Goal: Task Accomplishment & Management: Use online tool/utility

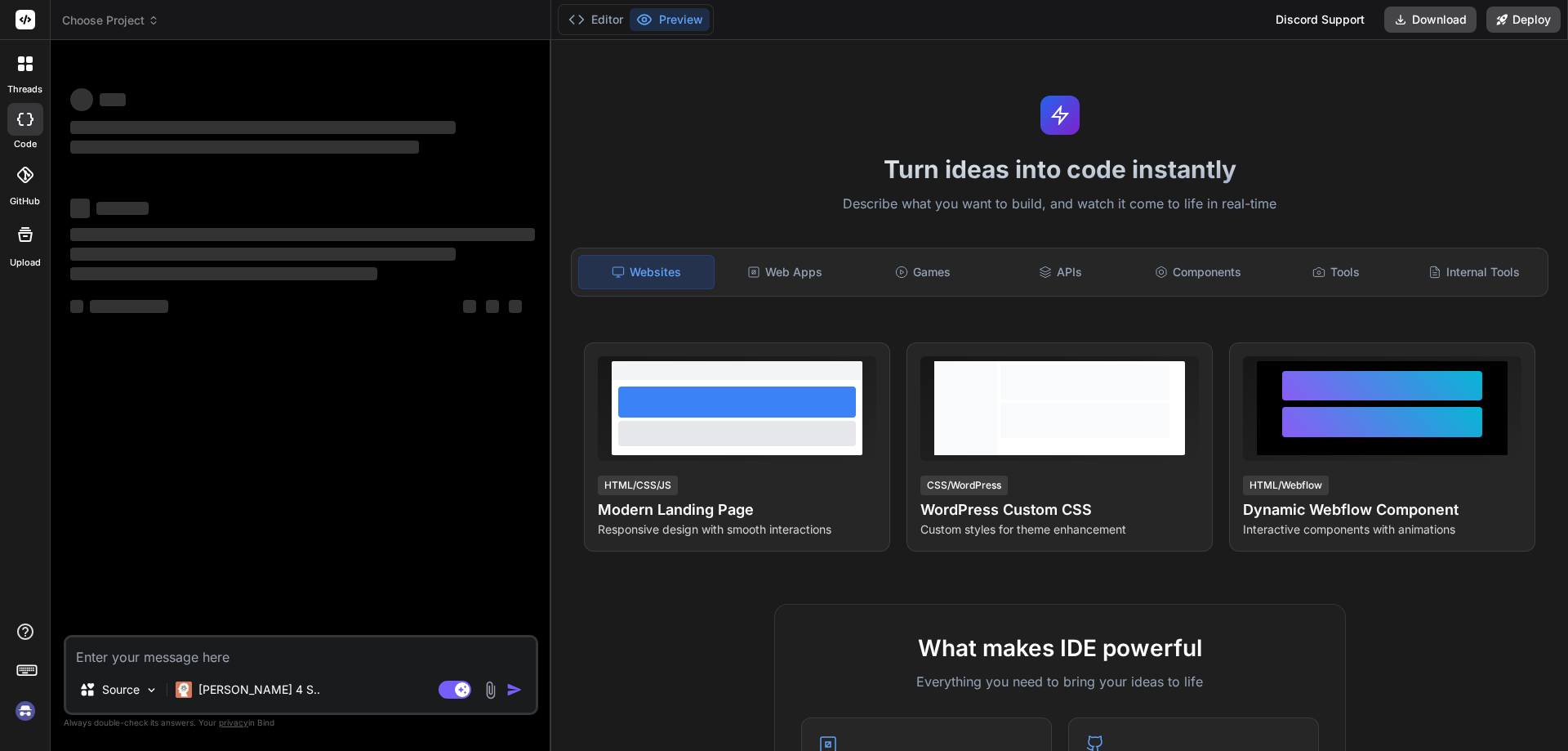
click at [30, 710] on img at bounding box center [25, 710] width 28 height 28
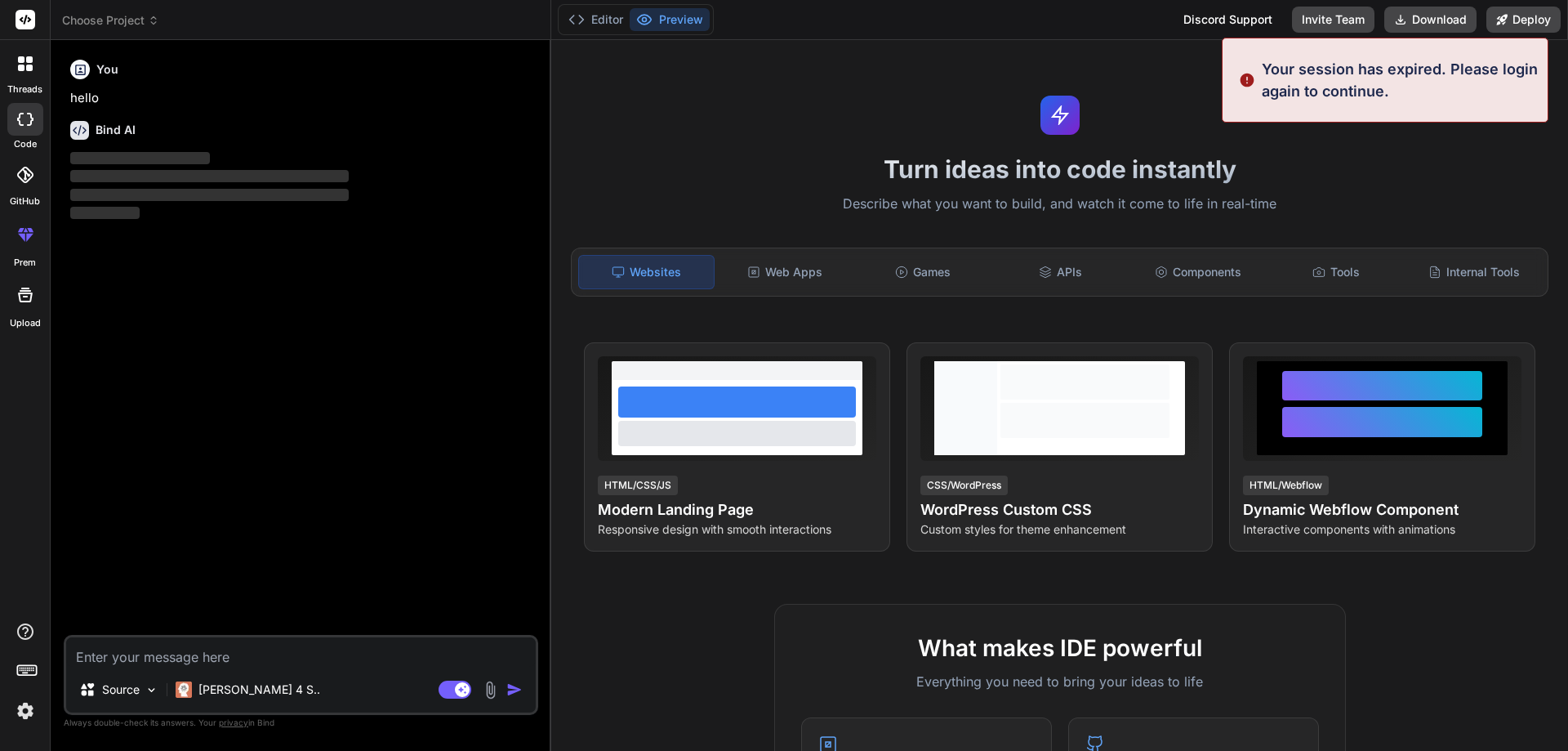
type textarea "x"
click at [154, 658] on textarea at bounding box center [301, 652] width 470 height 30
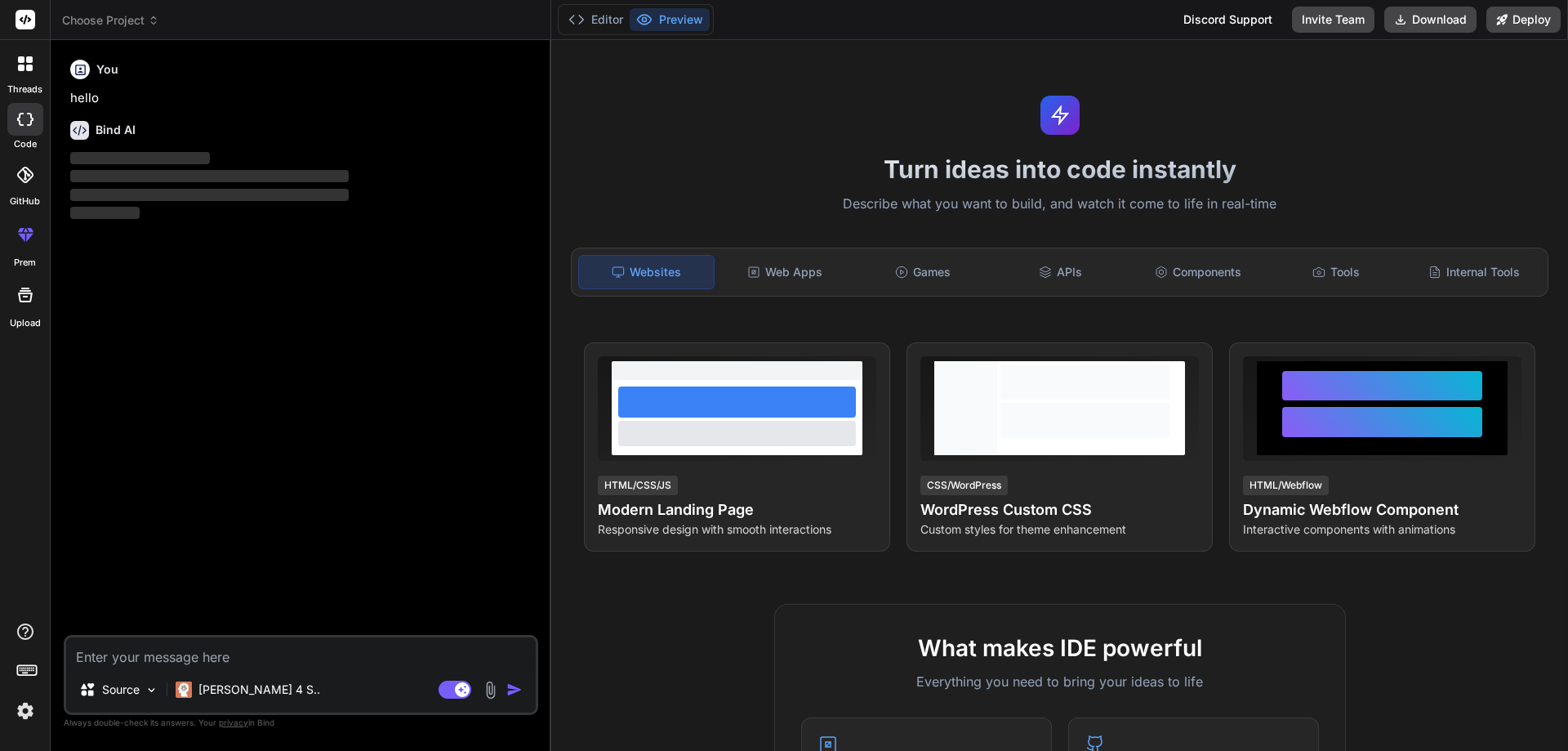
paste textarea "• Will work on implement the customization functionality to Schedule analysis r…"
type textarea "• Will work on implement the customization functionality to Schedule analysis r…"
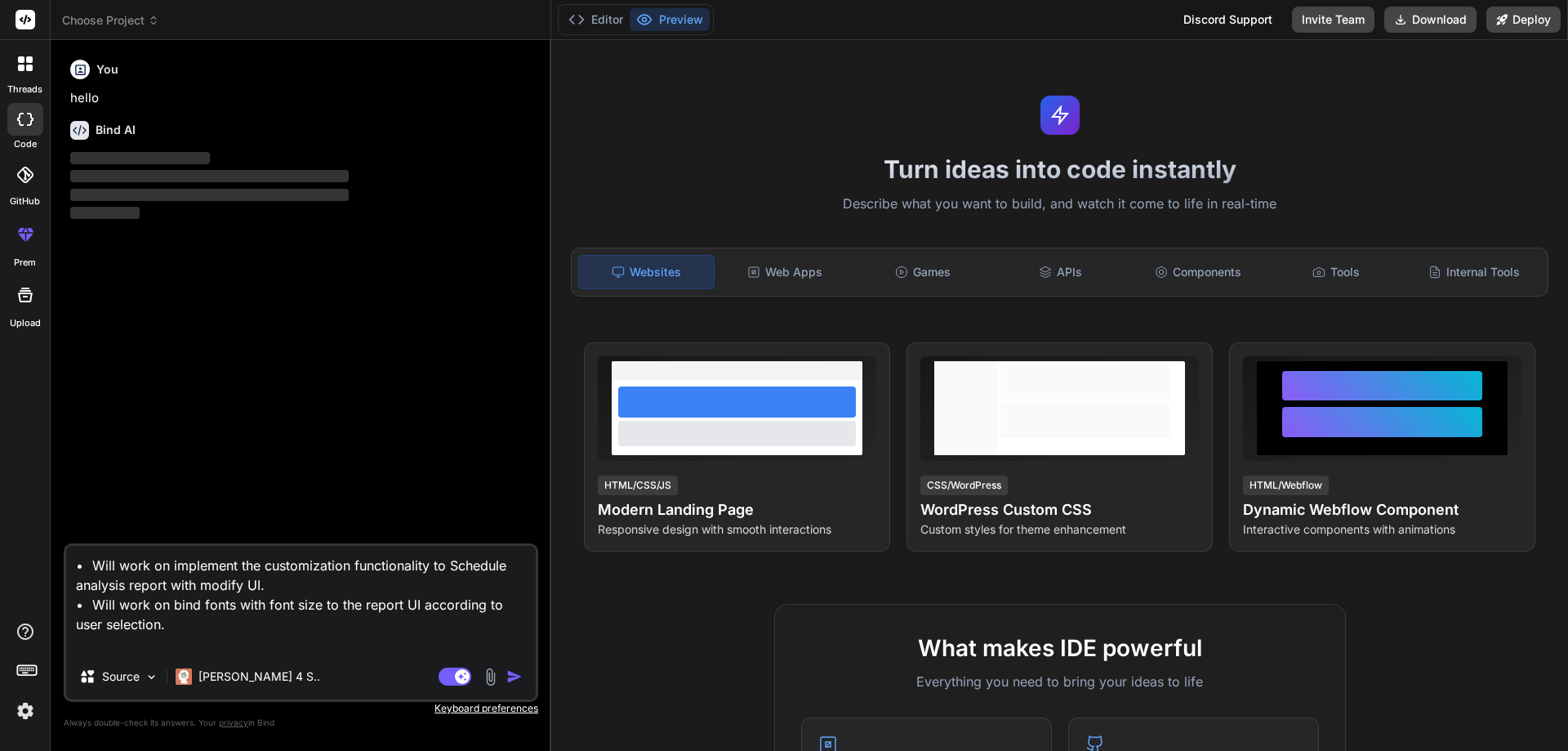
type textarea "x"
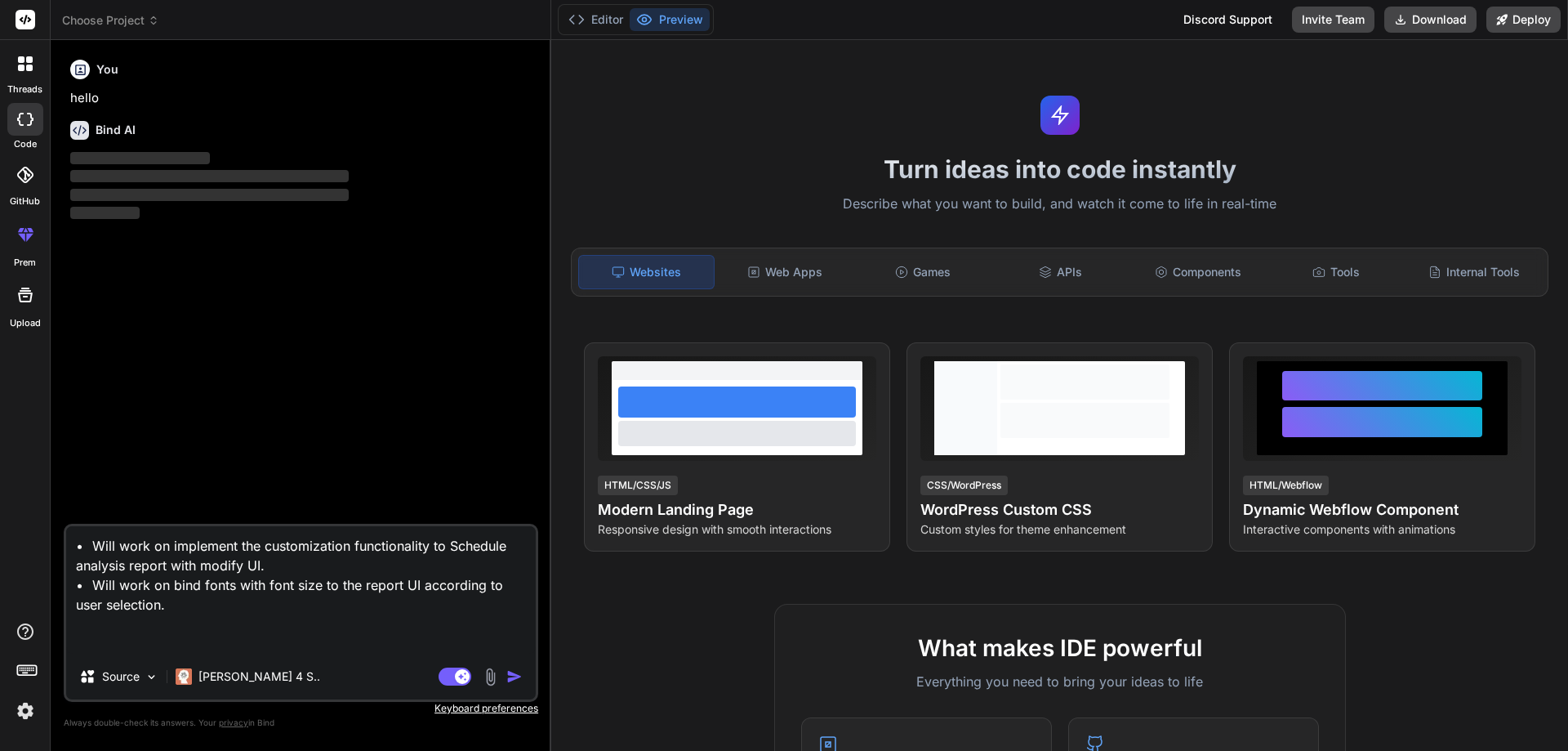
type textarea "• Will work on implement the customization functionality to Schedule analysis r…"
type textarea "x"
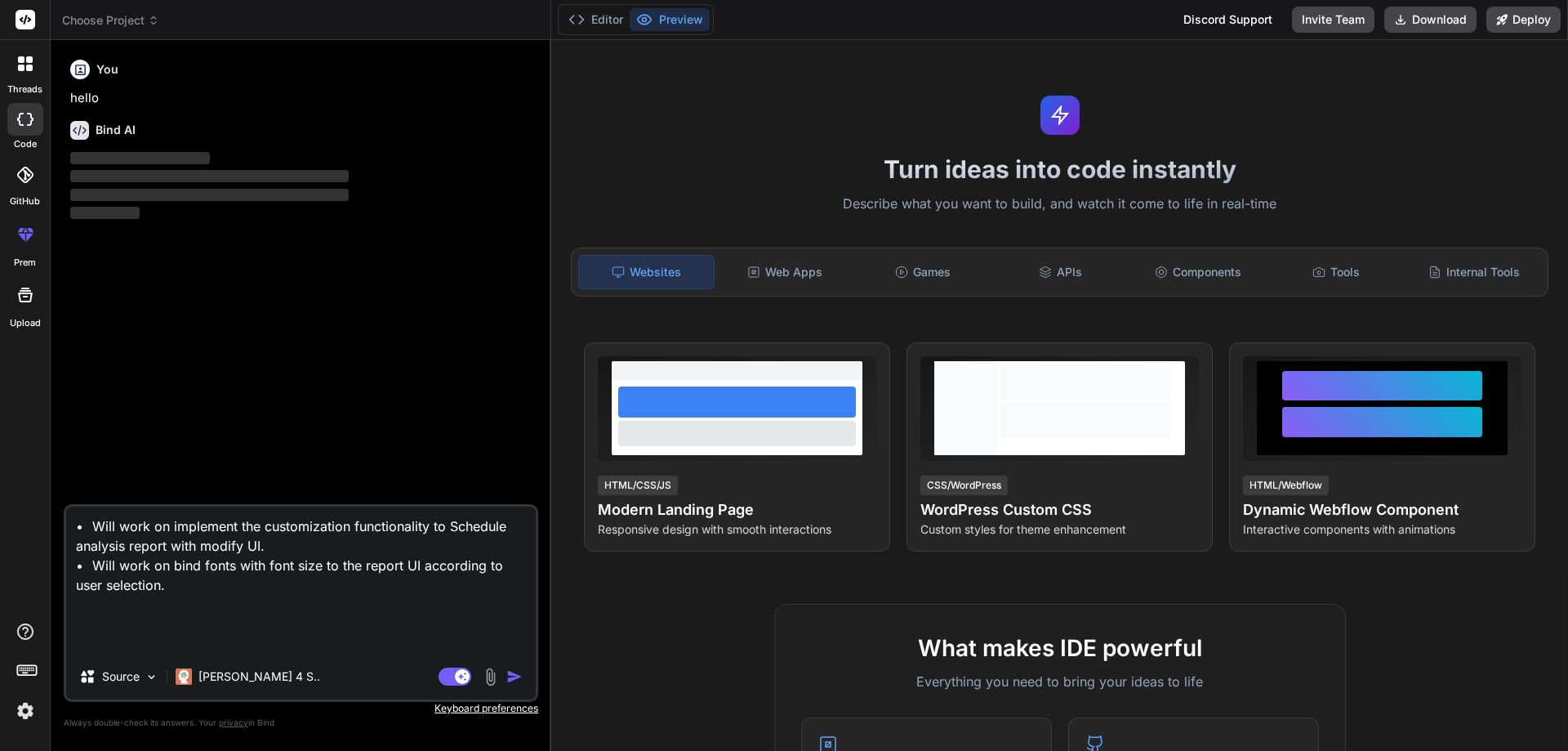
type textarea "• Will work on implement the customization functionality to Schedule analysis r…"
type textarea "x"
type textarea "• Will work on implement the customization functionality to Schedule analysis r…"
type textarea "x"
type textarea "• Will work on implement the customization functionality to Schedule analysis r…"
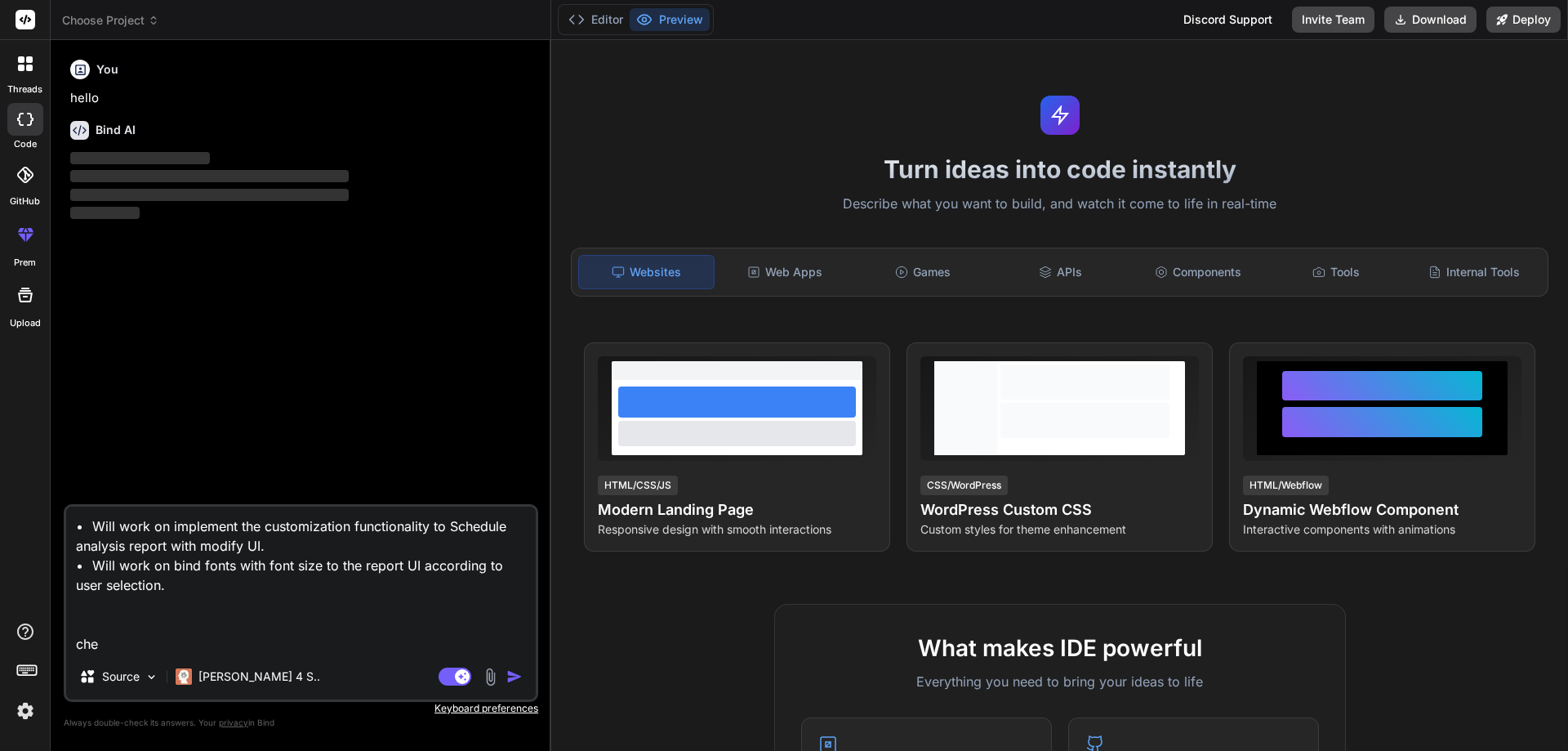
type textarea "x"
type textarea "• Will work on implement the customization functionality to Schedule analysis r…"
type textarea "x"
type textarea "• Will work on implement the customization functionality to Schedule analysis r…"
type textarea "x"
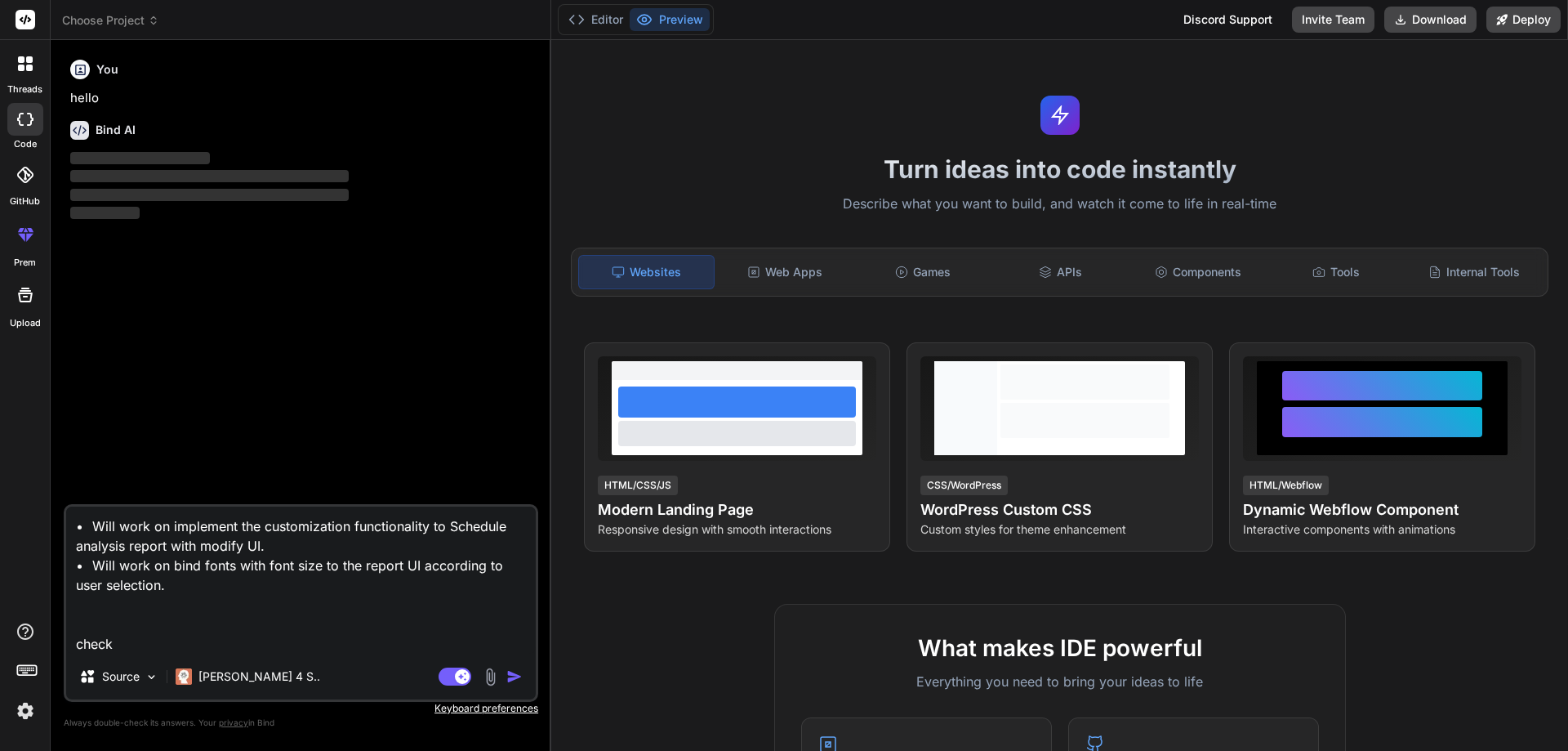
type textarea "• Will work on implement the customization functionality to Schedule analysis r…"
type textarea "x"
type textarea "• Will work on implement the customization functionality to Schedule analysis r…"
type textarea "x"
type textarea "• Will work on implement the customization functionality to Schedule analysis r…"
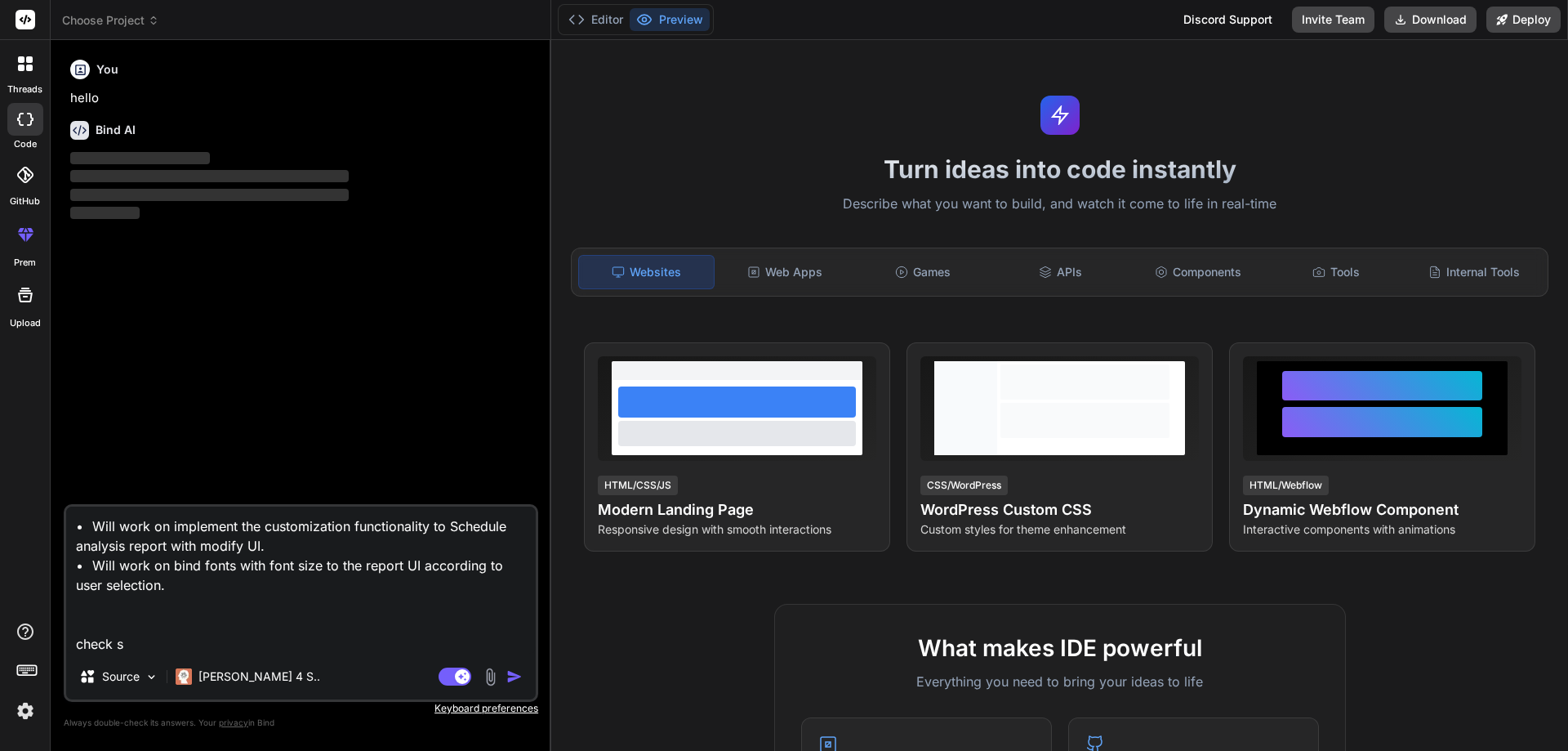
type textarea "x"
type textarea "• Will work on implement the customization functionality to Schedule analysis r…"
type textarea "x"
type textarea "• Will work on implement the customization functionality to Schedule analysis r…"
type textarea "x"
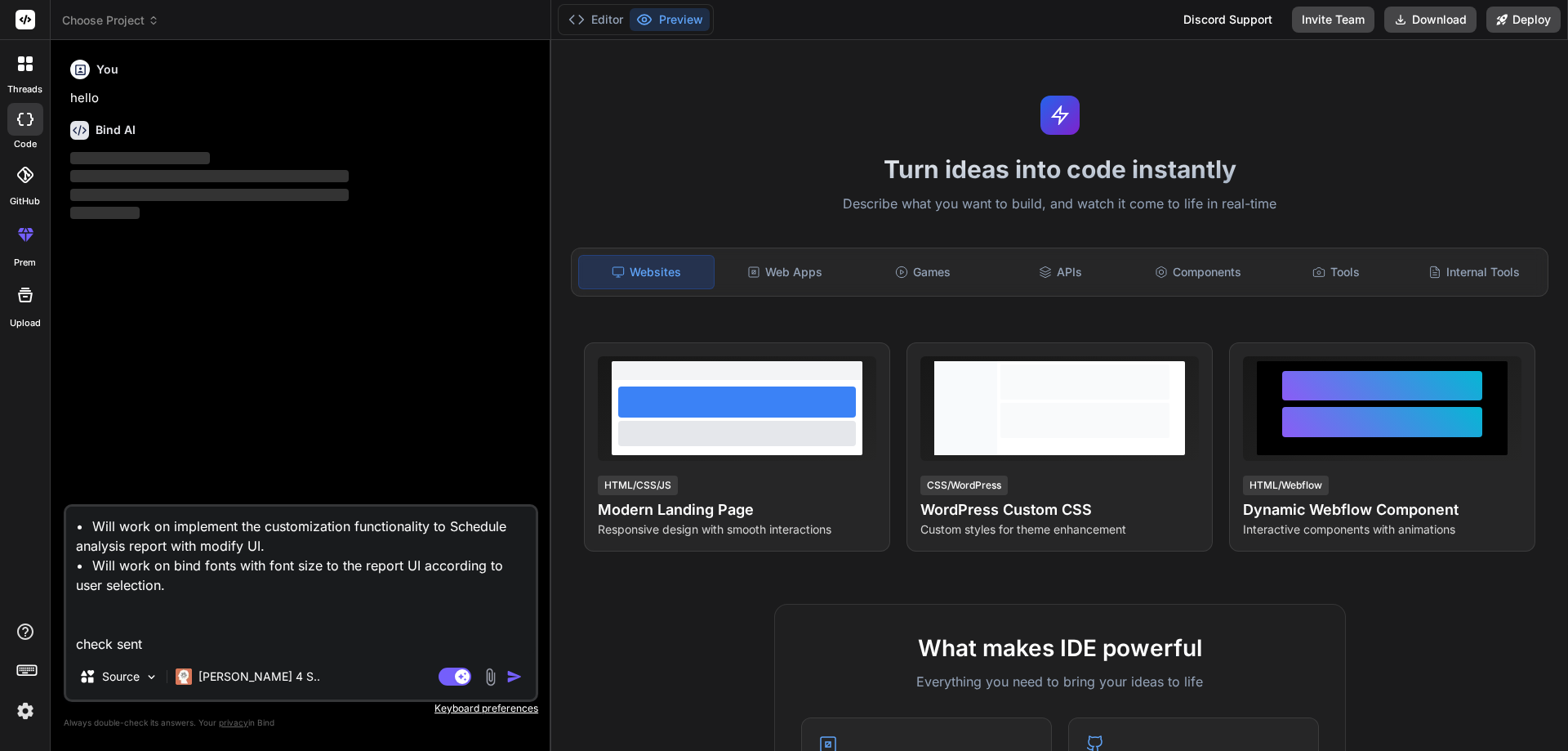
type textarea "• Will work on implement the customization functionality to Schedule analysis r…"
type textarea "x"
type textarea "• Will work on implement the customization functionality to Schedule analysis r…"
type textarea "x"
type textarea "• Will work on implement the customization functionality to Schedule analysis r…"
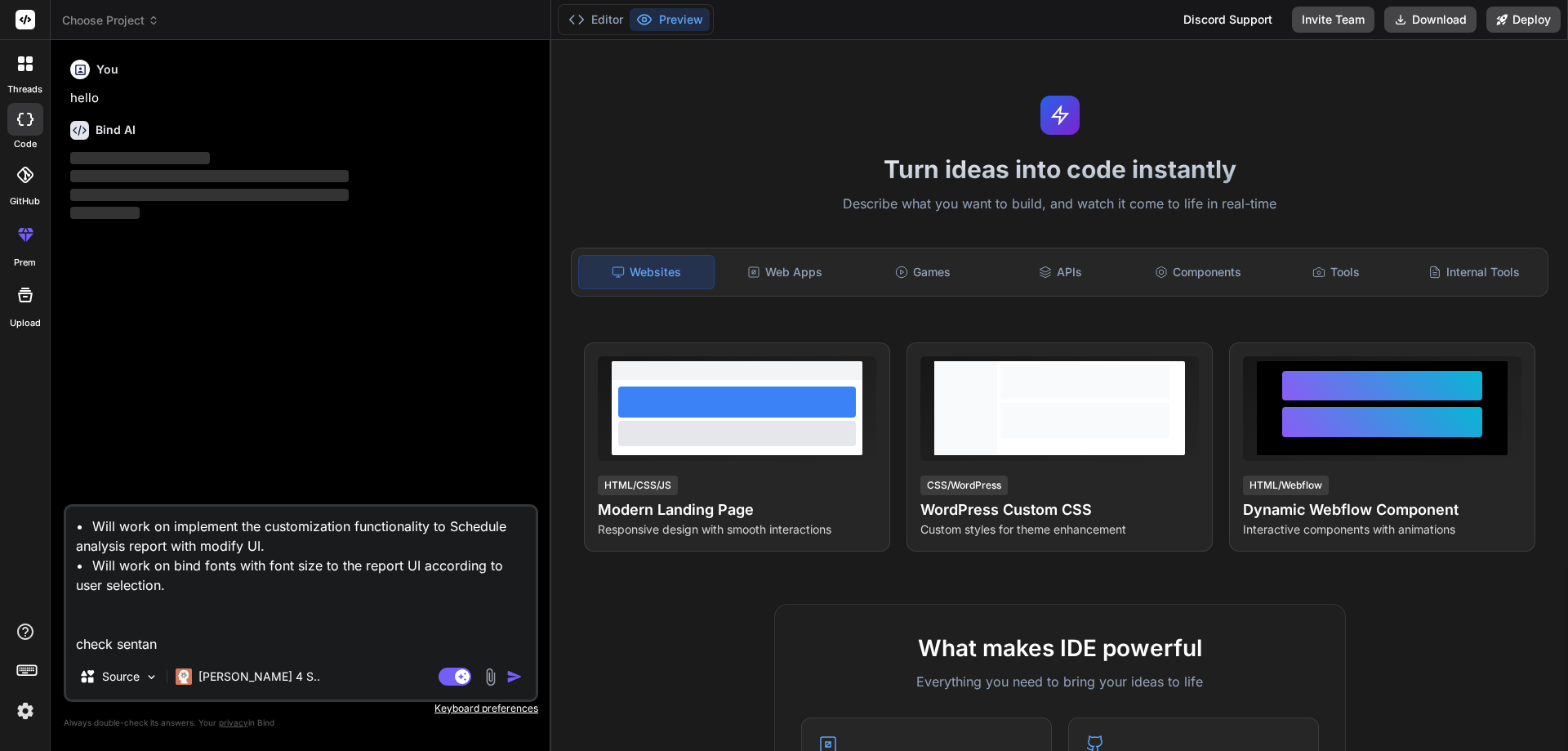
type textarea "x"
type textarea "• Will work on implement the customization functionality to Schedule analysis r…"
type textarea "x"
type textarea "• Will work on implement the customization functionality to Schedule analysis r…"
type textarea "x"
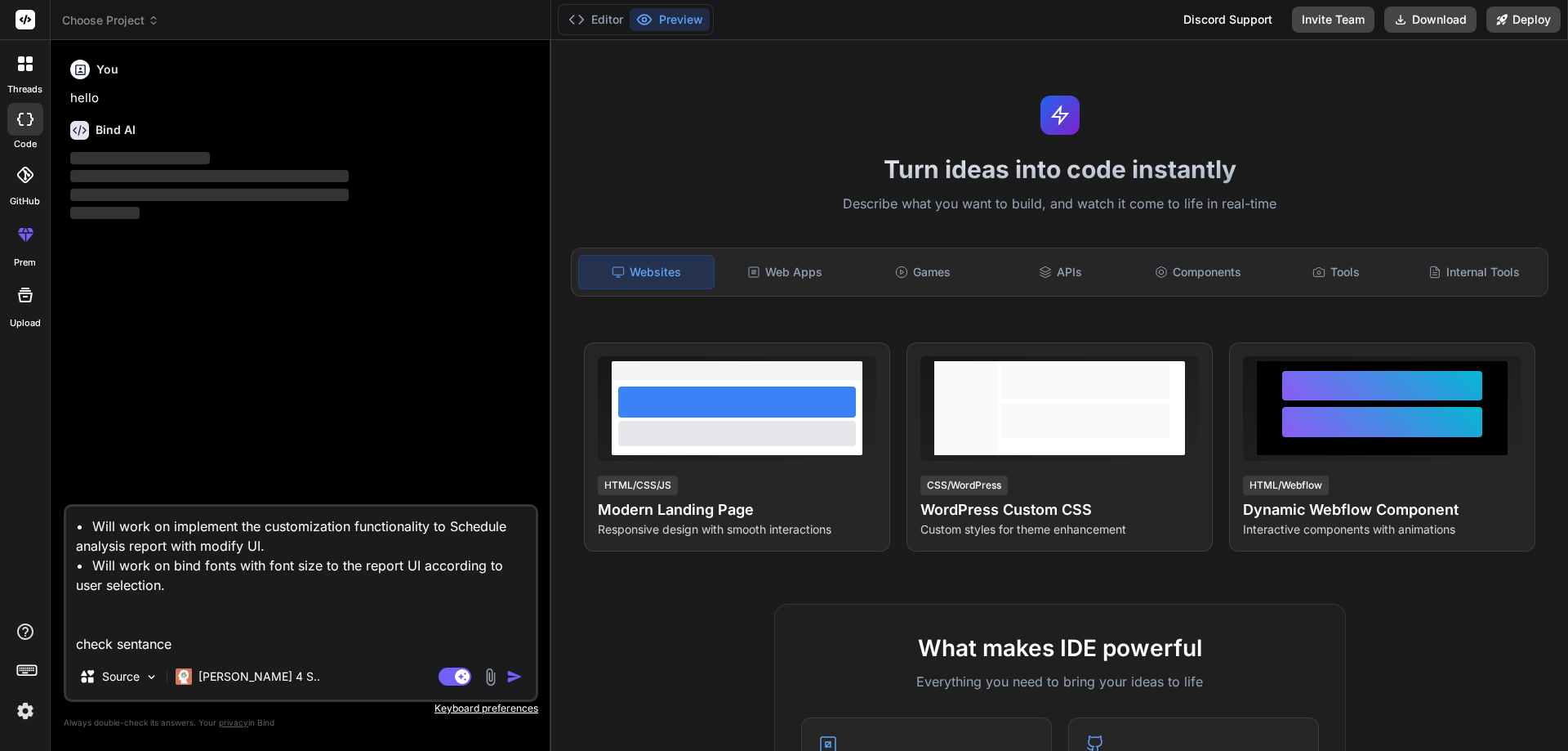
type textarea "• Will work on implement the customization functionality to Schedule analysis r…"
type textarea "x"
type textarea "• Will work on implement the customization functionality to Schedule analysis r…"
type textarea "x"
type textarea "• Will work on implement the customization functionality to Schedule analysis r…"
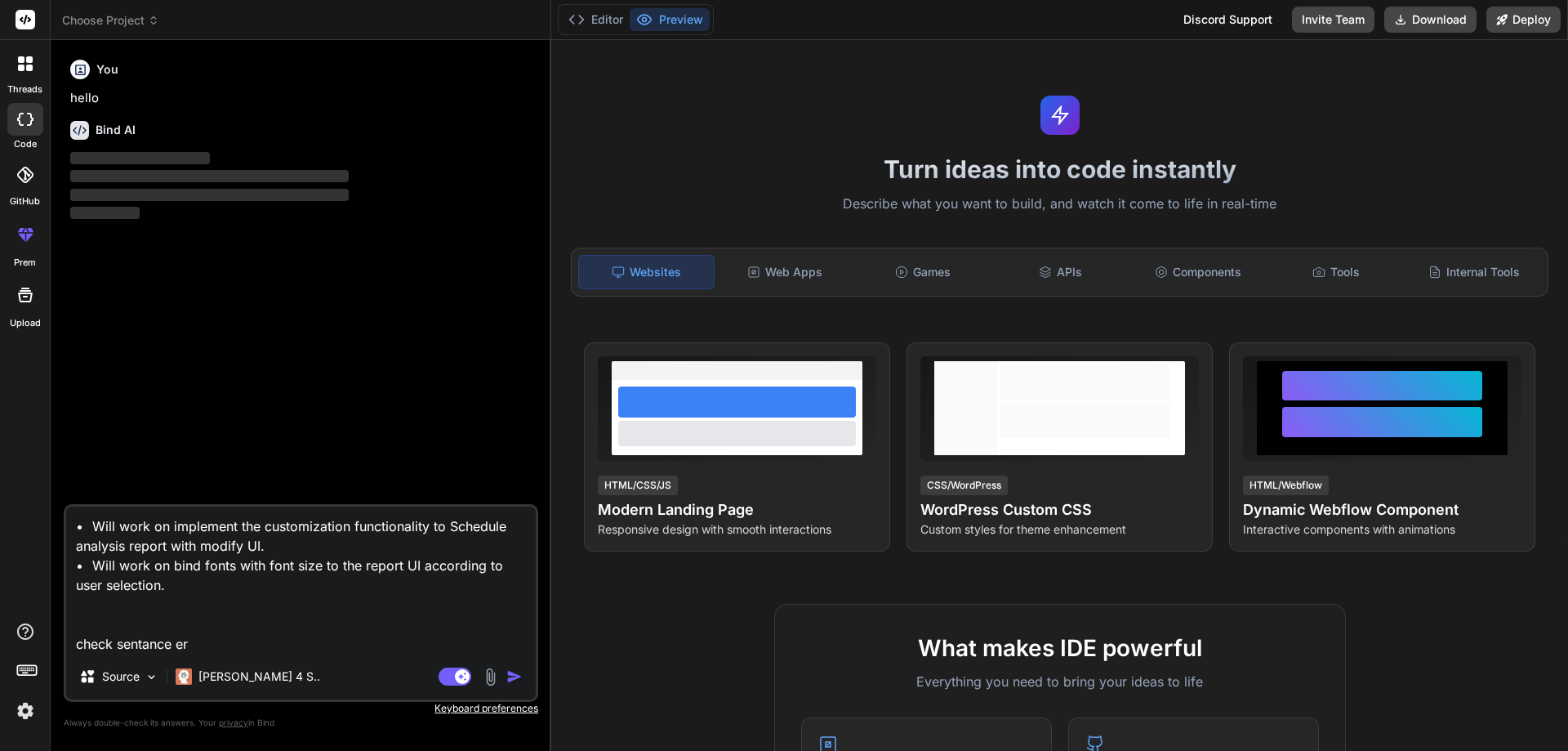
type textarea "x"
type textarea "• Will work on implement the customization functionality to Schedule analysis r…"
type textarea "x"
type textarea "• Will work on implement the customization functionality to Schedule analysis r…"
type textarea "x"
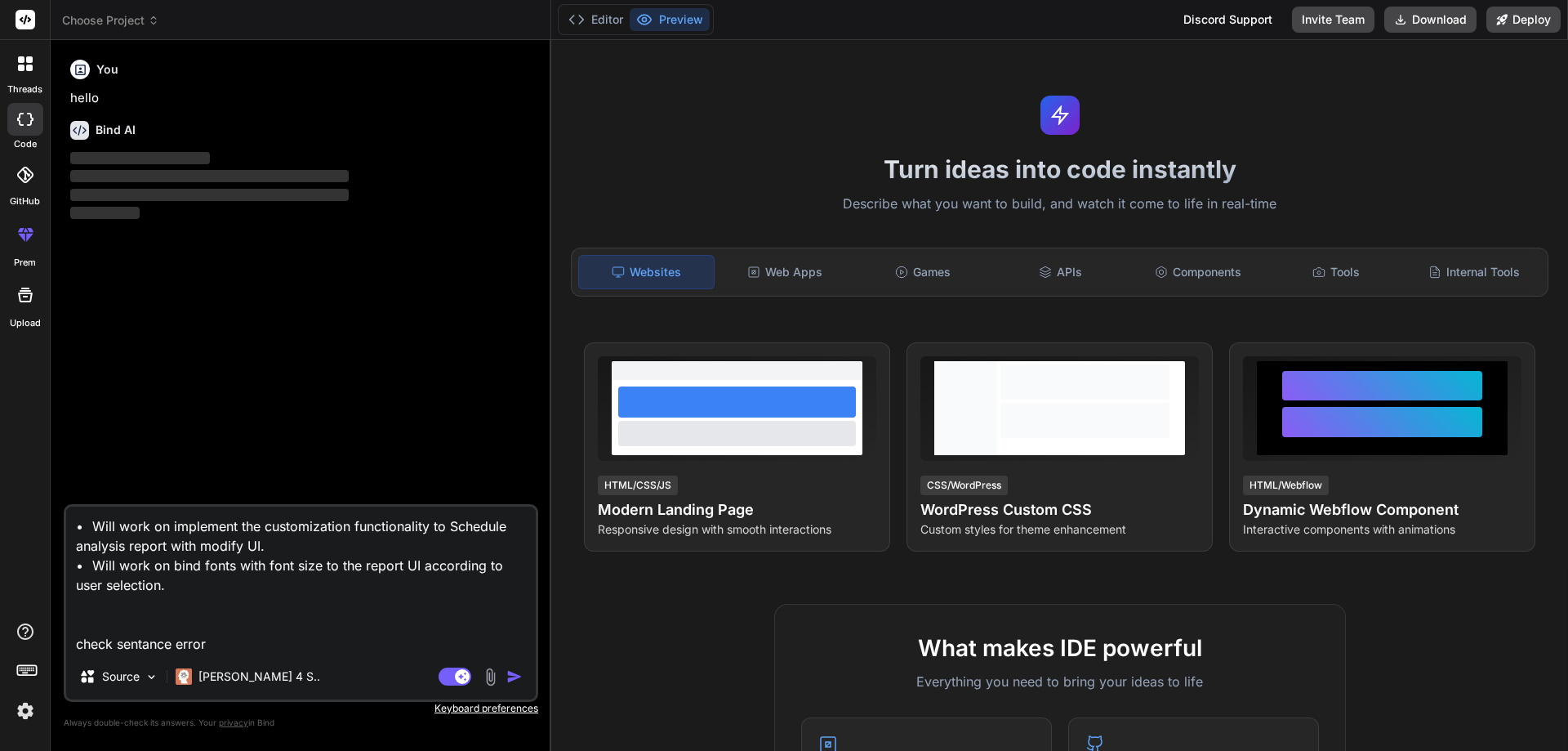
type textarea "• Will work on implement the customization functionality to Schedule analysis r…"
type textarea "x"
type textarea "• Will work on implement the customization functionality to Schedule analysis r…"
type textarea "x"
type textarea "• Will work on implement the customization functionality to Schedule analysis r…"
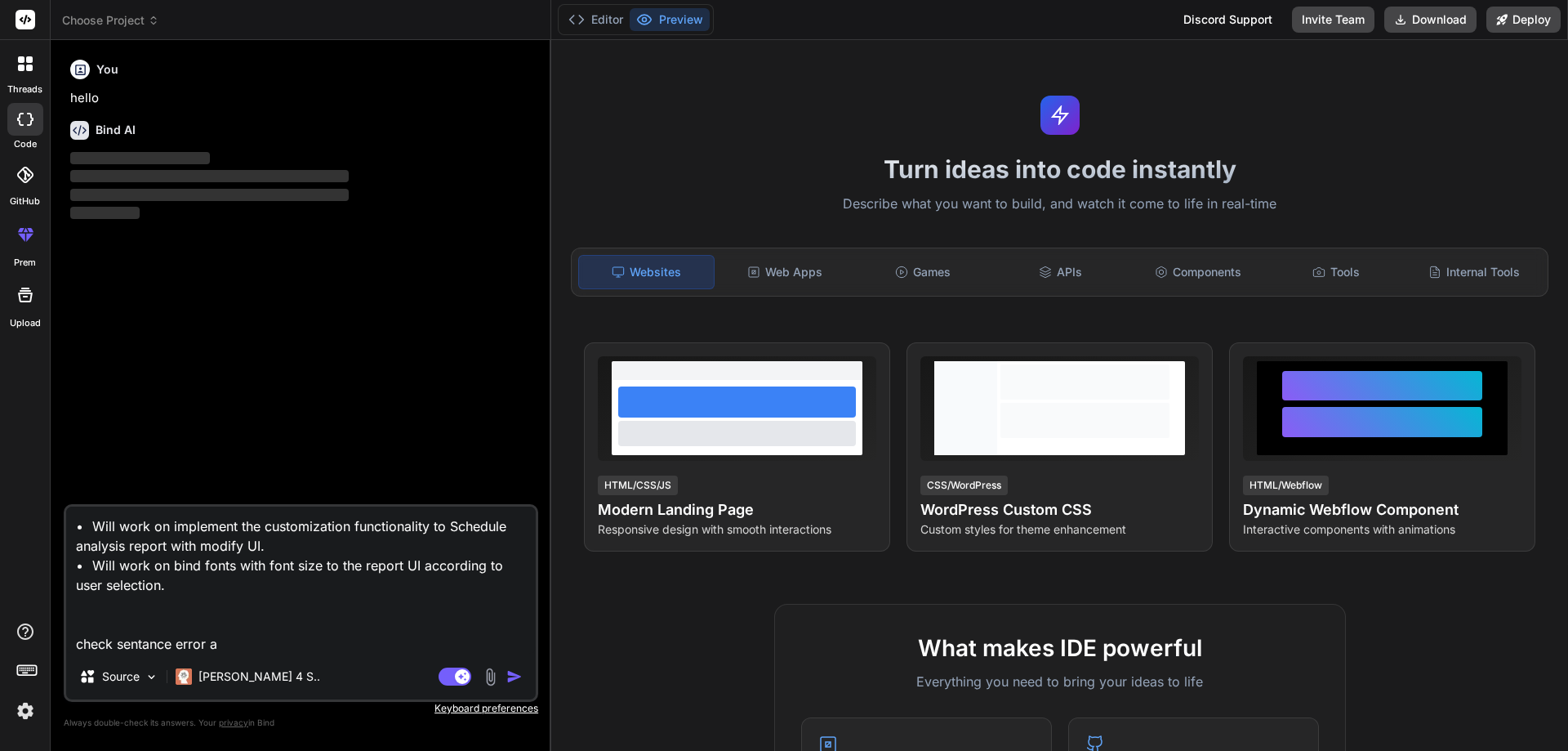
type textarea "x"
type textarea "• Will work on implement the customization functionality to Schedule analysis r…"
type textarea "x"
type textarea "• Will work on implement the customization functionality to Schedule analysis r…"
type textarea "x"
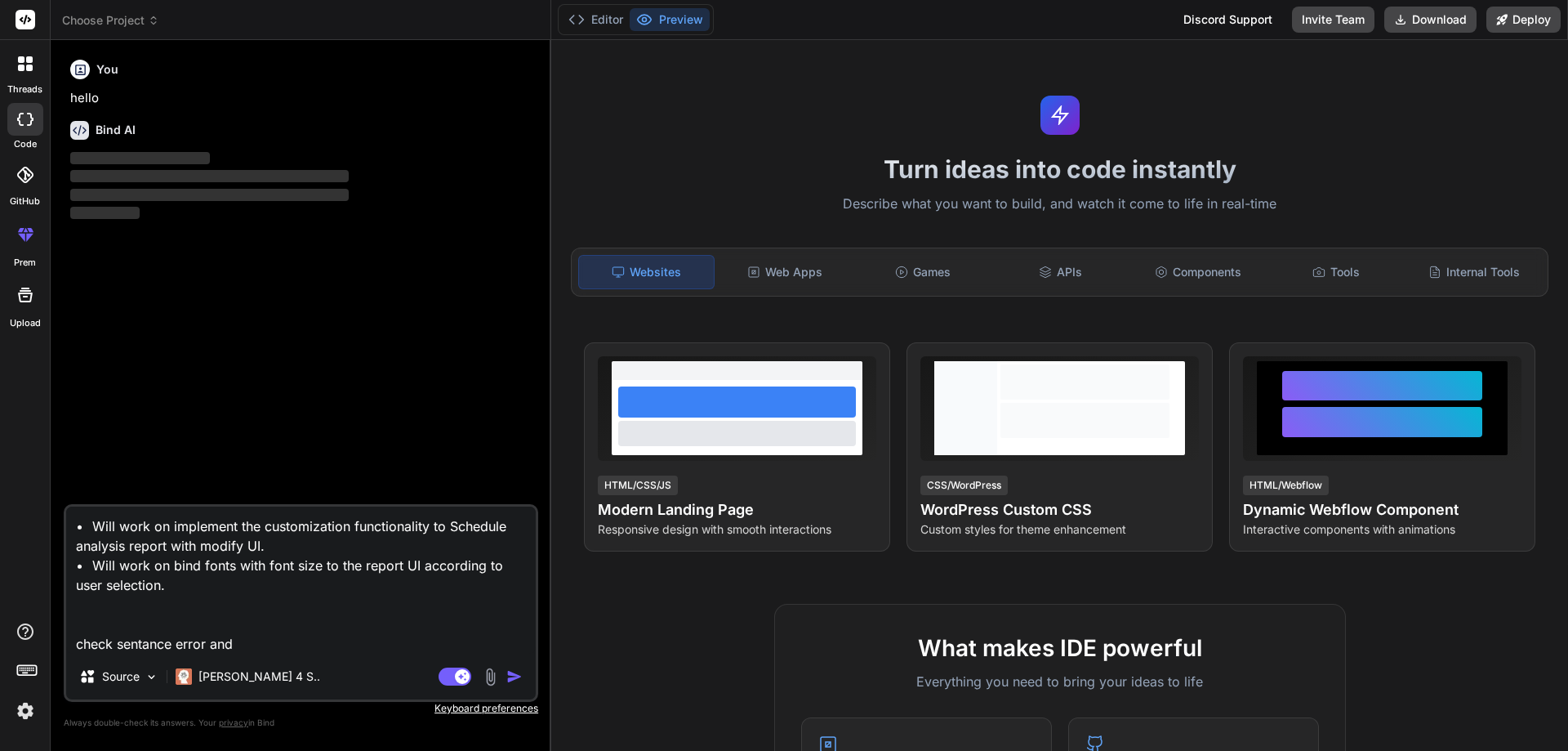
type textarea "• Will work on implement the customization functionality to Schedule analysis r…"
type textarea "x"
type textarea "• Will work on implement the customization functionality to Schedule analysis r…"
type textarea "x"
type textarea "• Will work on implement the customization functionality to Schedule analysis r…"
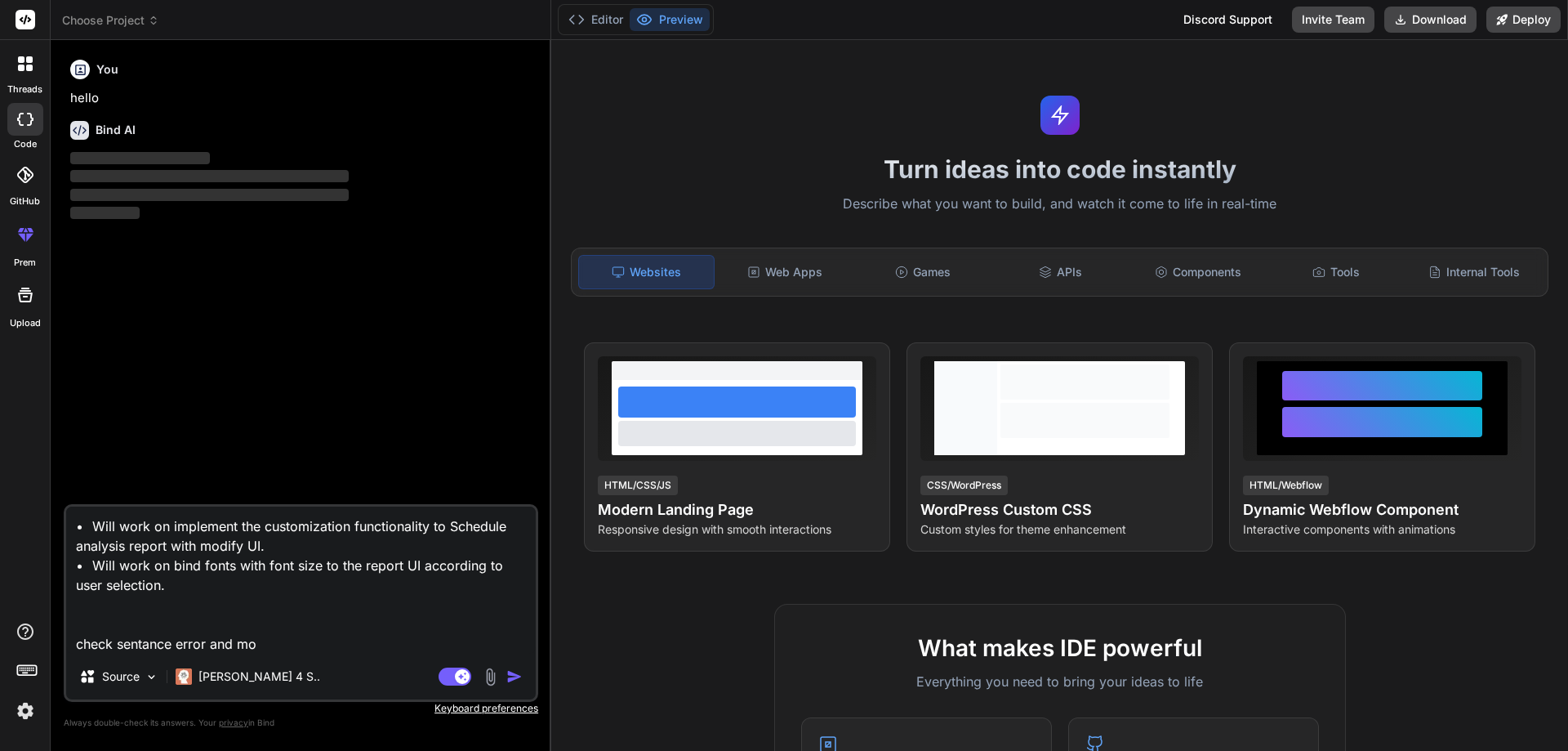
type textarea "x"
type textarea "• Will work on implement the customization functionality to Schedule analysis r…"
type textarea "x"
type textarea "• Will work on implement the customization functionality to Schedule analysis r…"
type textarea "x"
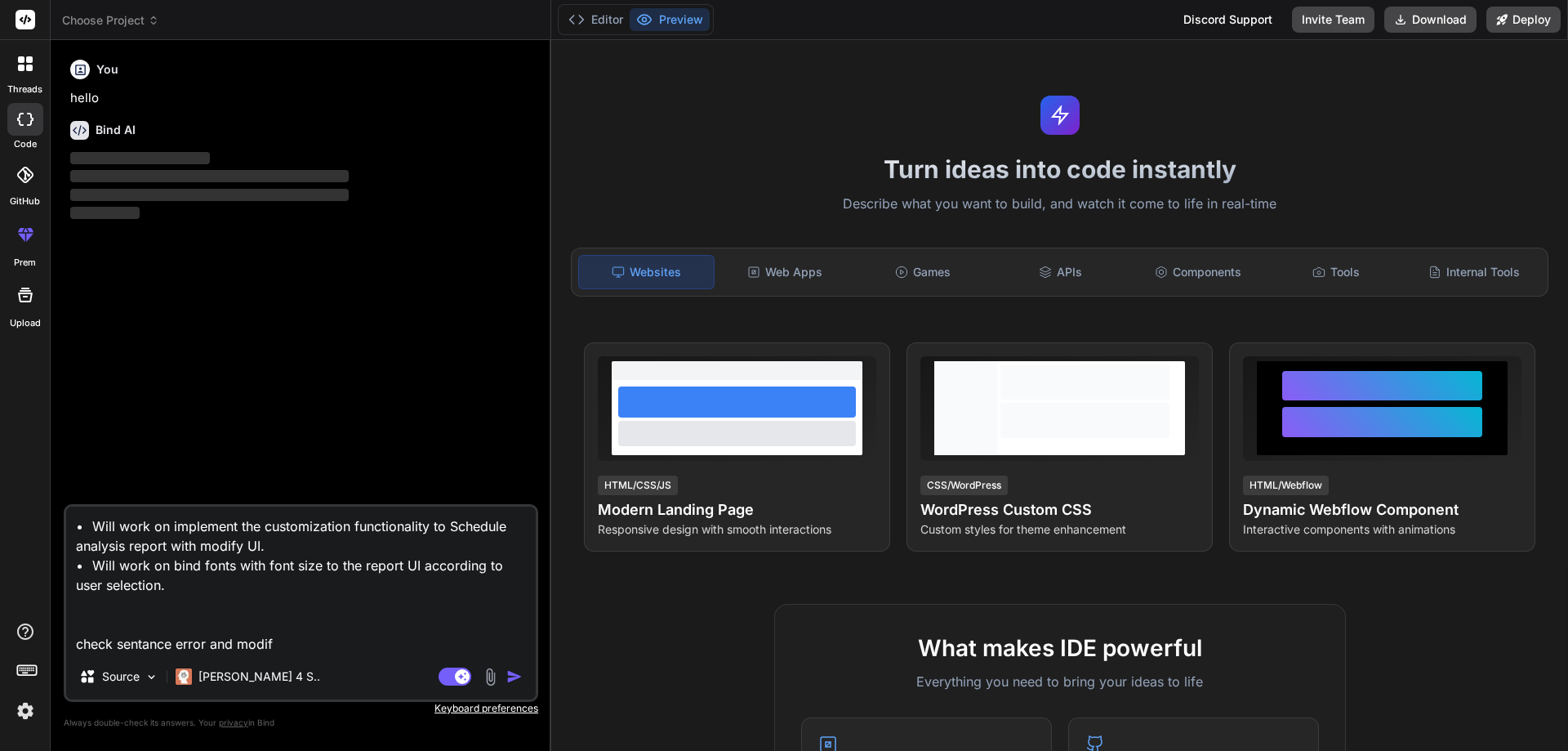
type textarea "• Will work on implement the customization functionality to Schedule analysis r…"
type textarea "x"
type textarea "• Will work on implement the customization functionality to Schedule analysis r…"
type textarea "x"
type textarea "• Will work on implement the customization functionality to Schedule analysis r…"
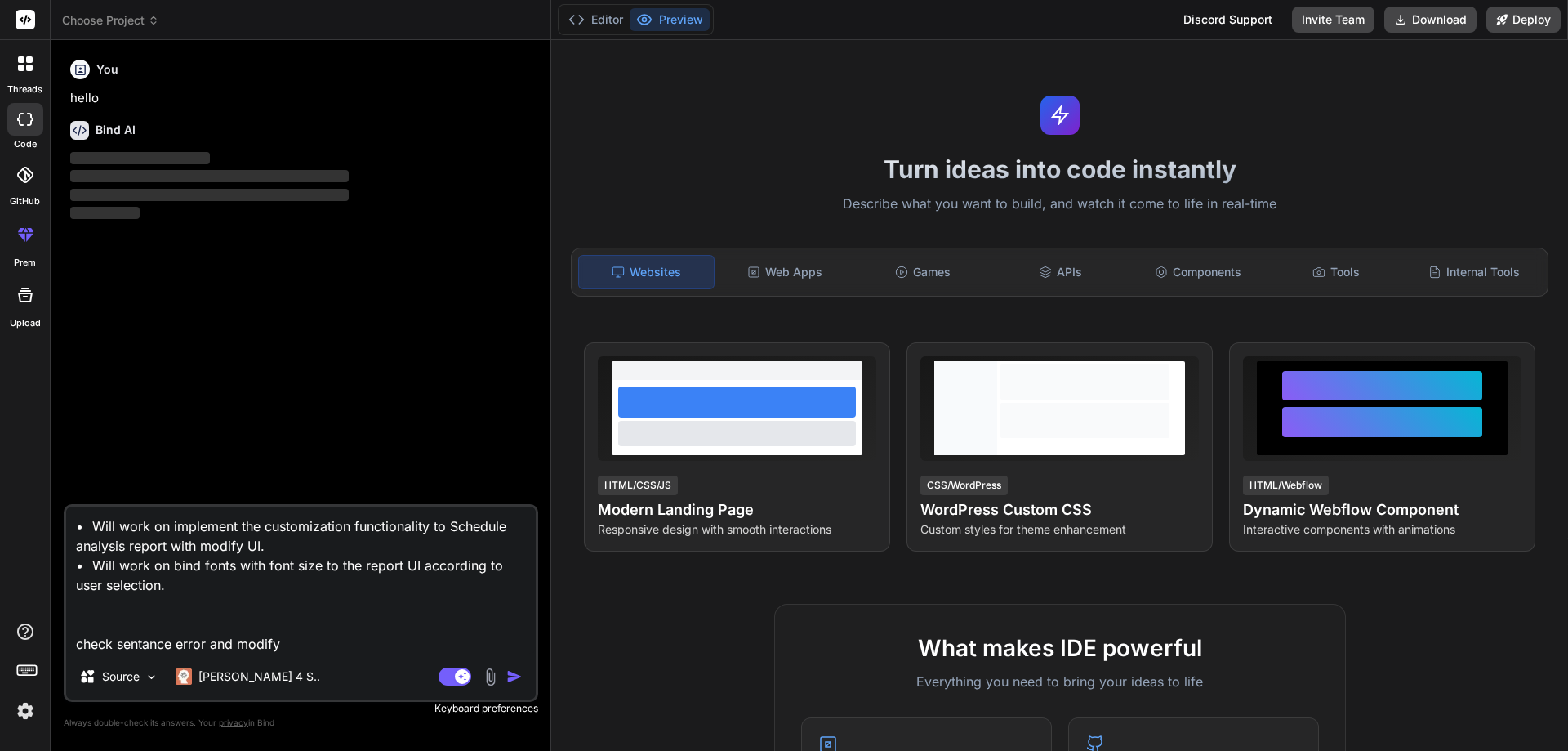
type textarea "x"
type textarea "• Will work on implement the customization functionality to Schedule analysis r…"
type textarea "x"
type textarea "• Will work on implement the customization functionality to Schedule analysis r…"
type textarea "x"
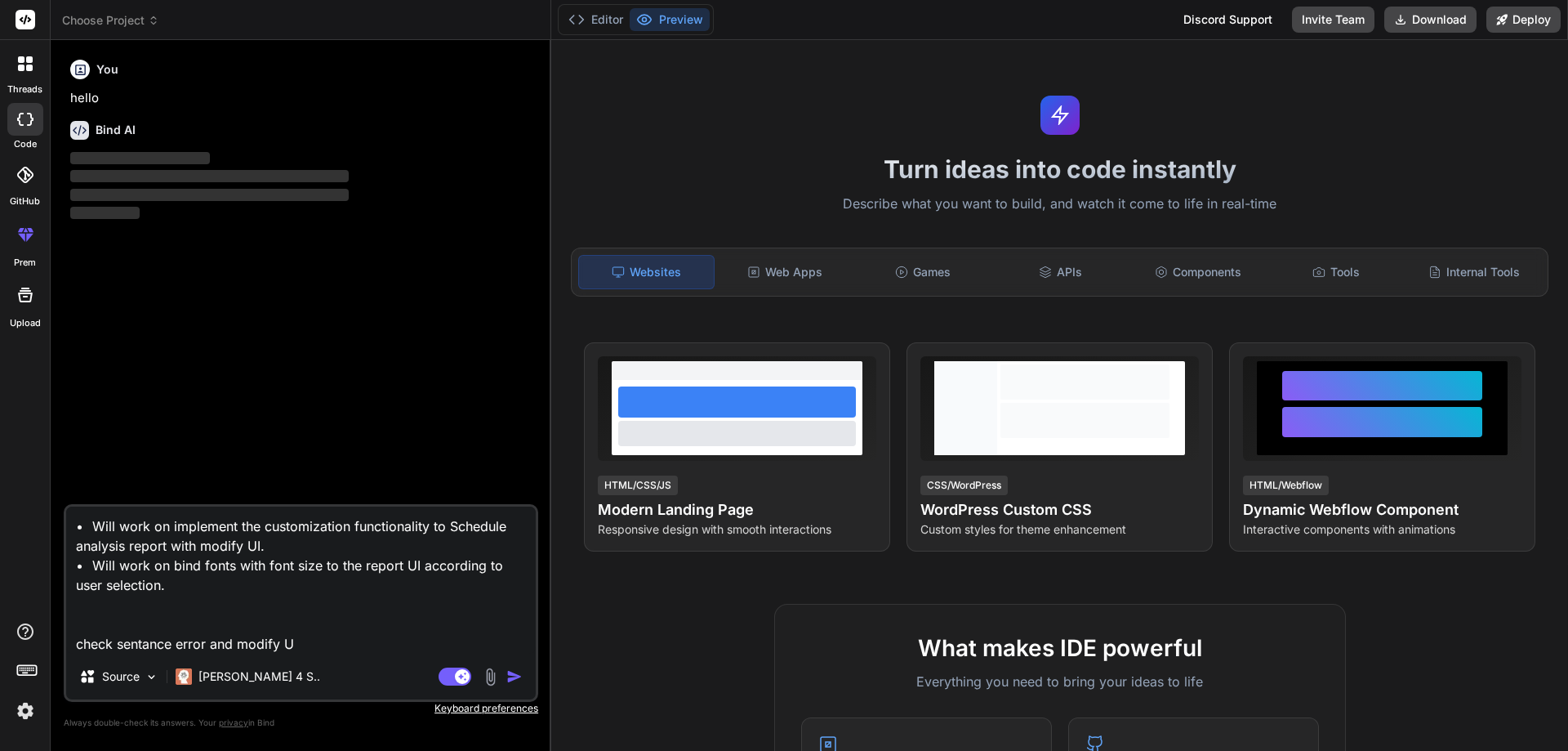
type textarea "• Will work on implement the customization functionality to Schedule analysis r…"
type textarea "x"
type textarea "• Will work on implement the customization functionality to Schedule analysis r…"
type textarea "x"
type textarea "• Will work on implement the customization functionality to Schedule analysis r…"
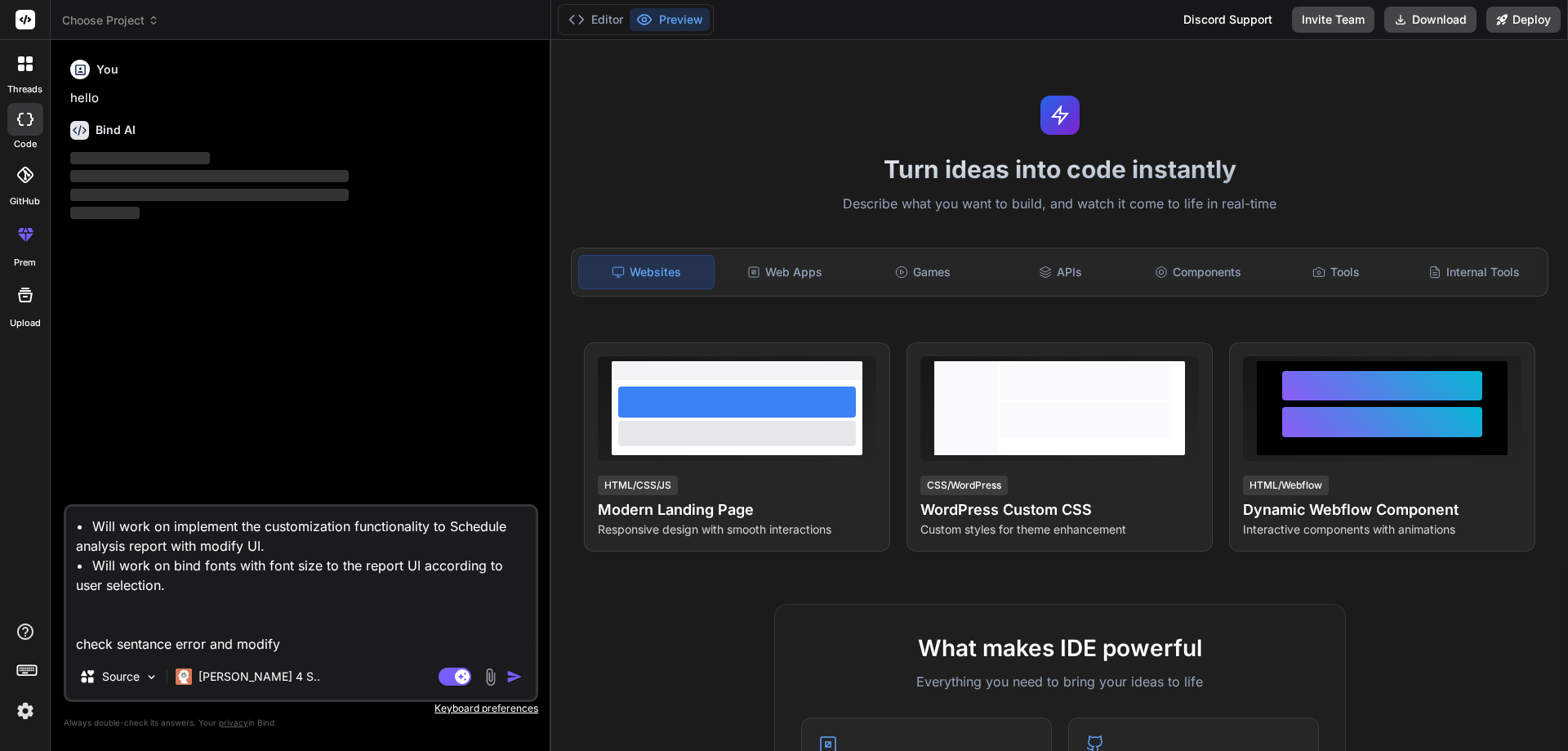
type textarea "x"
type textarea "• Will work on implement the customization functionality to Schedule analysis r…"
type textarea "x"
type textarea "• Will work on implement the customization functionality to Schedule analysis r…"
type textarea "x"
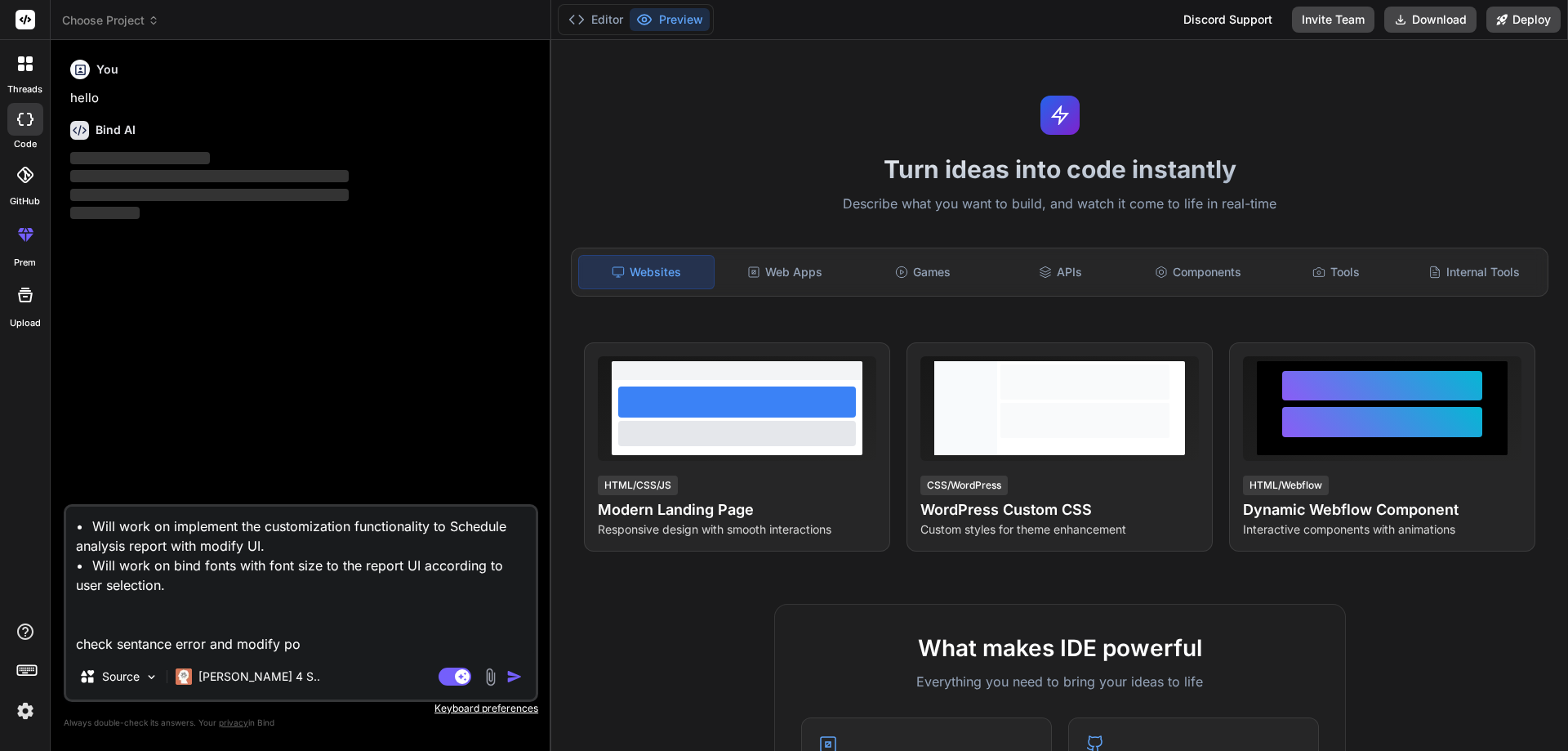
type textarea "• Will work on implement the customization functionality to Schedule analysis r…"
type textarea "x"
type textarea "• Will work on implement the customization functionality to Schedule analysis r…"
type textarea "x"
type textarea "• Will work on implement the customization functionality to Schedule analysis r…"
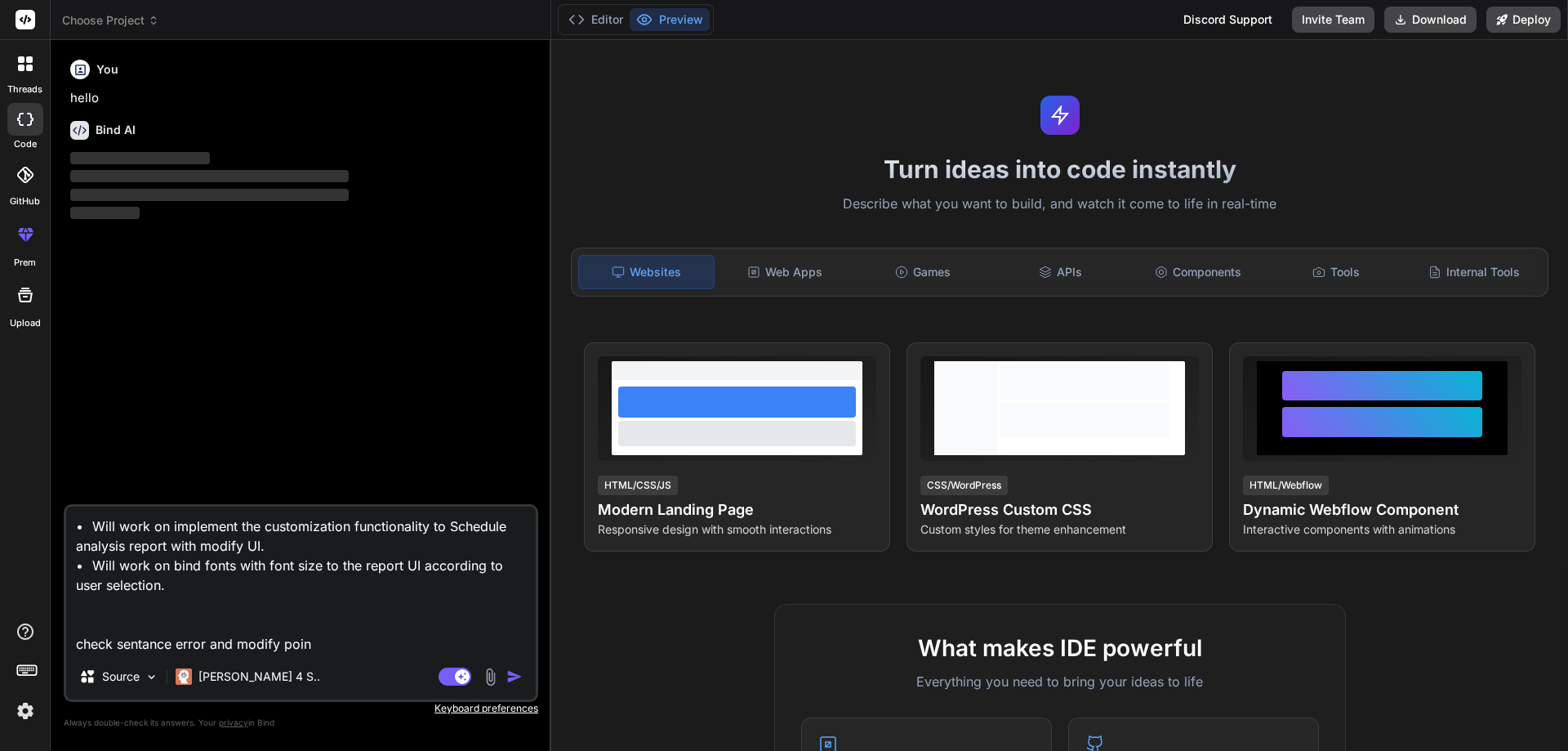
type textarea "x"
type textarea "• Will work on implement the customization functionality to Schedule analysis r…"
type textarea "x"
type textarea "• Will work on implement the customization functionality to Schedule analysis r…"
click at [509, 674] on img "button" at bounding box center [515, 676] width 16 height 16
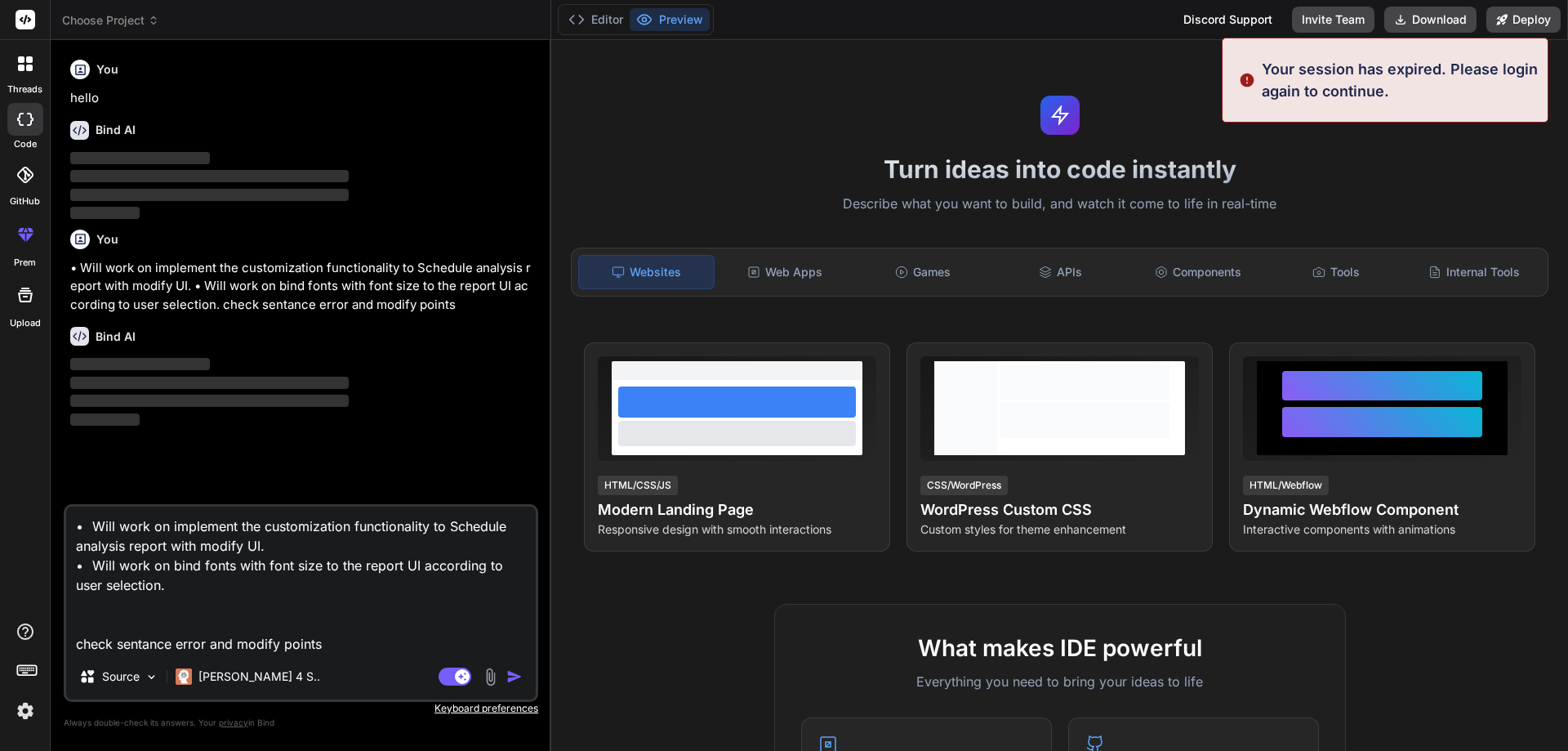
click at [28, 714] on img at bounding box center [25, 710] width 28 height 28
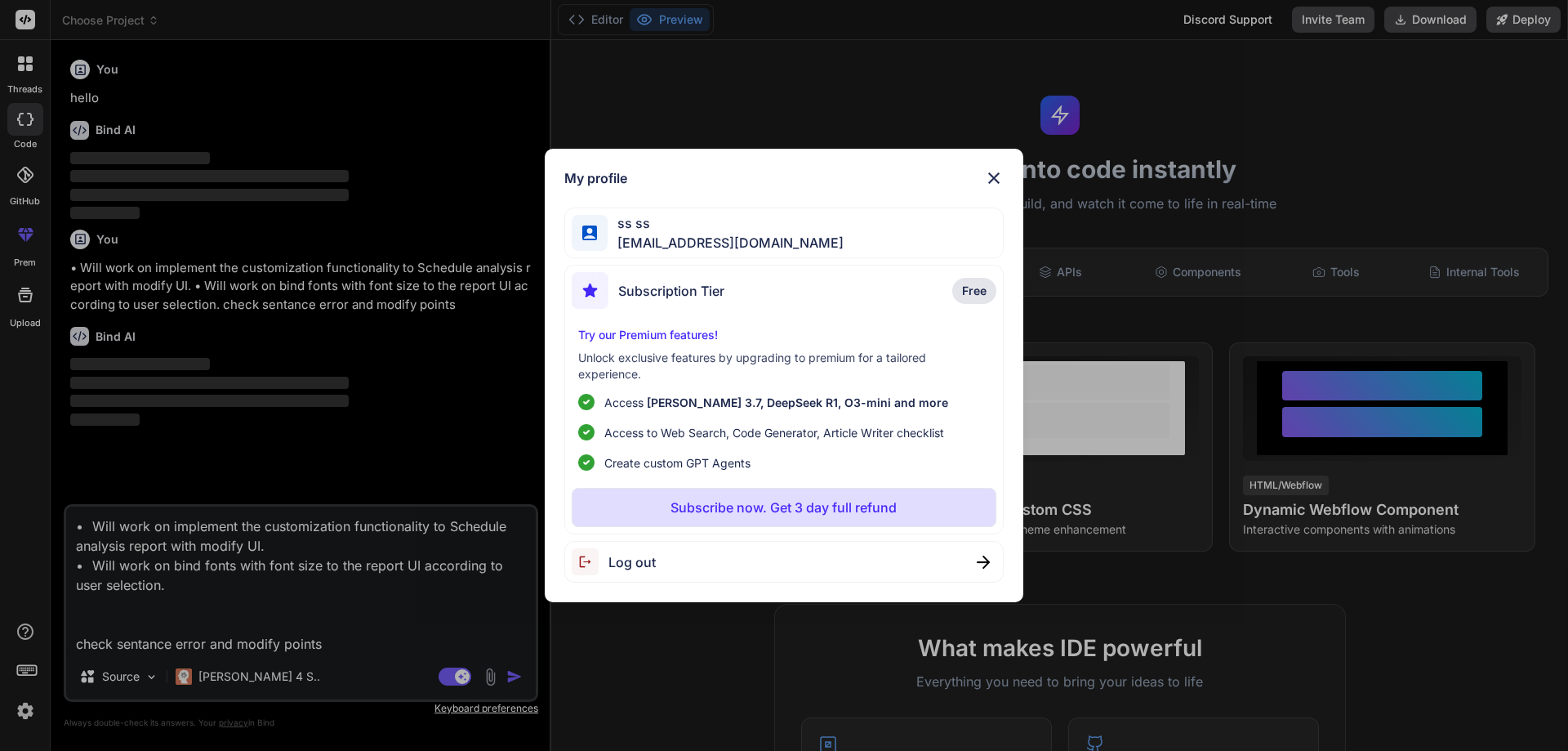
click at [1002, 176] on img at bounding box center [994, 178] width 20 height 20
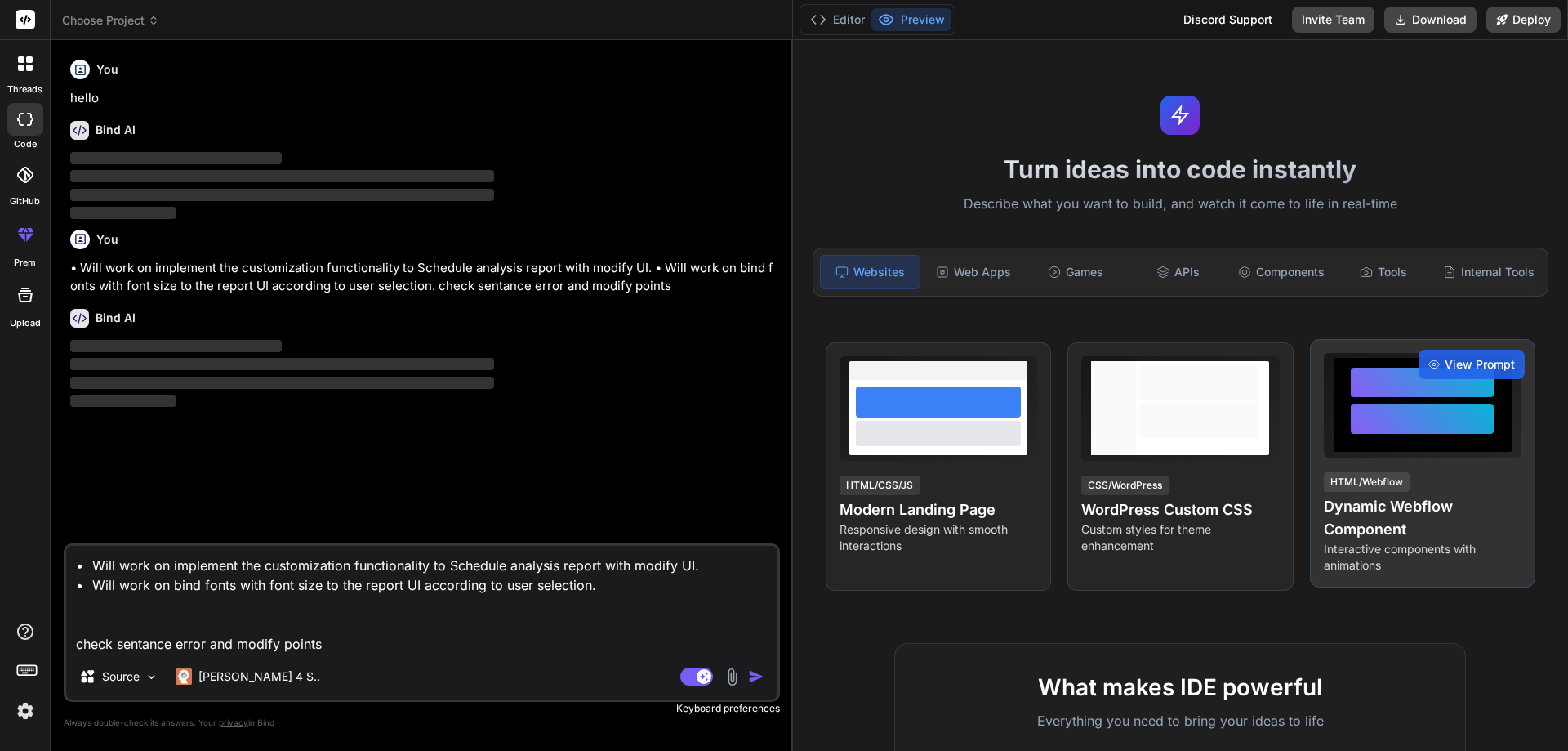
type textarea "x"
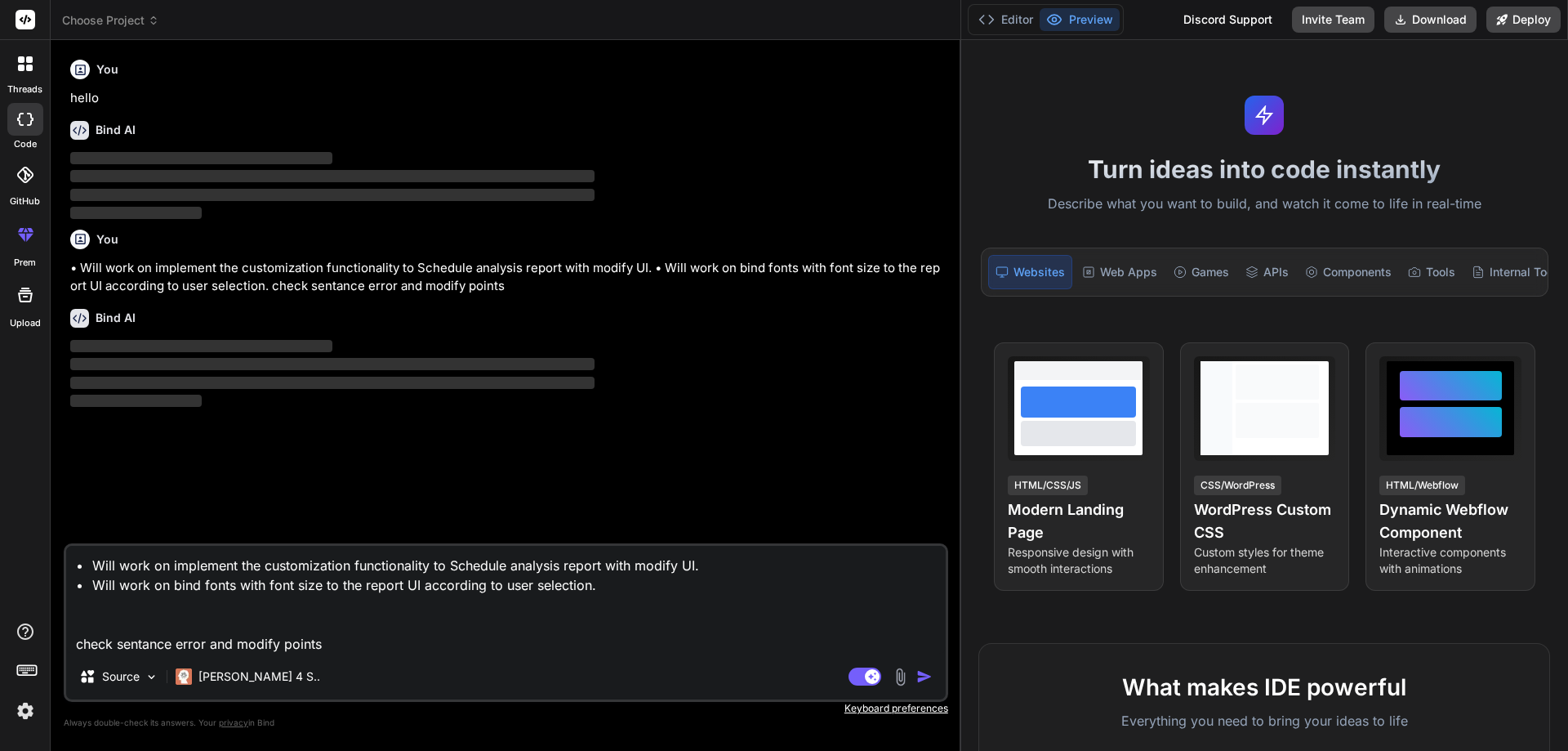
drag, startPoint x: 551, startPoint y: 419, endPoint x: 1567, endPoint y: 421, distance: 1016.0
click at [1567, 421] on div "Choose Project Created with Pixso. Bind AI Web Search Created with Pixso. Code …" at bounding box center [809, 376] width 1518 height 751
click at [376, 648] on textarea "• Will work on implement the customization functionality to Schedule analysis r…" at bounding box center [505, 600] width 879 height 108
drag, startPoint x: 376, startPoint y: 648, endPoint x: 34, endPoint y: 568, distance: 351.2
click at [34, 568] on div "threads code GitHub prem Upload Choose Project Created with Pixso. Bind AI Web …" at bounding box center [784, 376] width 1568 height 751
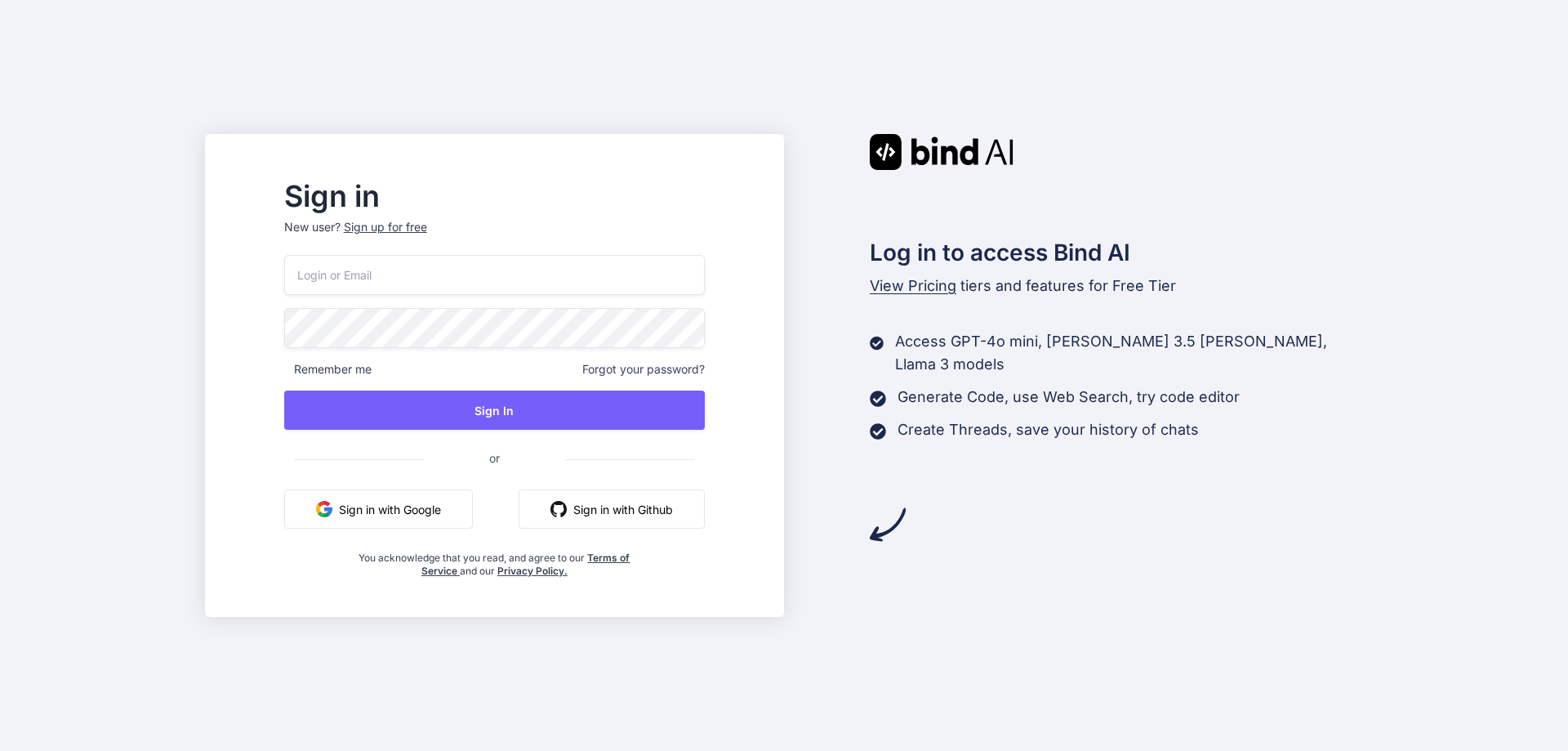
click at [527, 278] on input "email" at bounding box center [494, 275] width 420 height 40
type input "[EMAIL_ADDRESS][DOMAIN_NAME]"
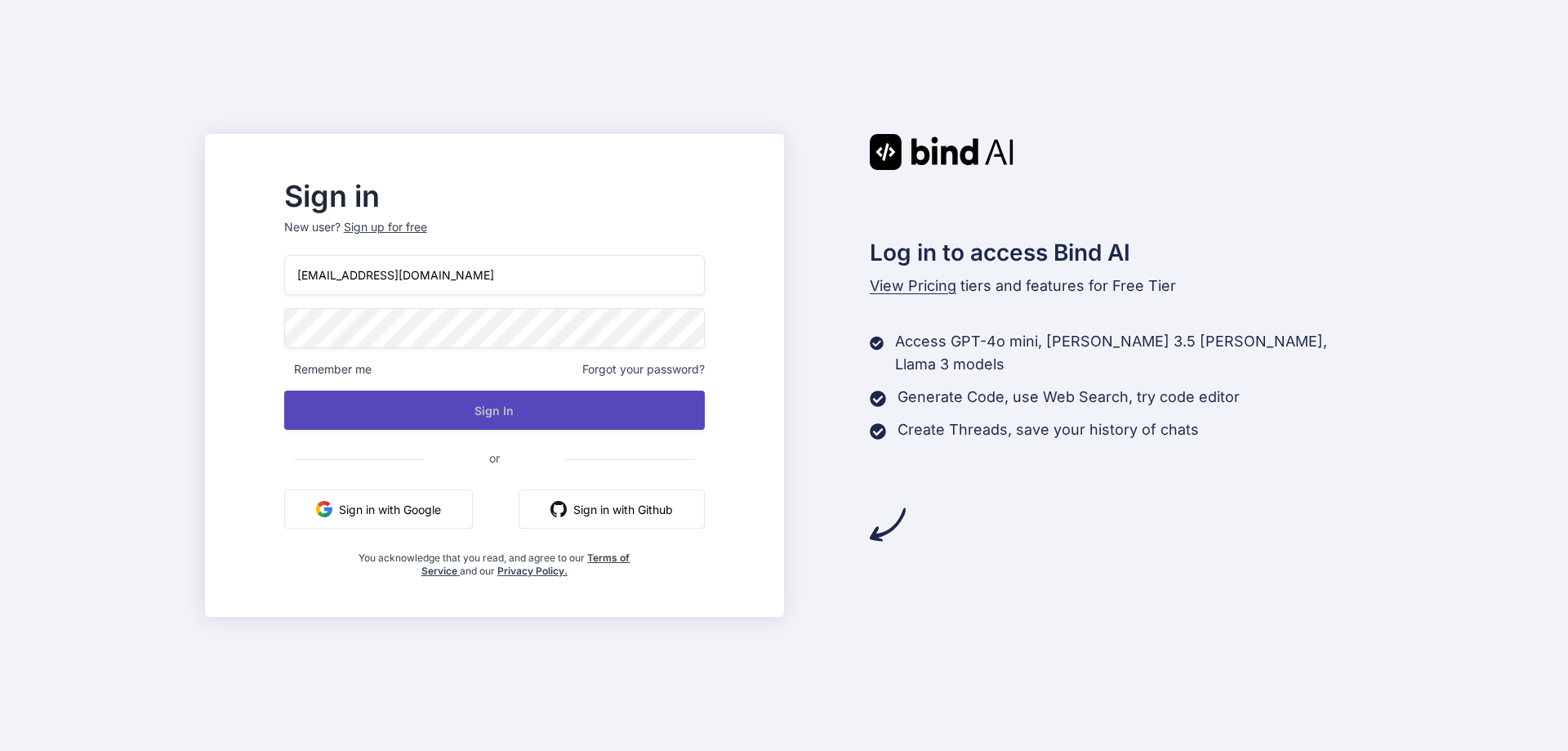
click at [533, 419] on button "Sign In" at bounding box center [494, 411] width 420 height 40
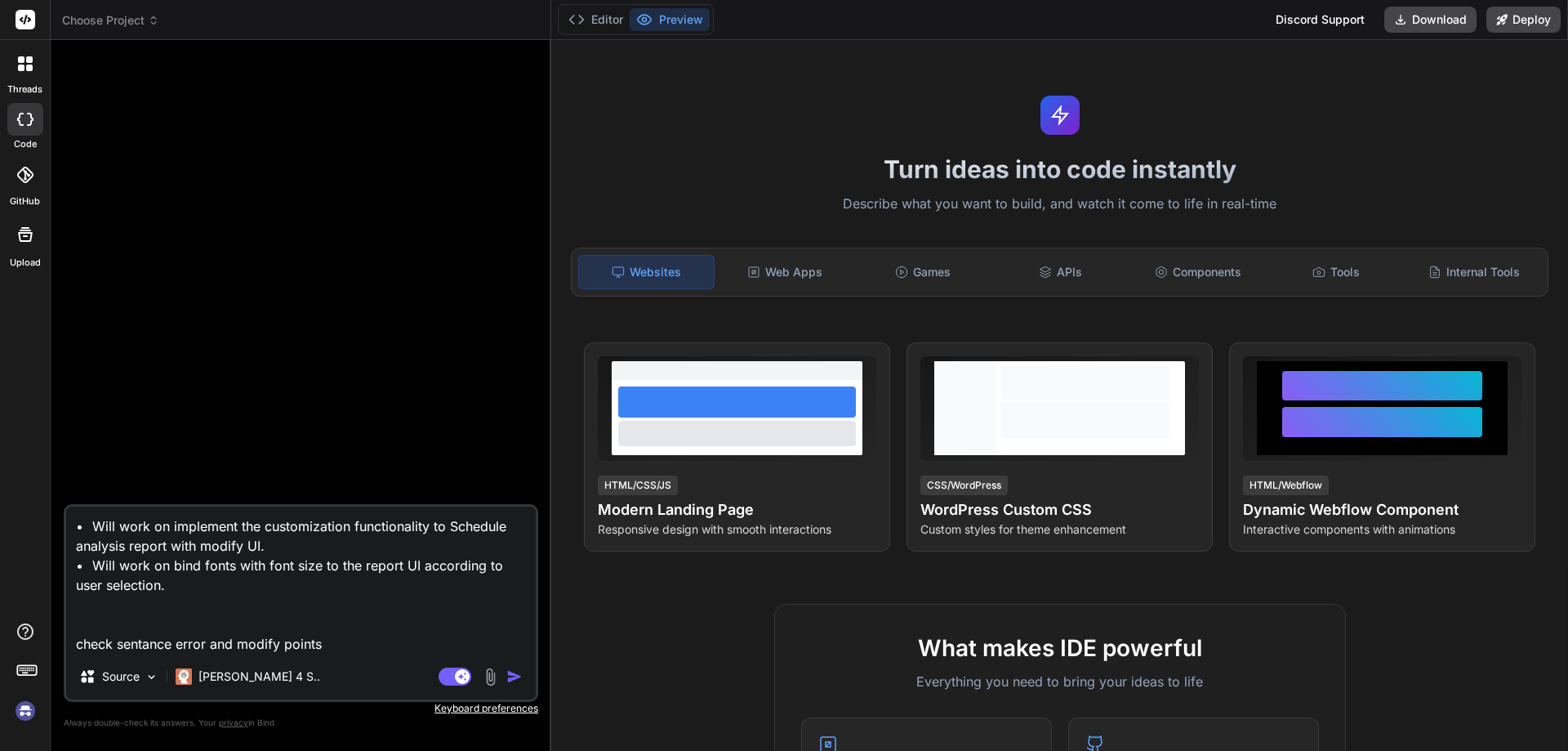
click at [515, 679] on img "button" at bounding box center [515, 676] width 16 height 16
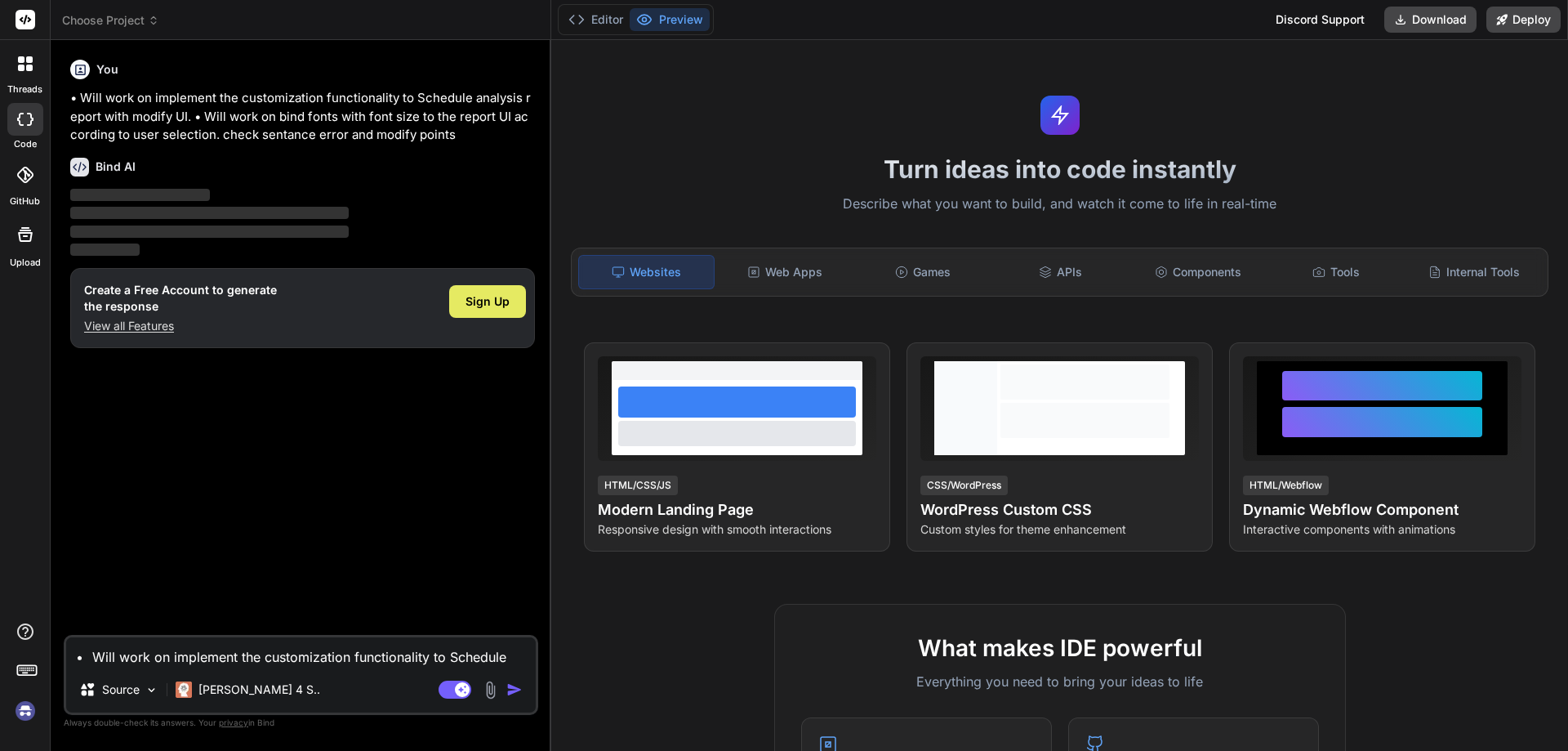
click at [489, 306] on span "Sign Up" at bounding box center [487, 302] width 44 height 16
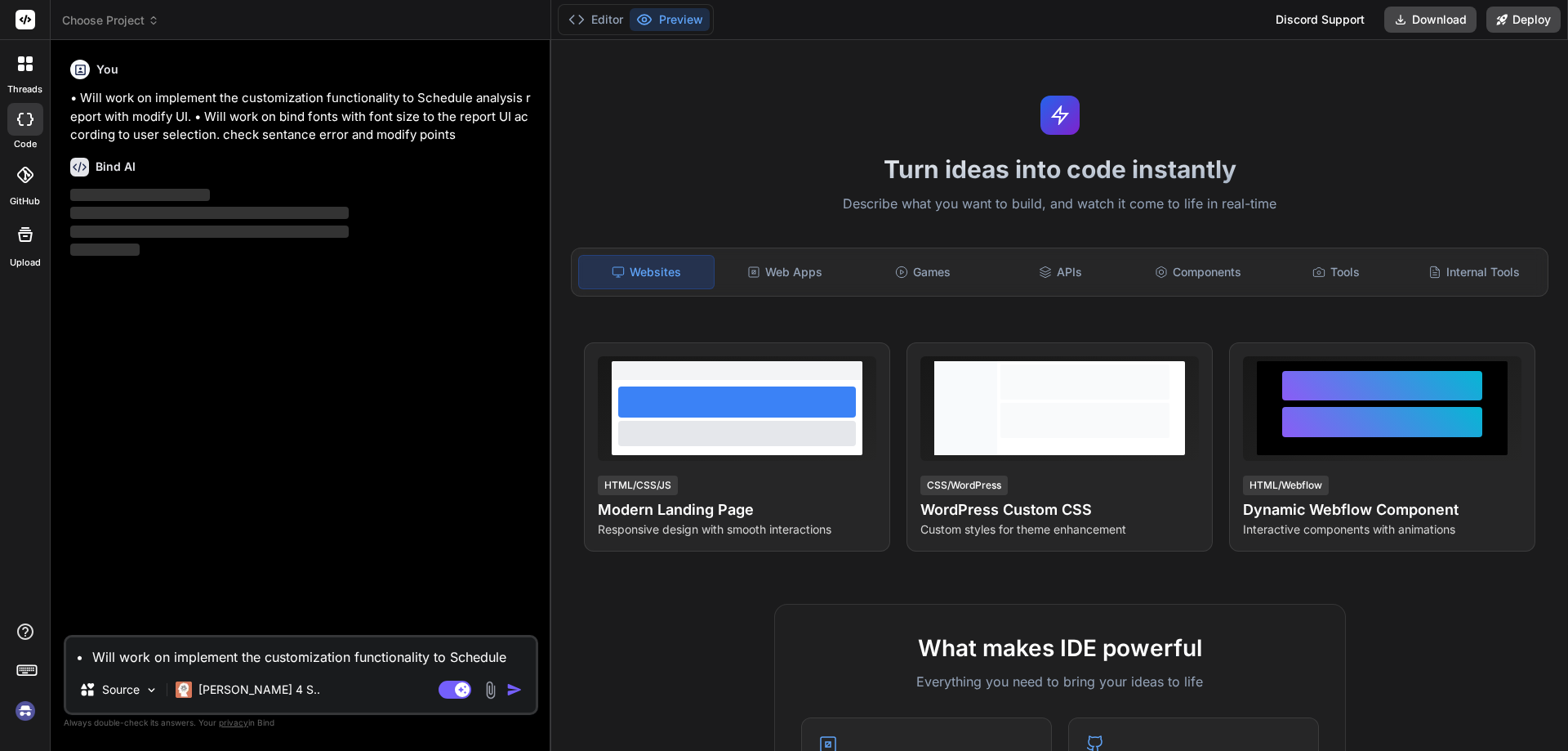
type textarea "x"
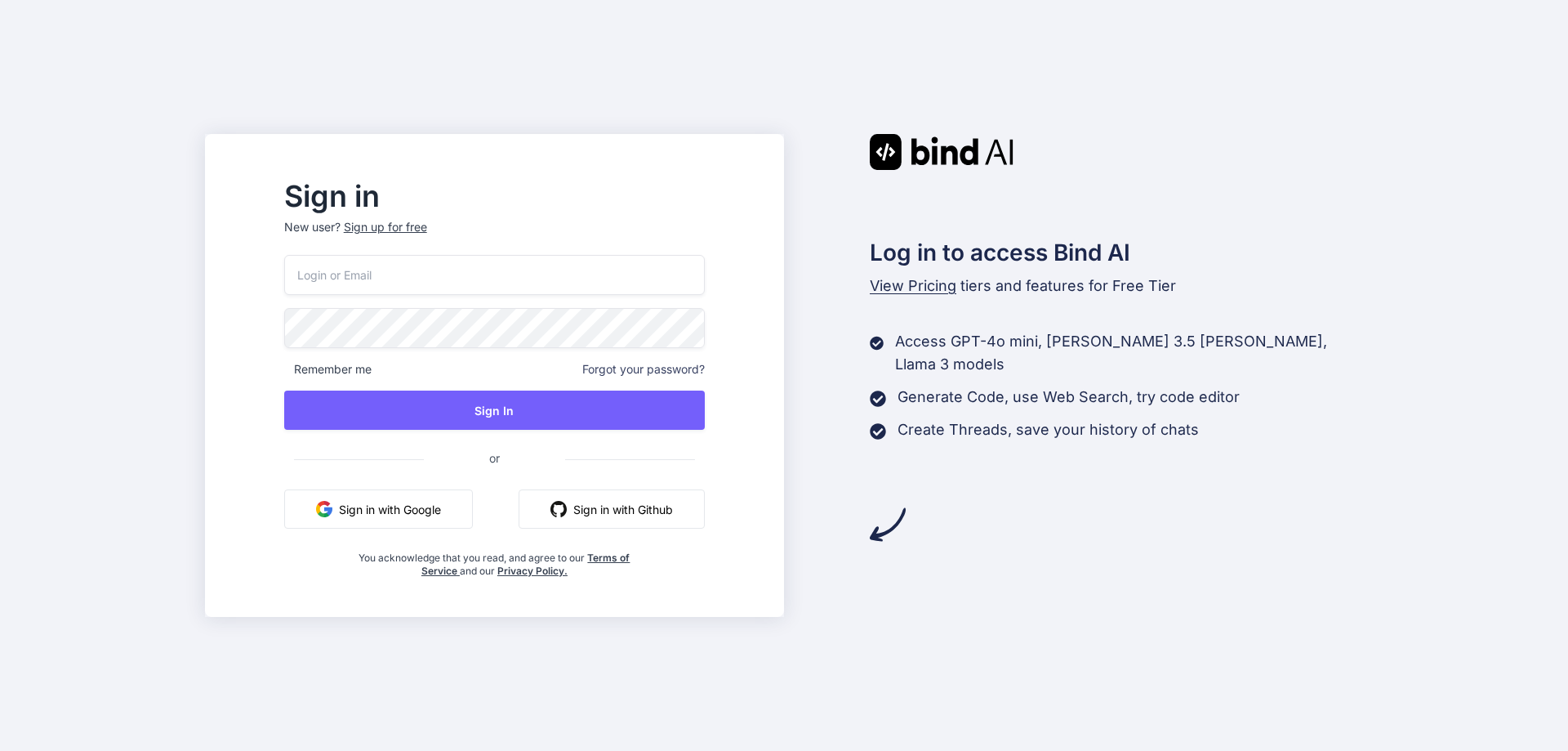
click at [571, 279] on input "email" at bounding box center [494, 275] width 420 height 40
type input "[EMAIL_ADDRESS][DOMAIN_NAME]"
click at [499, 457] on span "or" at bounding box center [494, 457] width 141 height 40
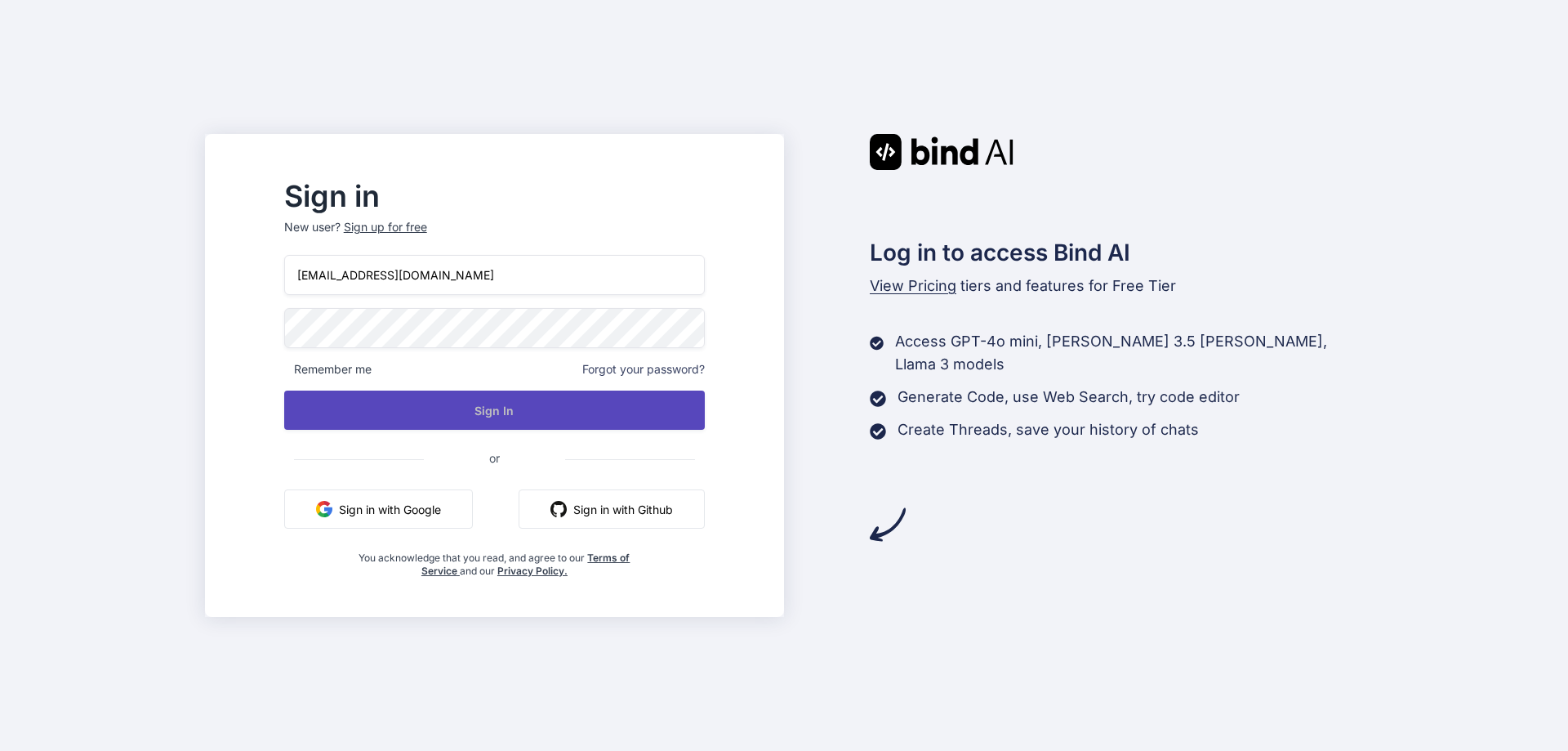
click at [525, 421] on button "Sign In" at bounding box center [494, 411] width 420 height 40
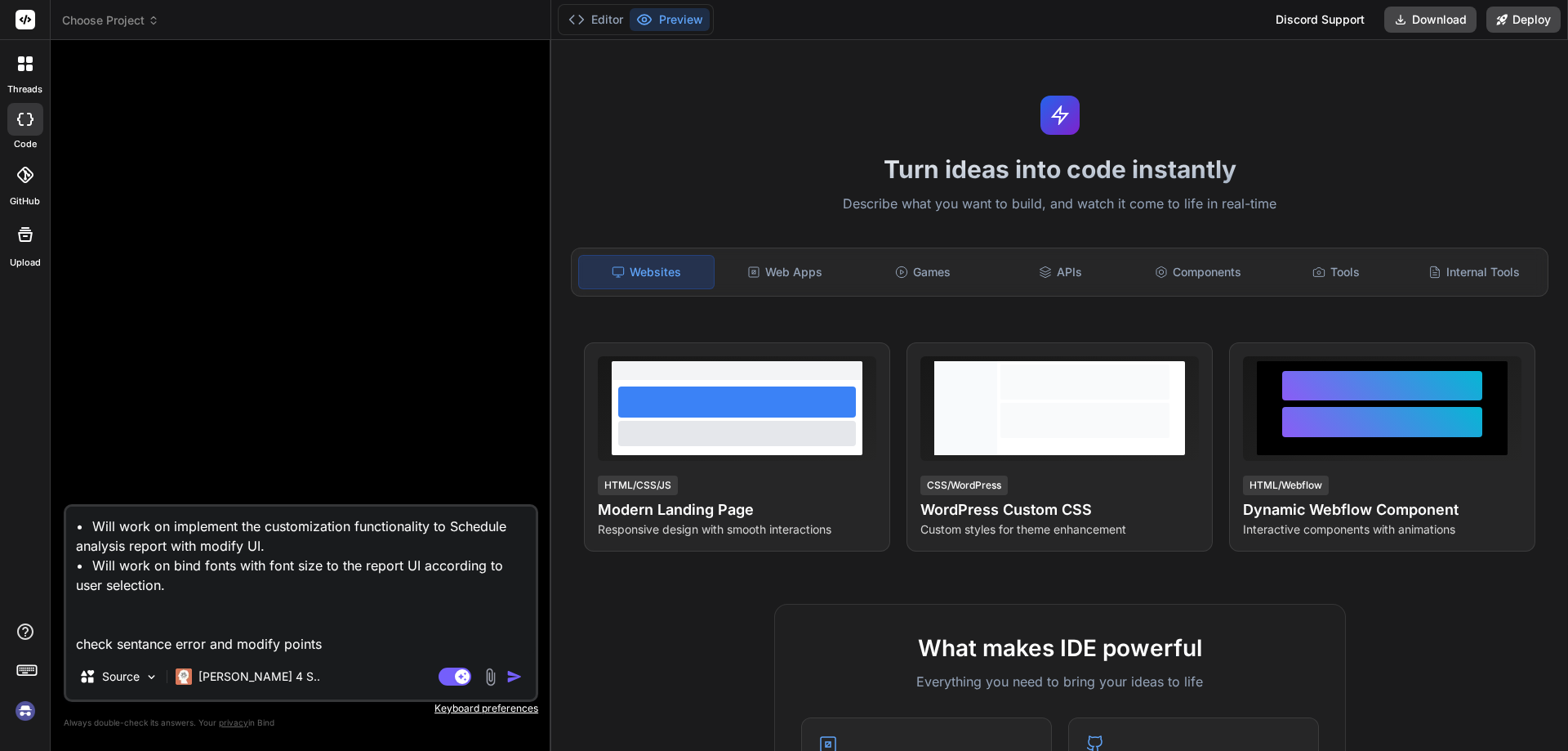
click at [520, 676] on img "button" at bounding box center [515, 676] width 16 height 16
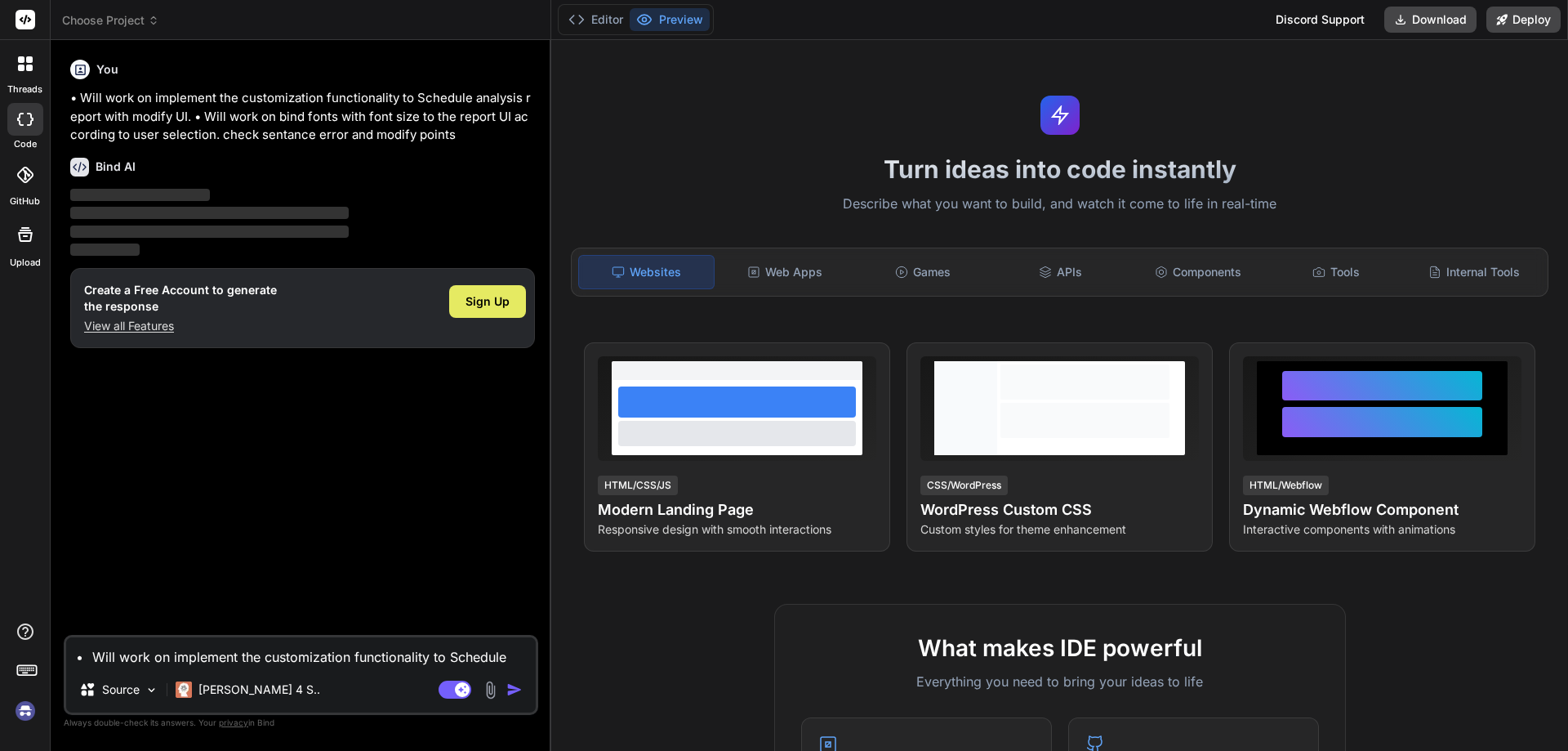
click at [475, 309] on span "Sign Up" at bounding box center [487, 302] width 44 height 16
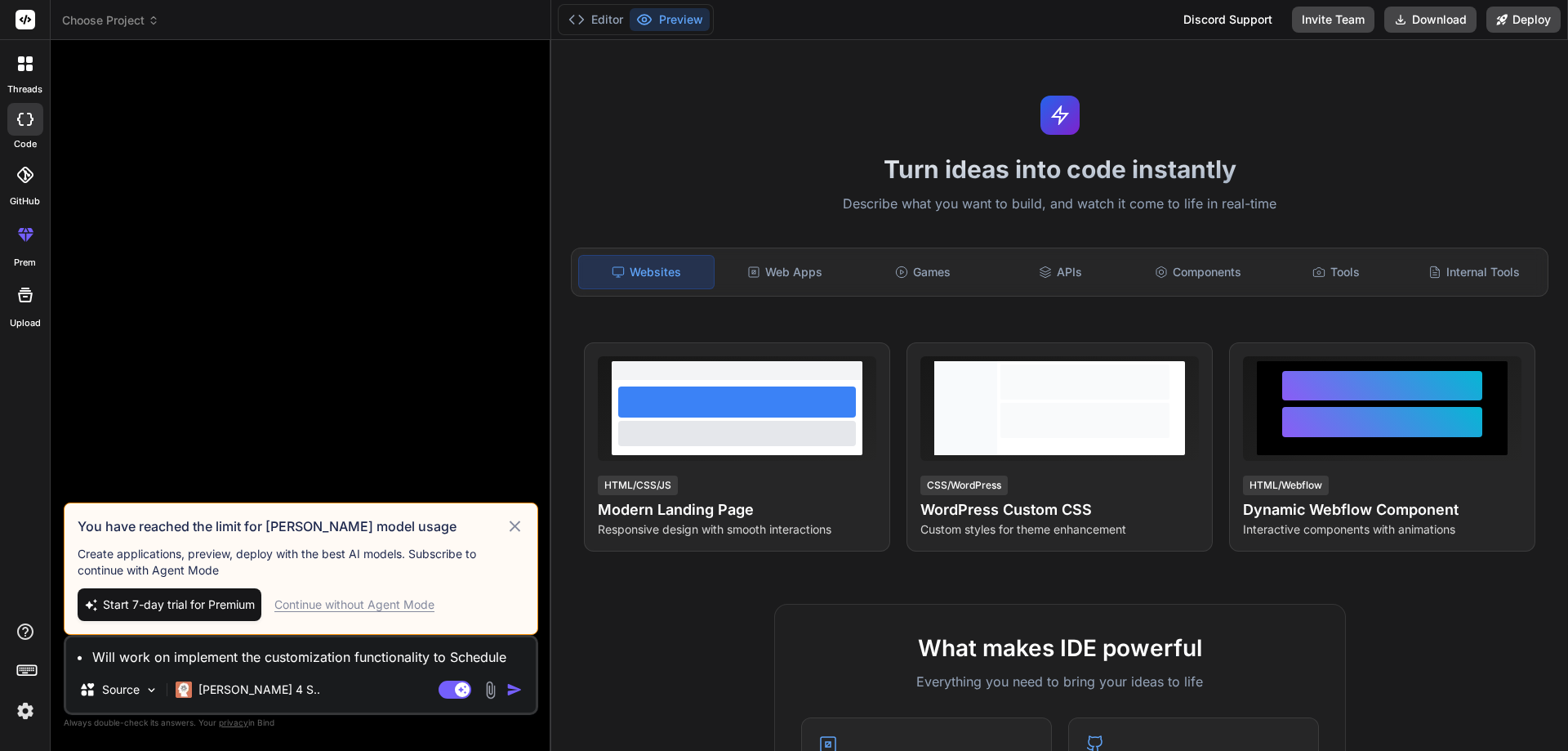
click at [371, 603] on div "Continue without Agent Mode" at bounding box center [355, 604] width 160 height 16
type textarea "x"
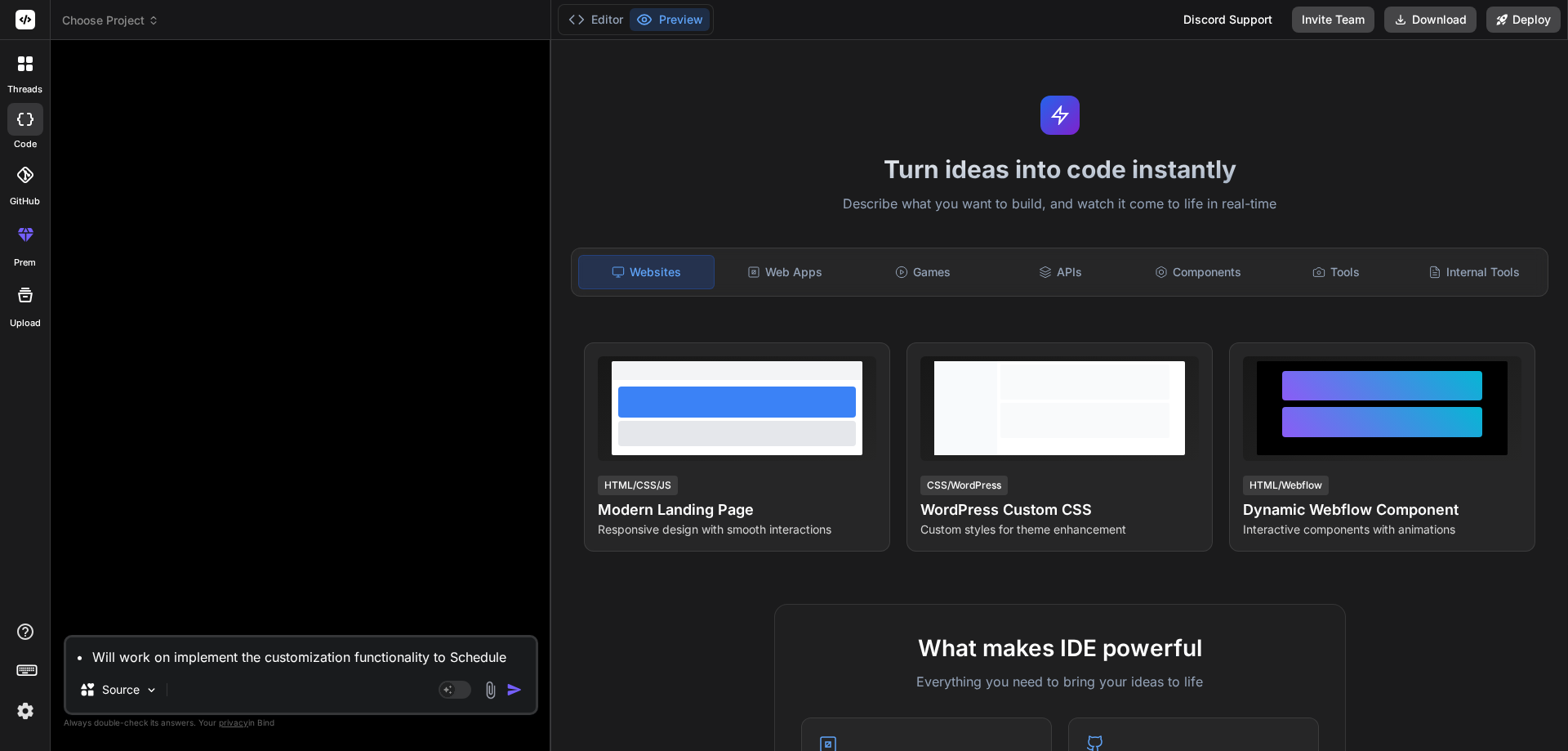
click at [214, 651] on textarea "• Will work on implement the customization functionality to Schedule analysis r…" at bounding box center [301, 652] width 470 height 30
paste textarea "• Worked on implemented customization functionality for schedule analysis repor…"
type textarea "• Worked on implemented customization functionality for schedule analysis repor…"
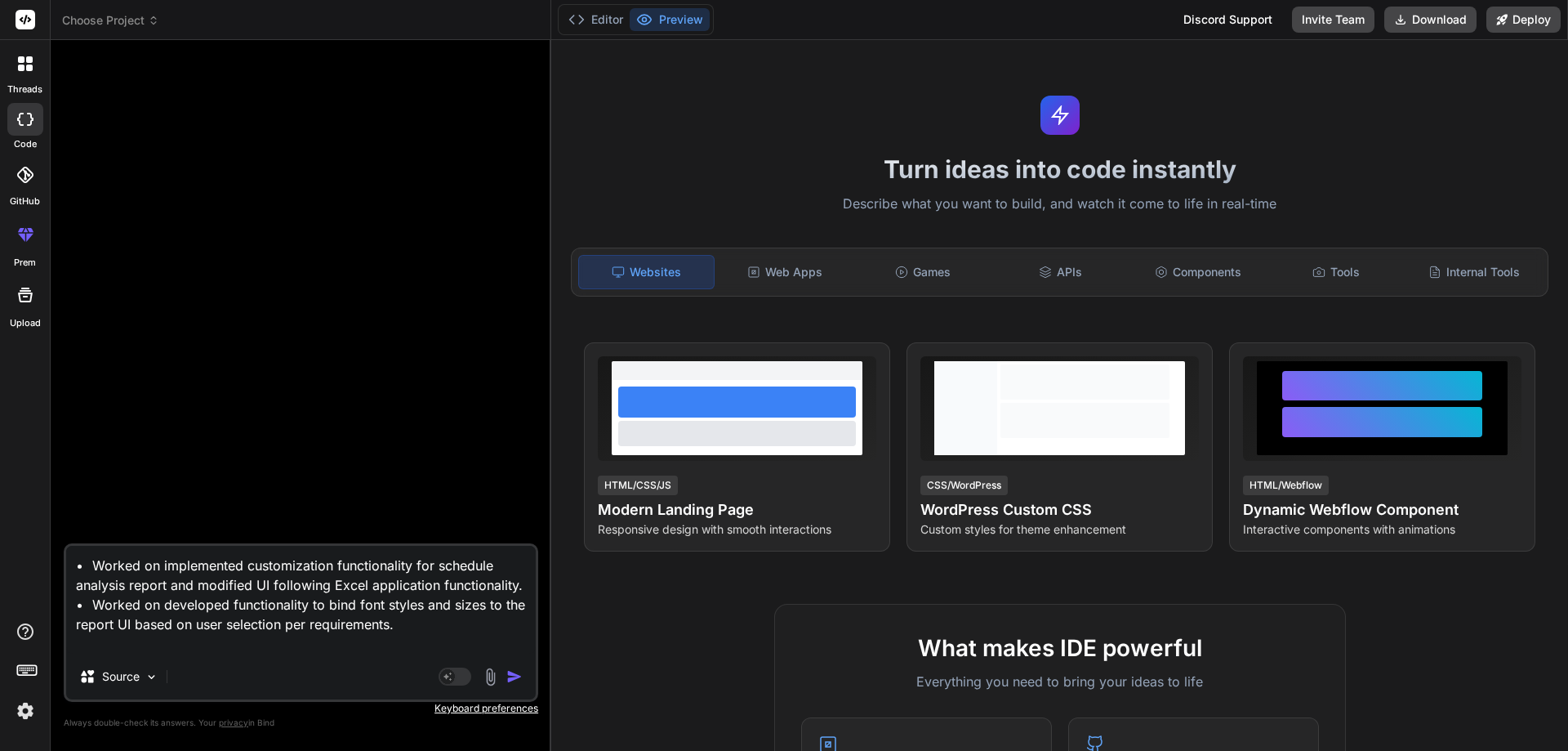
type textarea "x"
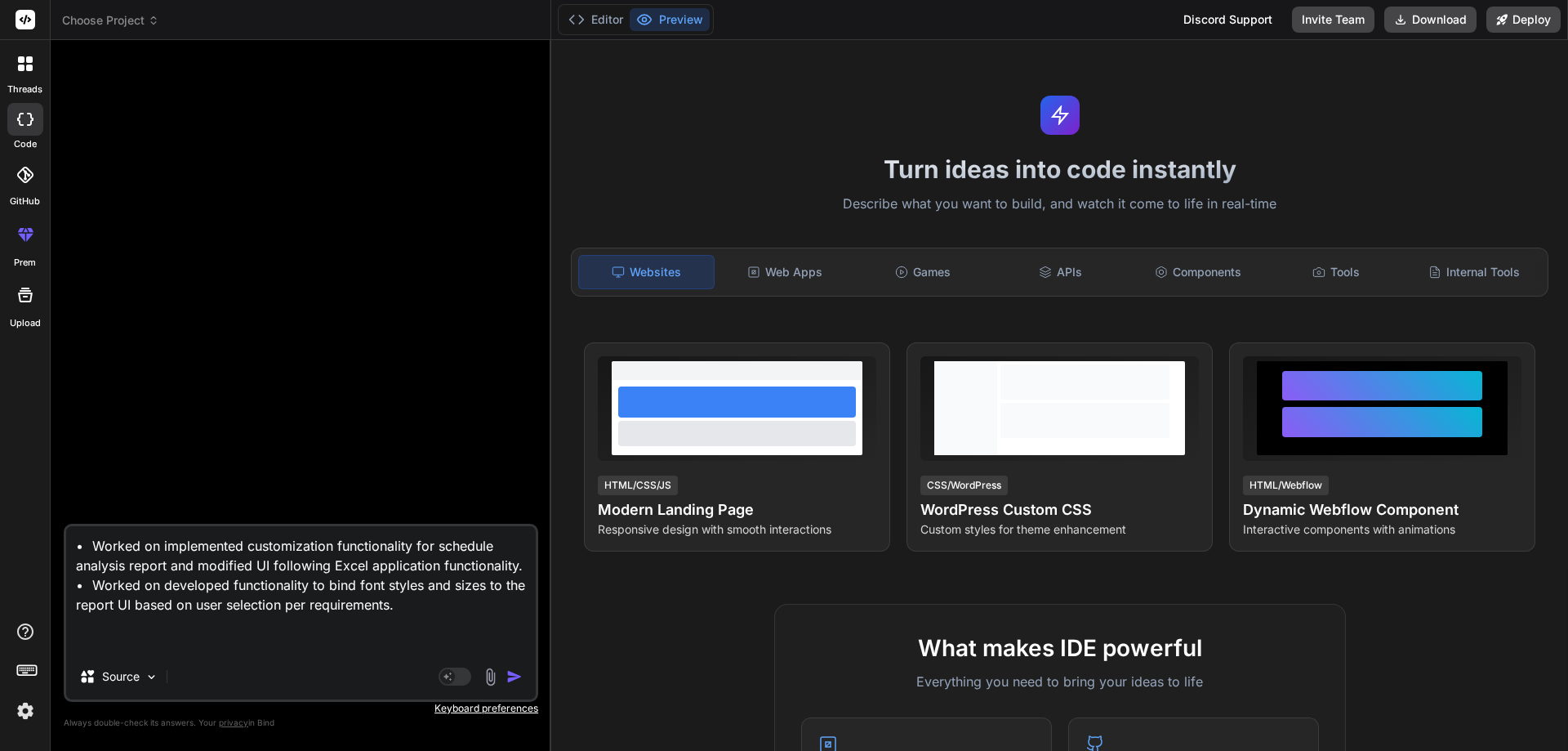
type textarea "• Worked on implemented customization functionality for schedule analysis repor…"
type textarea "x"
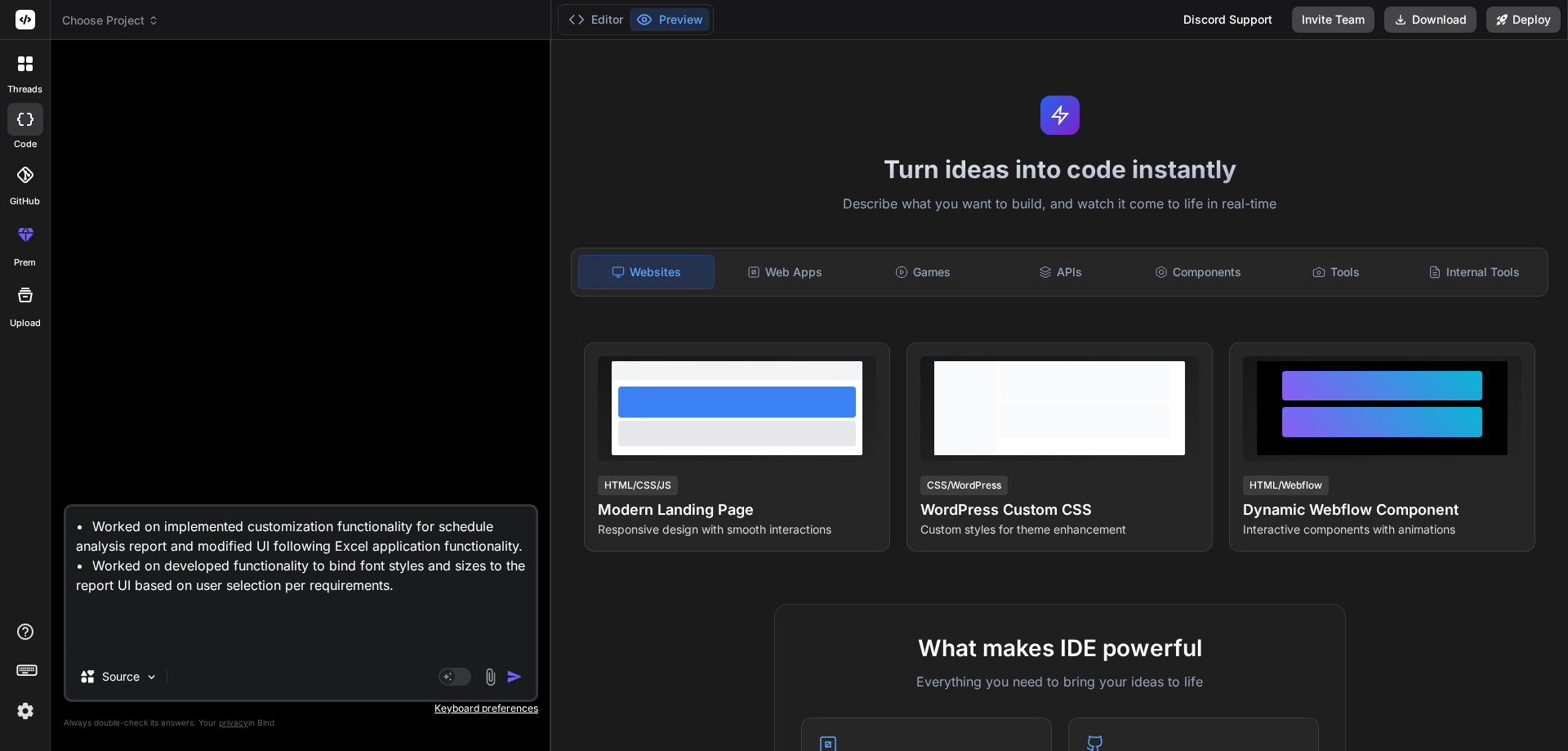
type textarea "• Worked on implemented customization functionality for schedule analysis repor…"
type textarea "x"
type textarea "• Worked on implemented customization functionality for schedule analysis repor…"
type textarea "x"
type textarea "• Worked on implemented customization functionality for schedule analysis repor…"
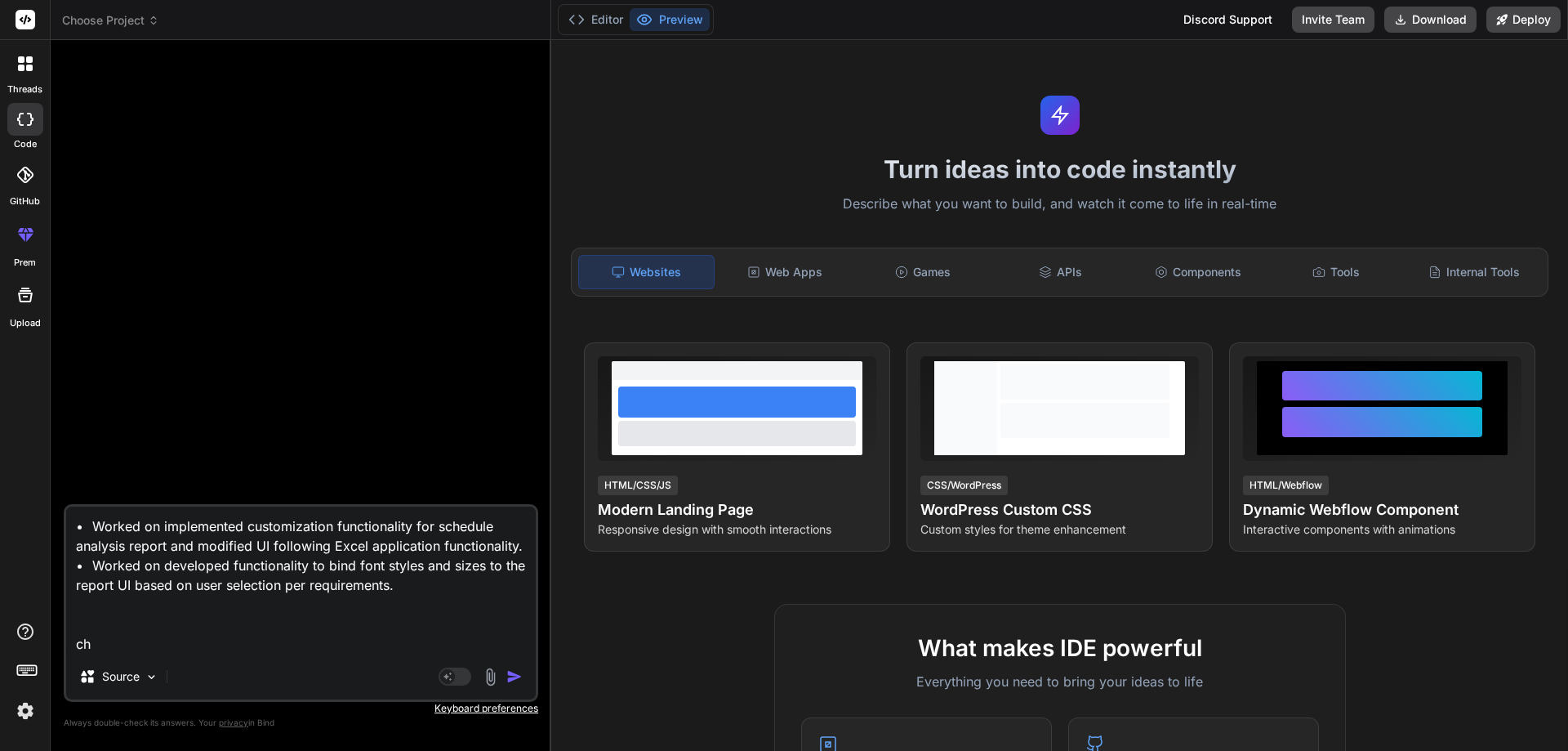
type textarea "x"
type textarea "• Worked on implemented customization functionality for schedule analysis repor…"
type textarea "x"
type textarea "• Worked on implemented customization functionality for schedule analysis repor…"
type textarea "x"
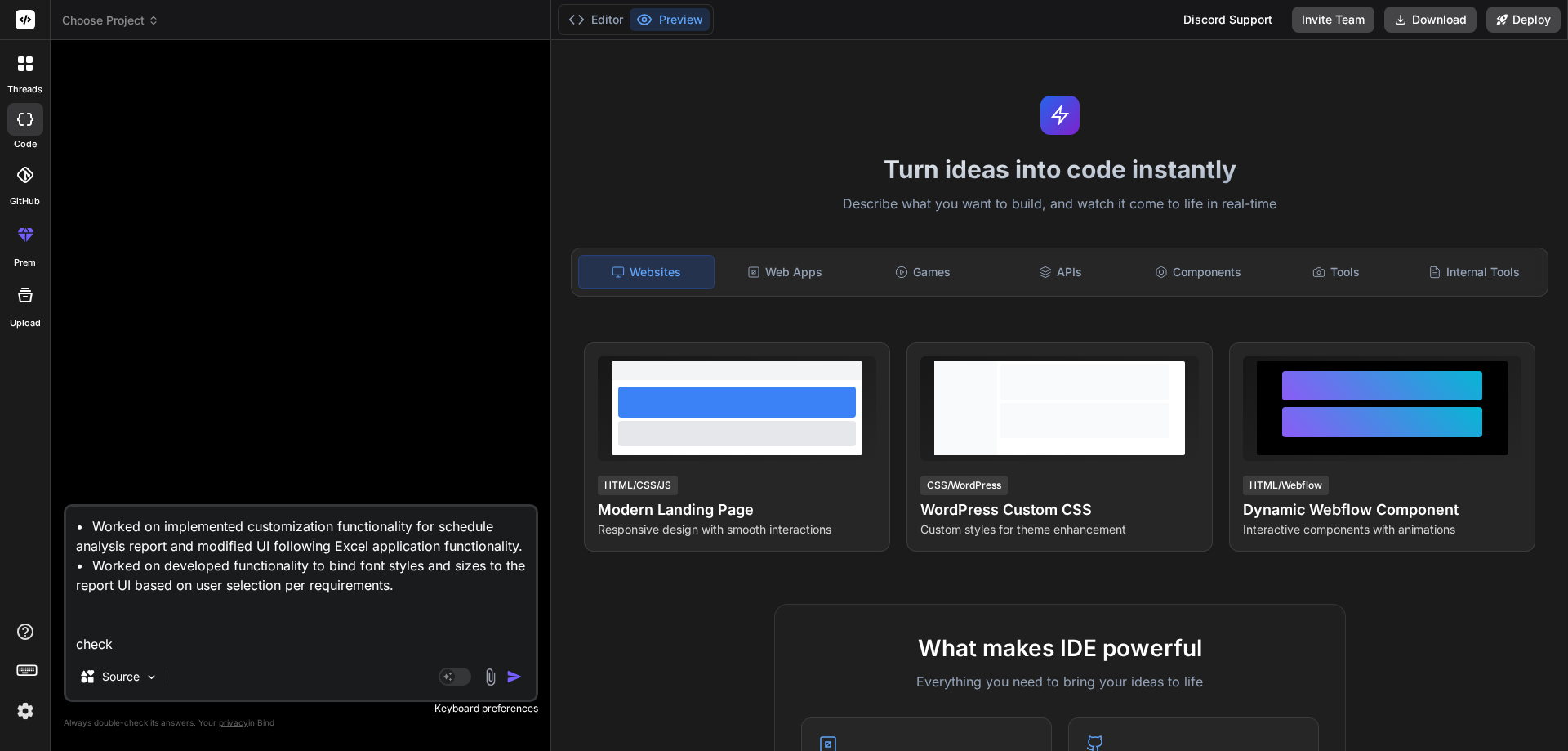
type textarea "• Worked on implemented customization functionality for schedule analysis repor…"
type textarea "x"
type textarea "• Worked on implemented customization functionality for schedule analysis repor…"
type textarea "x"
type textarea "• Worked on implemented customization functionality for schedule analysis repor…"
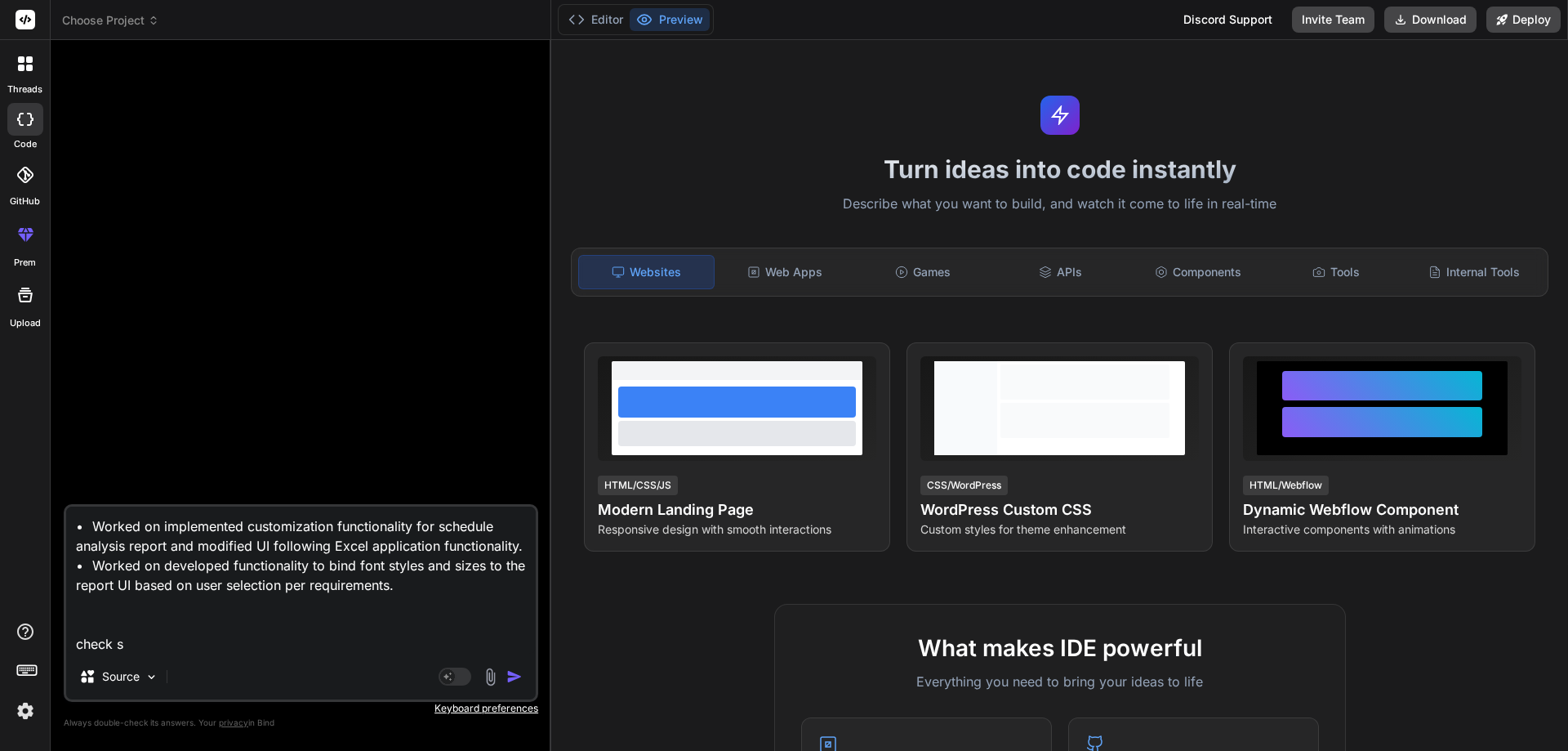
type textarea "x"
type textarea "• Worked on implemented customization functionality for schedule analysis repor…"
type textarea "x"
type textarea "• Worked on implemented customization functionality for schedule analysis repor…"
type textarea "x"
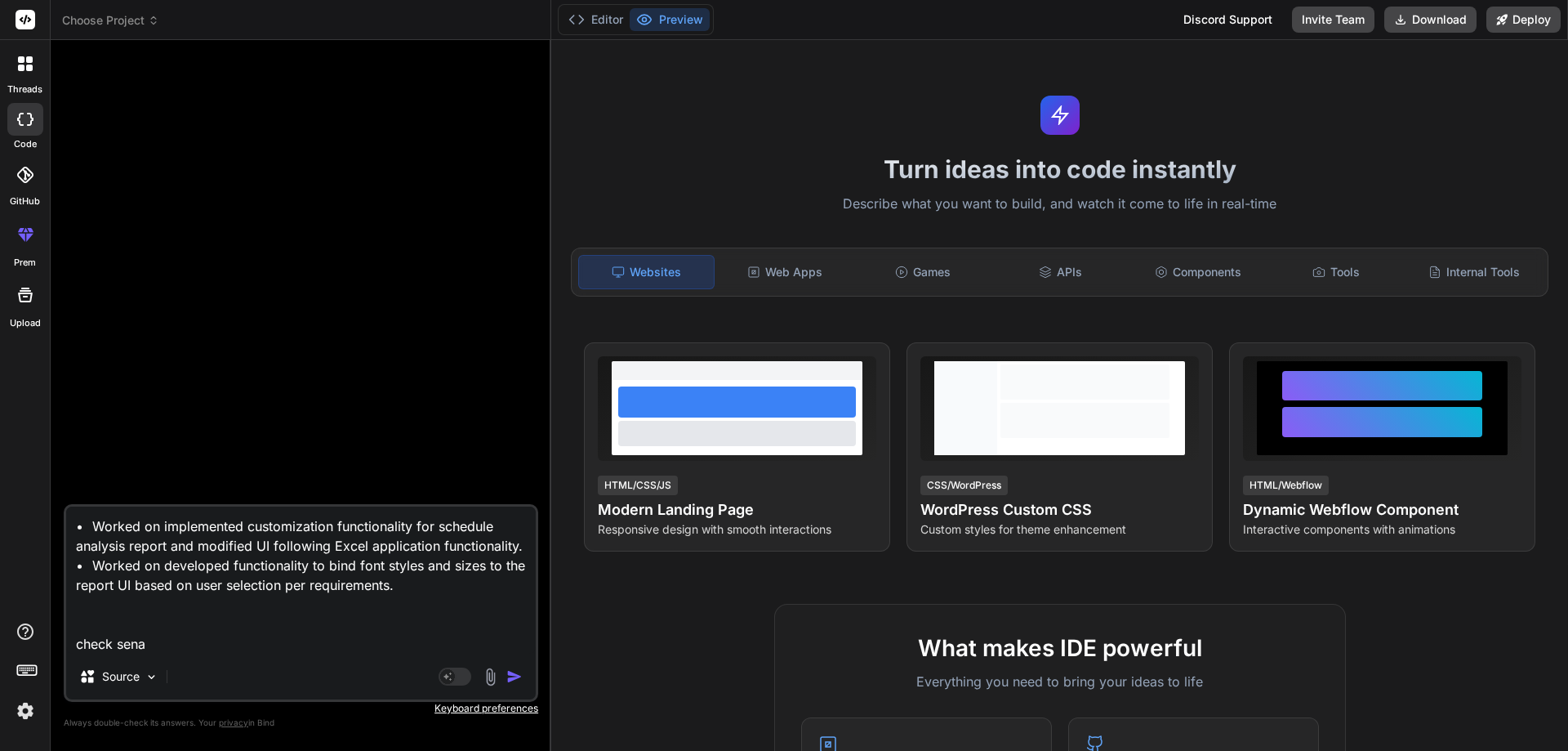
type textarea "• Worked on implemented customization functionality for schedule analysis repor…"
type textarea "x"
type textarea "• Worked on implemented customization functionality for schedule analysis repor…"
type textarea "x"
type textarea "• Worked on implemented customization functionality for schedule analysis repor…"
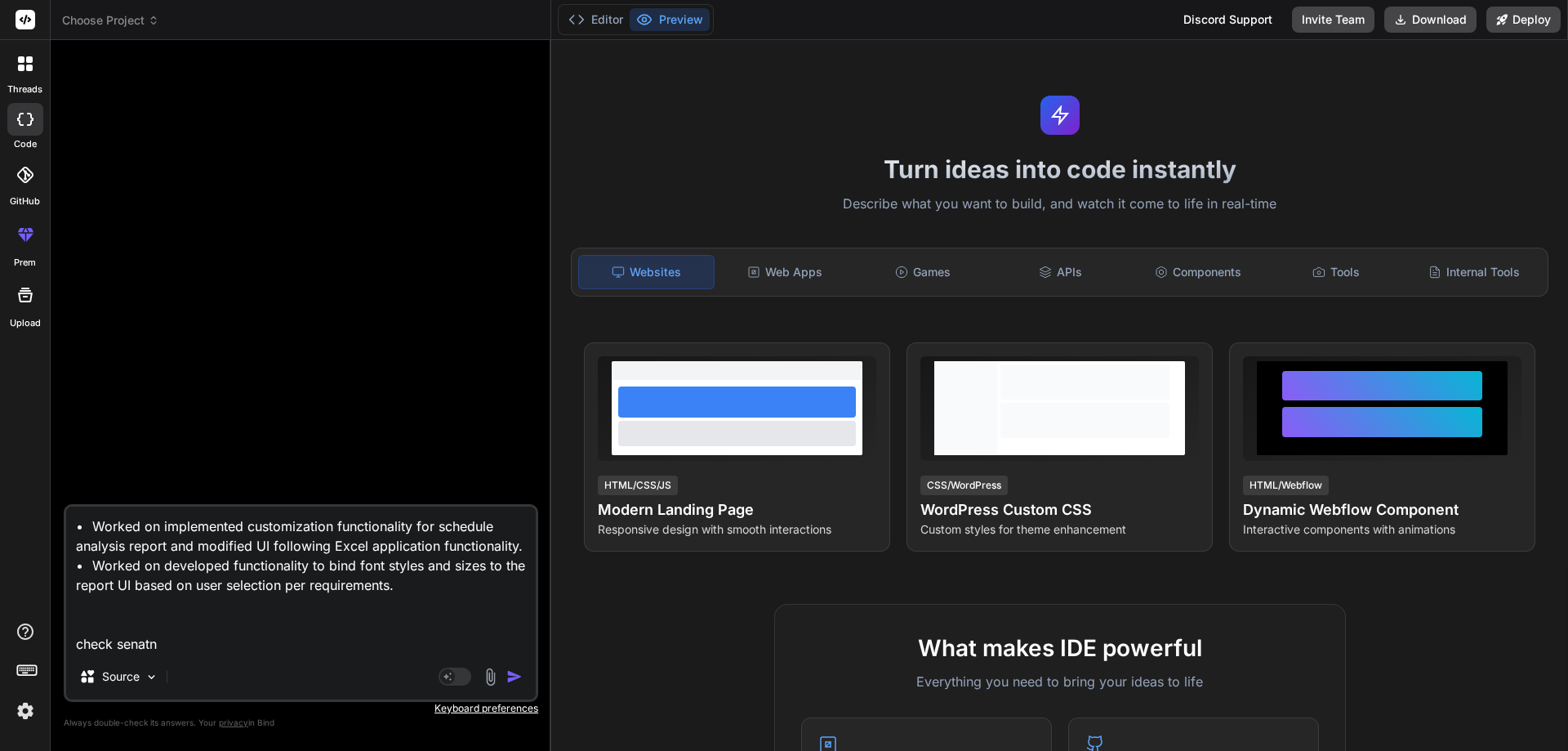
type textarea "x"
type textarea "• Worked on implemented customization functionality for schedule analysis repor…"
type textarea "x"
type textarea "• Worked on implemented customization functionality for schedule analysis repor…"
type textarea "x"
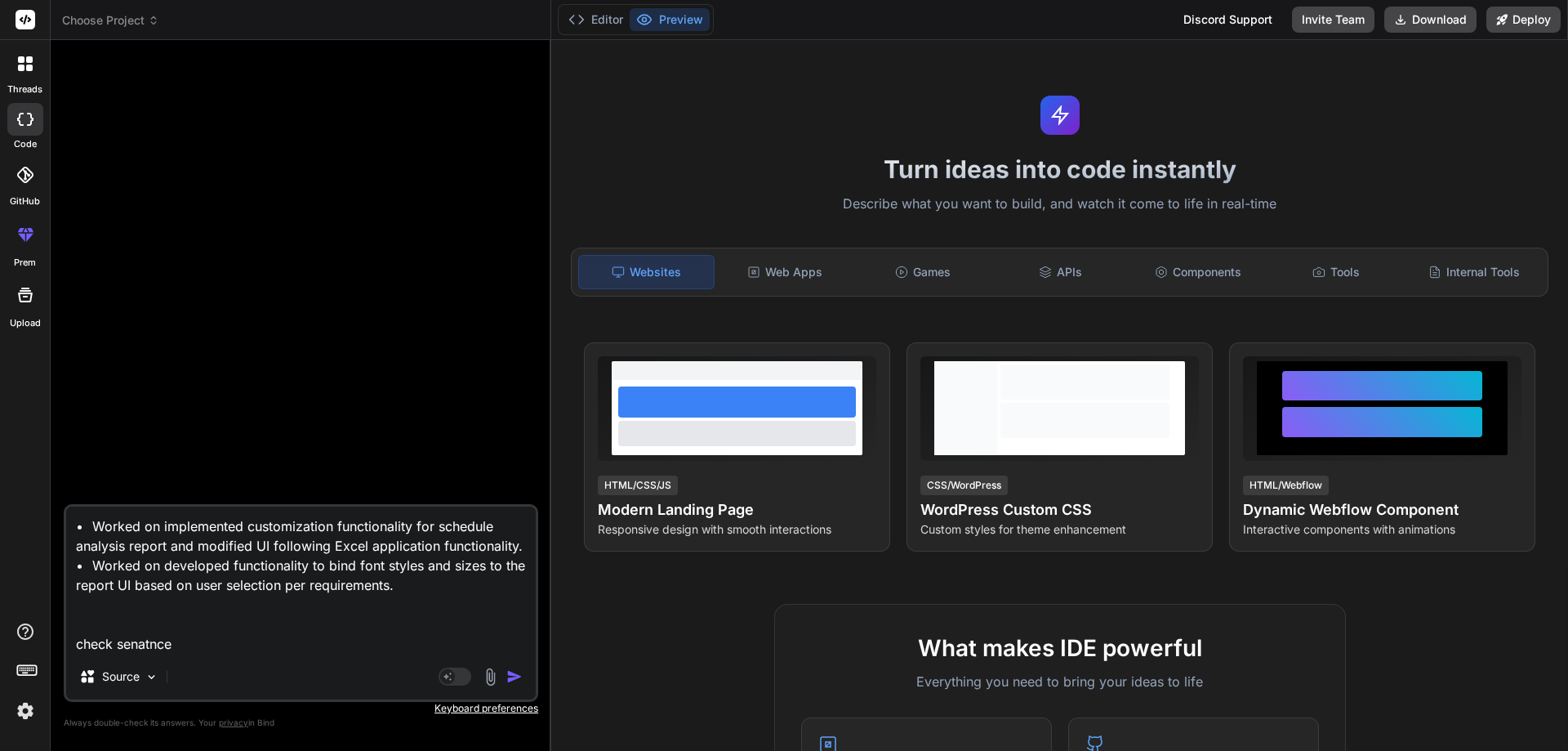
type textarea "• Worked on implemented customization functionality for schedule analysis repor…"
type textarea "x"
type textarea "• Worked on implemented customization functionality for schedule analysis repor…"
type textarea "x"
type textarea "• Worked on implemented customization functionality for schedule analysis repor…"
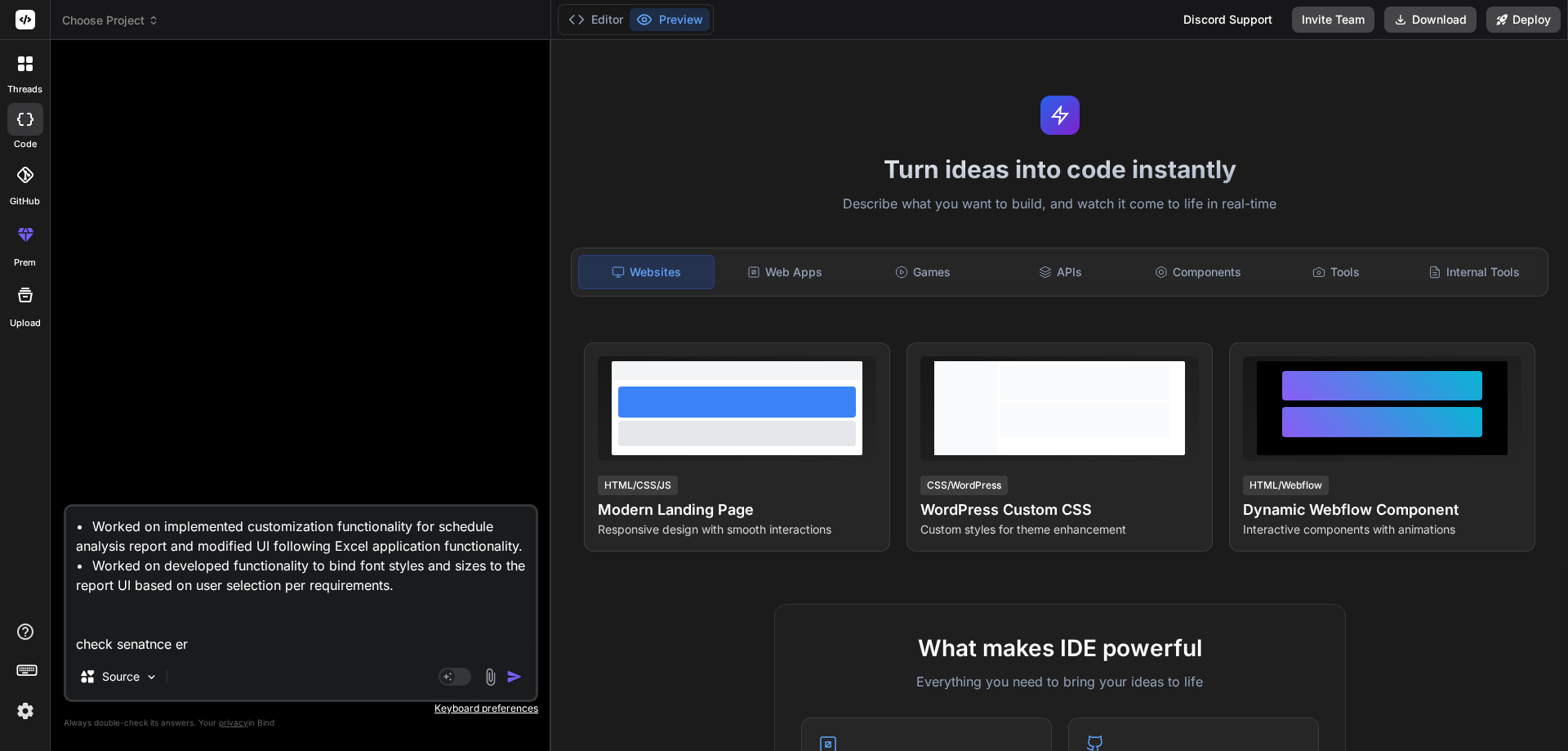
type textarea "x"
type textarea "• Worked on implemented customization functionality for schedule analysis repor…"
type textarea "x"
type textarea "• Worked on implemented customization functionality for schedule analysis repor…"
type textarea "x"
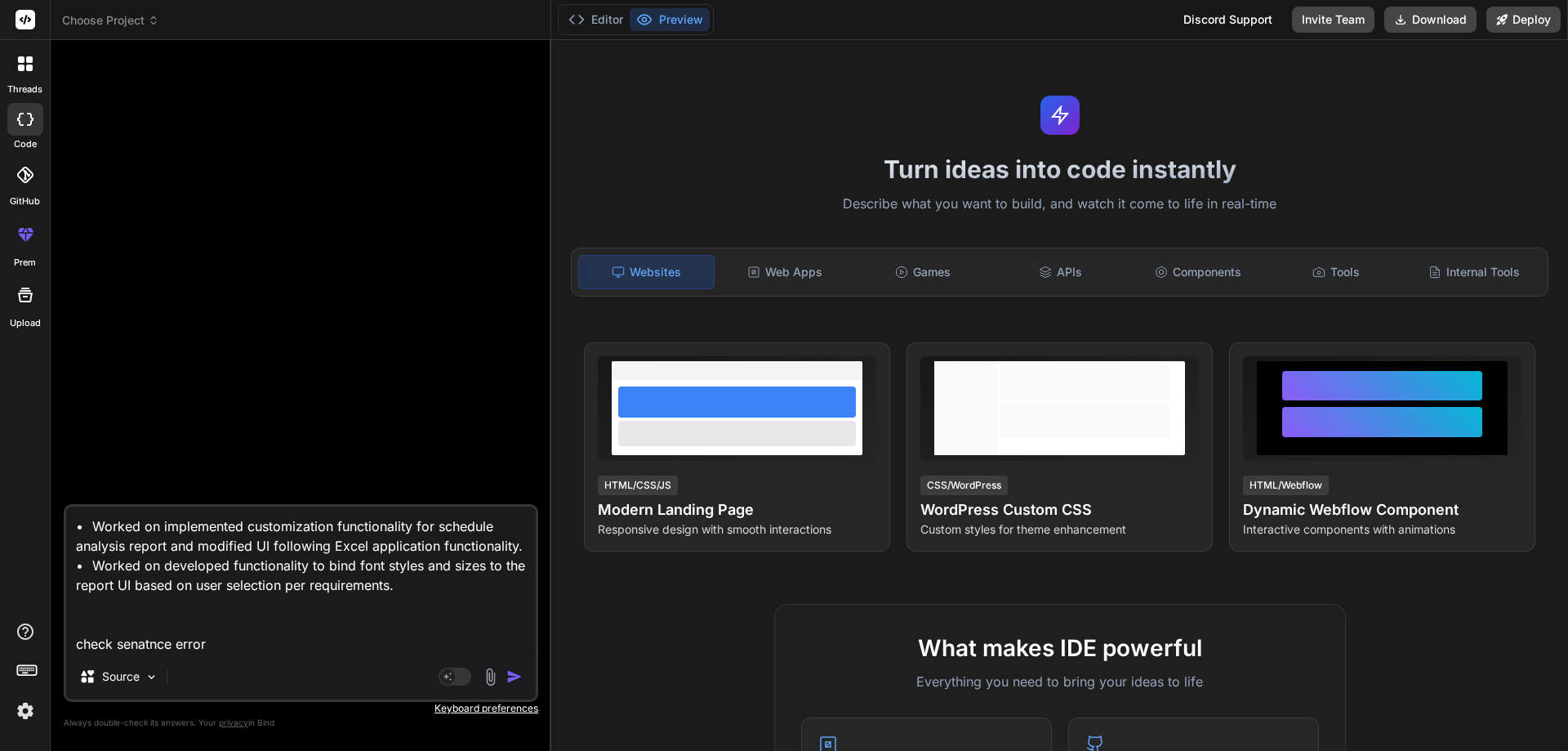
type textarea "• Worked on implemented customization functionality for schedule analysis repor…"
type textarea "x"
type textarea "• Worked on implemented customization functionality for schedule analysis repor…"
type textarea "x"
type textarea "• Worked on implemented customization functionality for schedule analysis repor…"
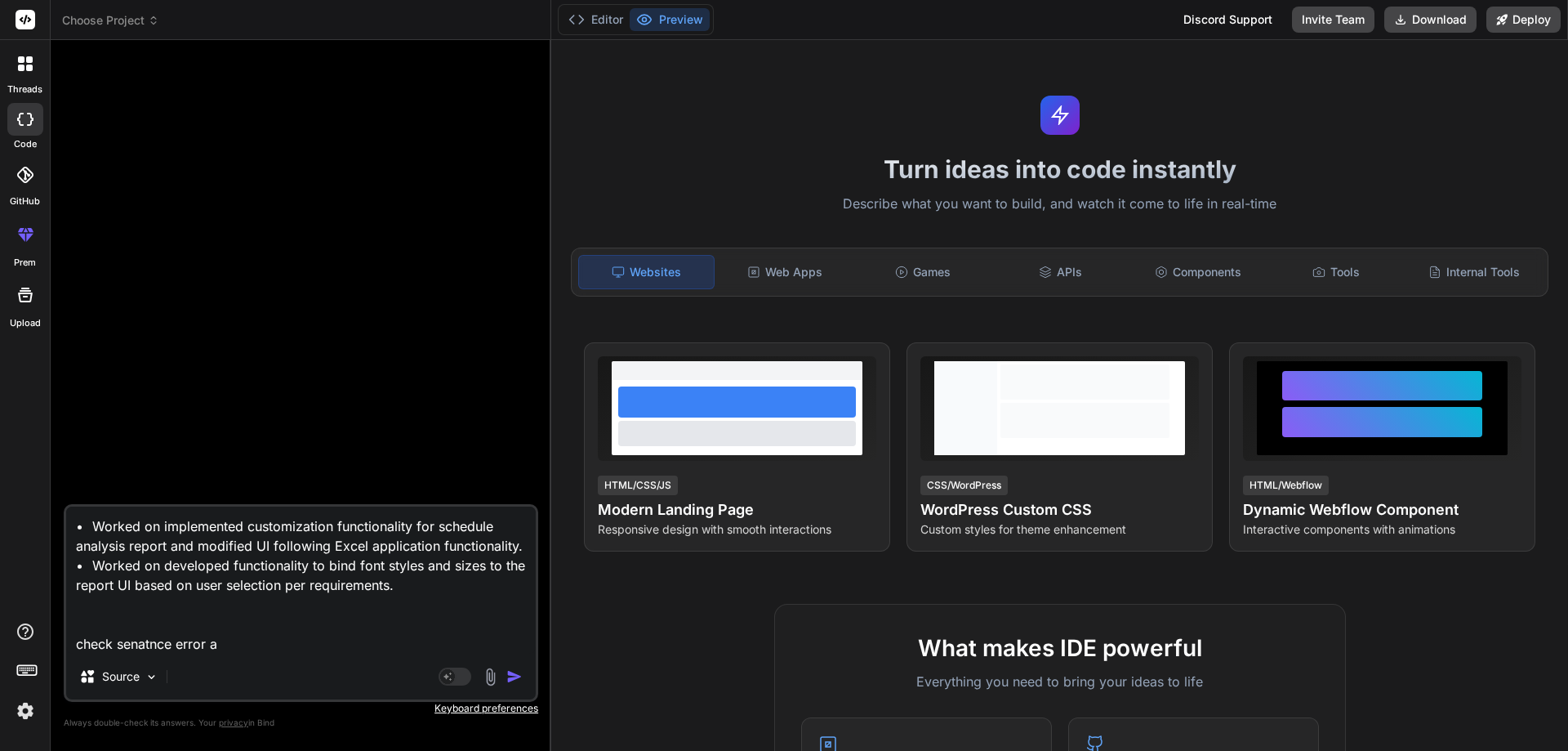
type textarea "x"
type textarea "• Worked on implemented customization functionality for schedule analysis repor…"
type textarea "x"
type textarea "• Worked on implemented customization functionality for schedule analysis repor…"
type textarea "x"
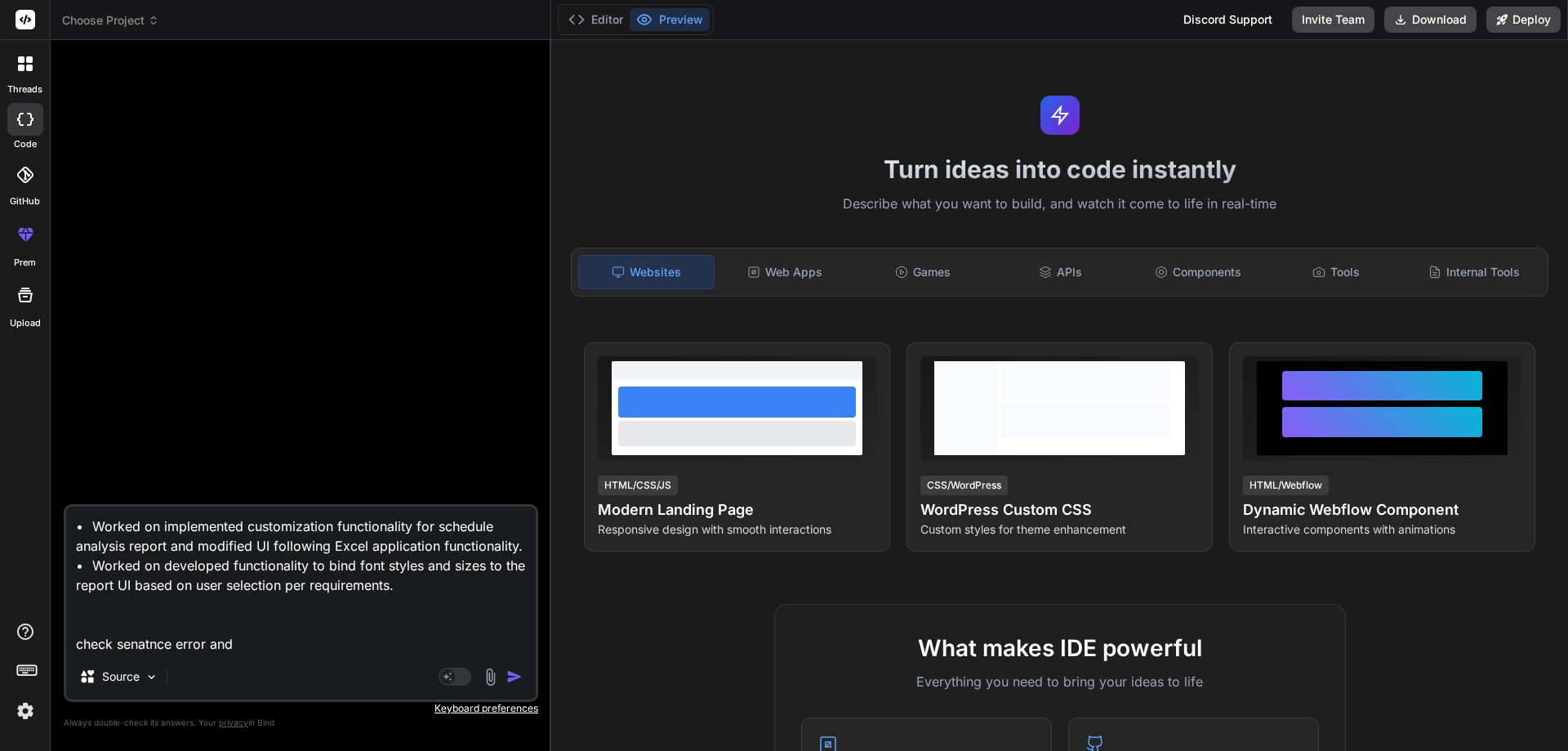
type textarea "• Worked on implemented customization functionality for schedule analysis repor…"
type textarea "x"
type textarea "• Worked on implemented customization functionality for schedule analysis repor…"
type textarea "x"
type textarea "• Worked on implemented customization functionality for schedule analysis repor…"
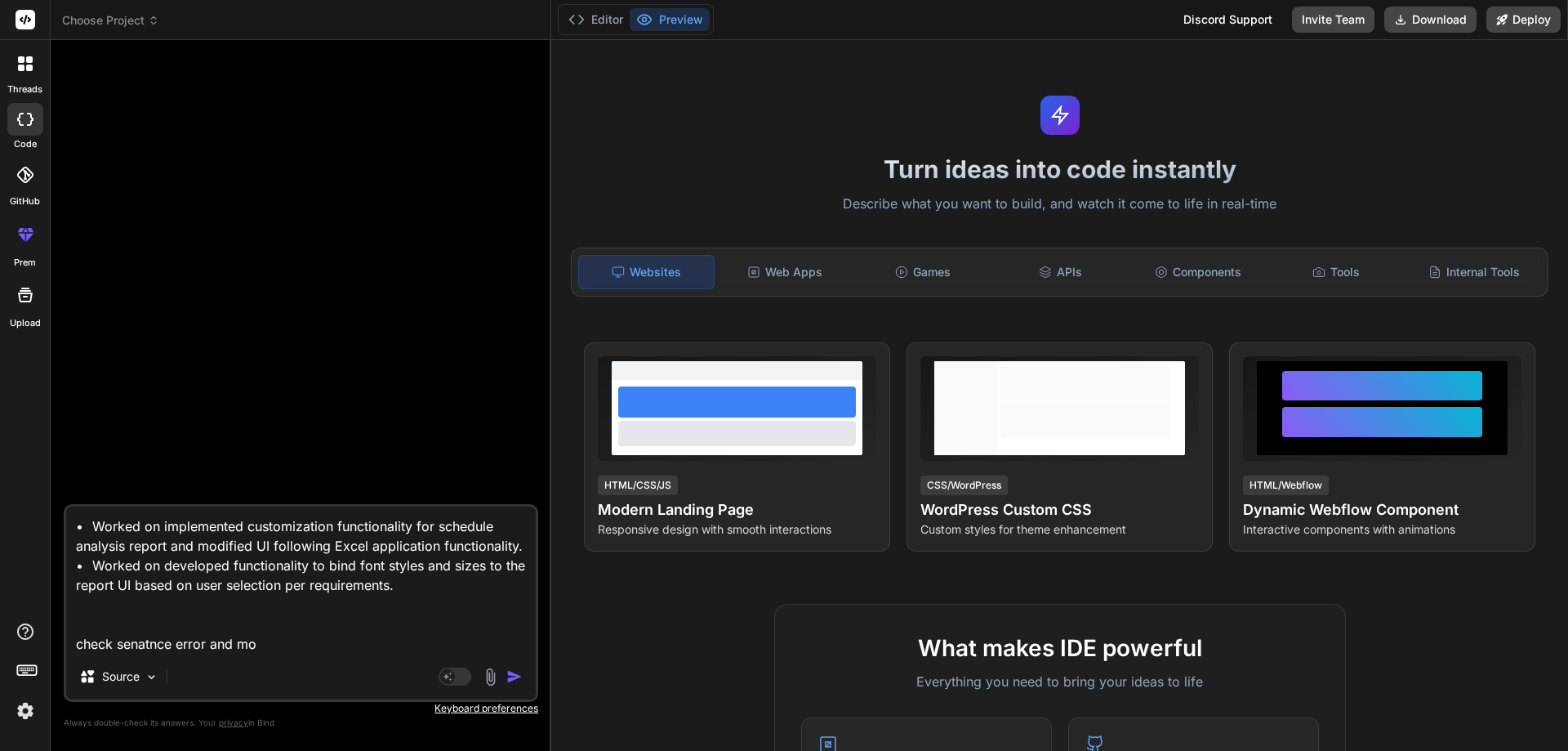
type textarea "x"
type textarea "• Worked on implemented customization functionality for schedule analysis repor…"
type textarea "x"
type textarea "• Worked on implemented customization functionality for schedule analysis repor…"
type textarea "x"
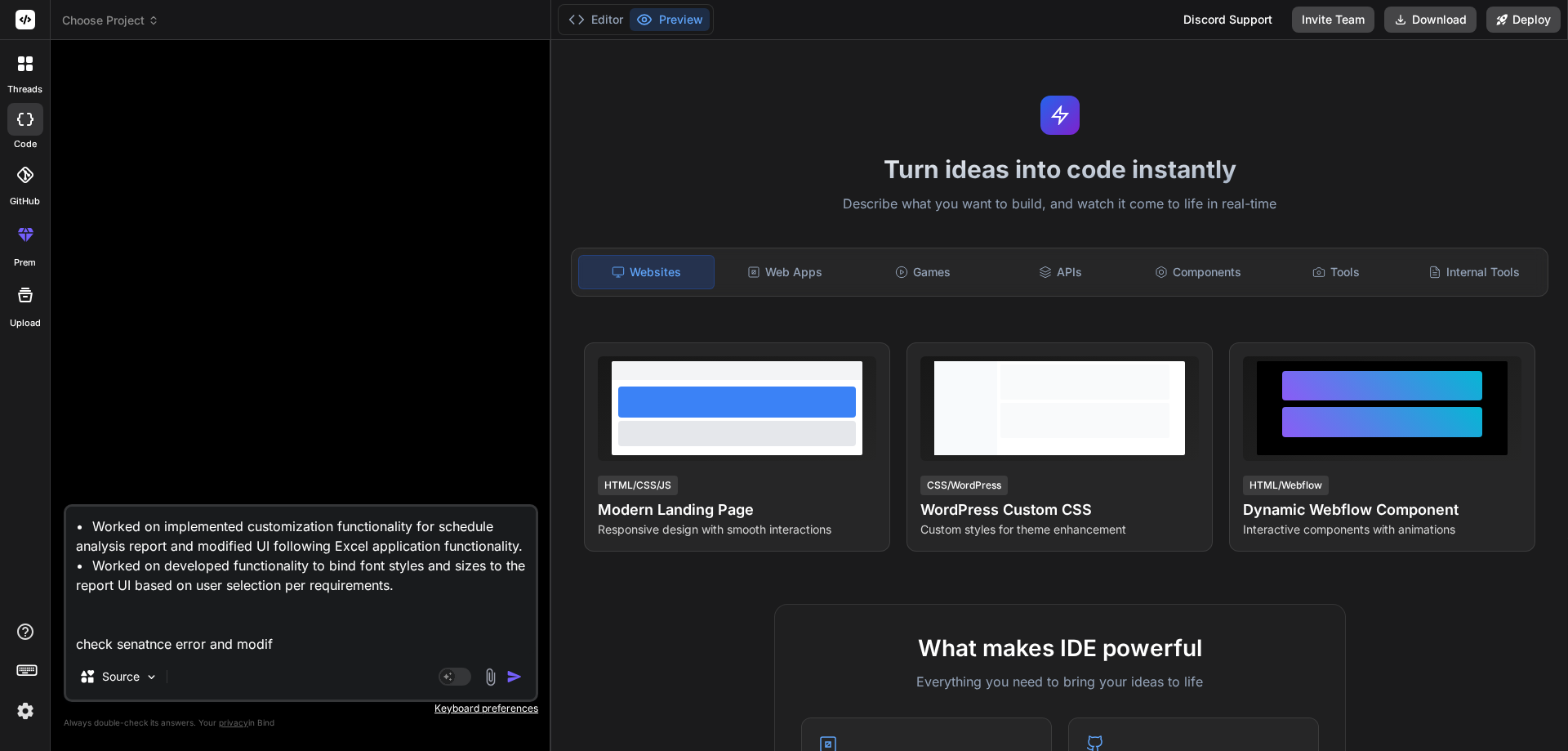
type textarea "• Worked on implemented customization functionality for schedule analysis repor…"
type textarea "x"
type textarea "• Worked on implemented customization functionality for schedule analysis repor…"
type textarea "x"
type textarea "• Worked on implemented customization functionality for schedule analysis repor…"
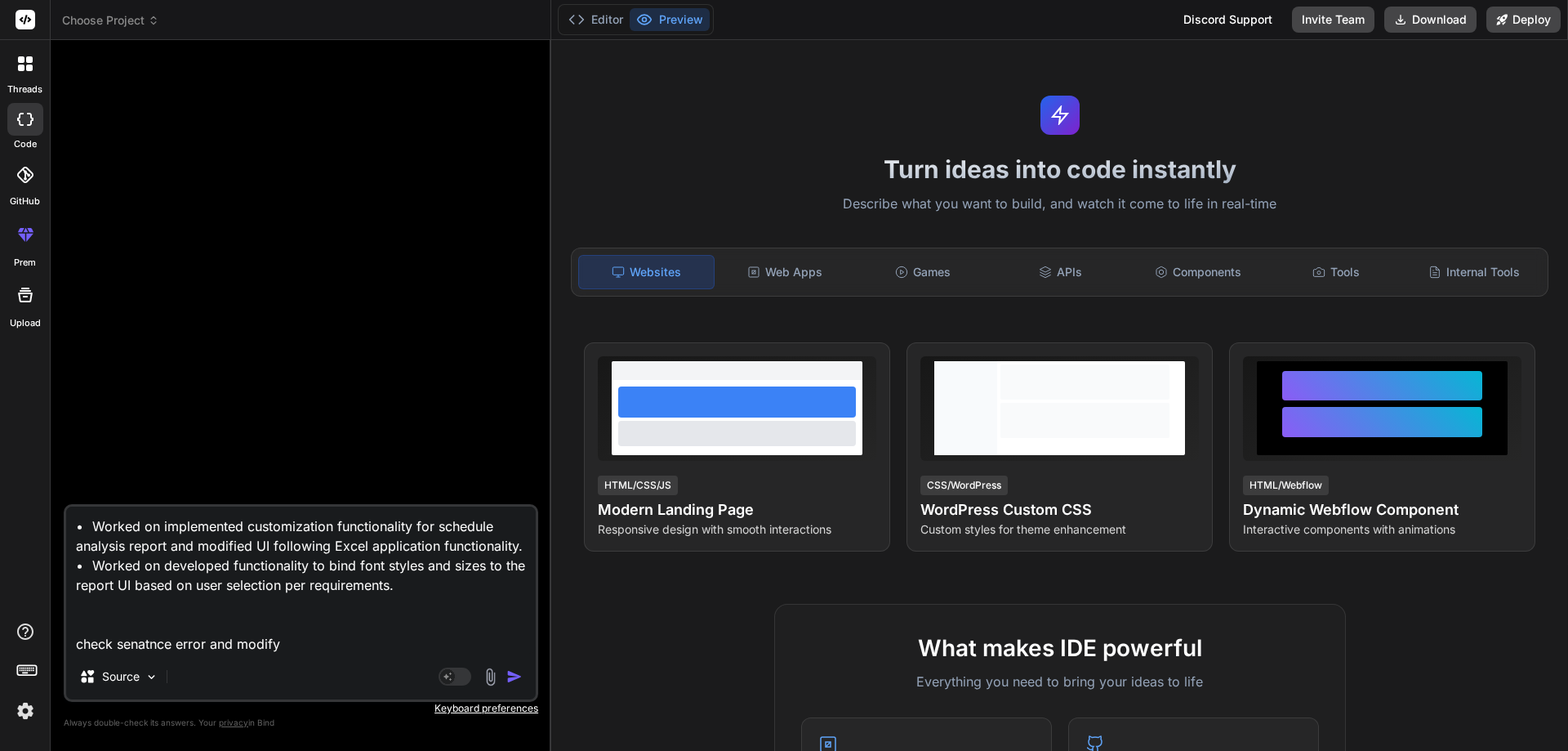
type textarea "x"
type textarea "• Worked on implemented customization functionality for schedule analysis repor…"
type textarea "x"
type textarea "• Worked on implemented customization functionality for schedule analysis repor…"
type textarea "x"
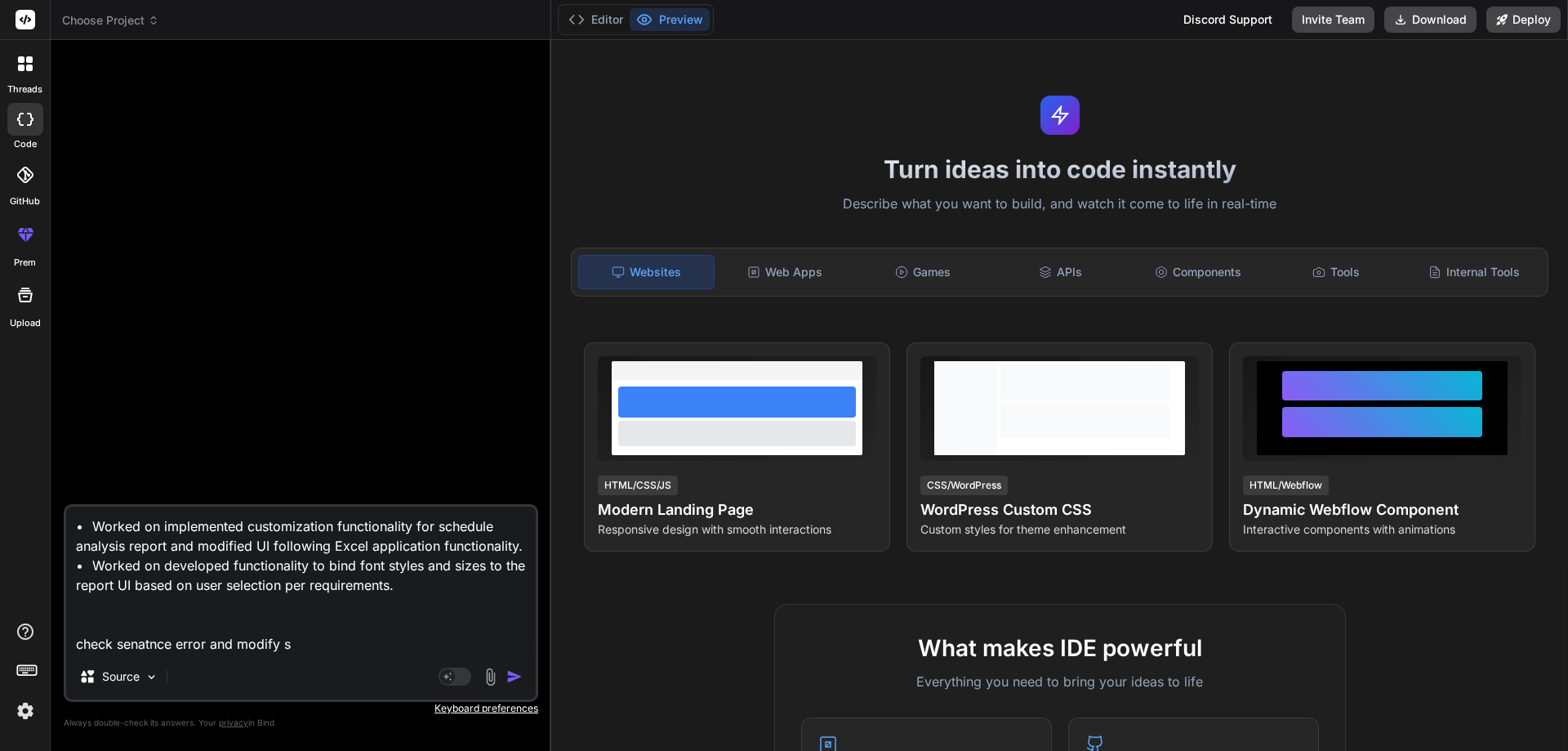
type textarea "• Worked on implemented customization functionality for schedule analysis repor…"
type textarea "x"
type textarea "• Worked on implemented customization functionality for schedule analysis repor…"
type textarea "x"
type textarea "• Worked on implemented customization functionality for schedule analysis repor…"
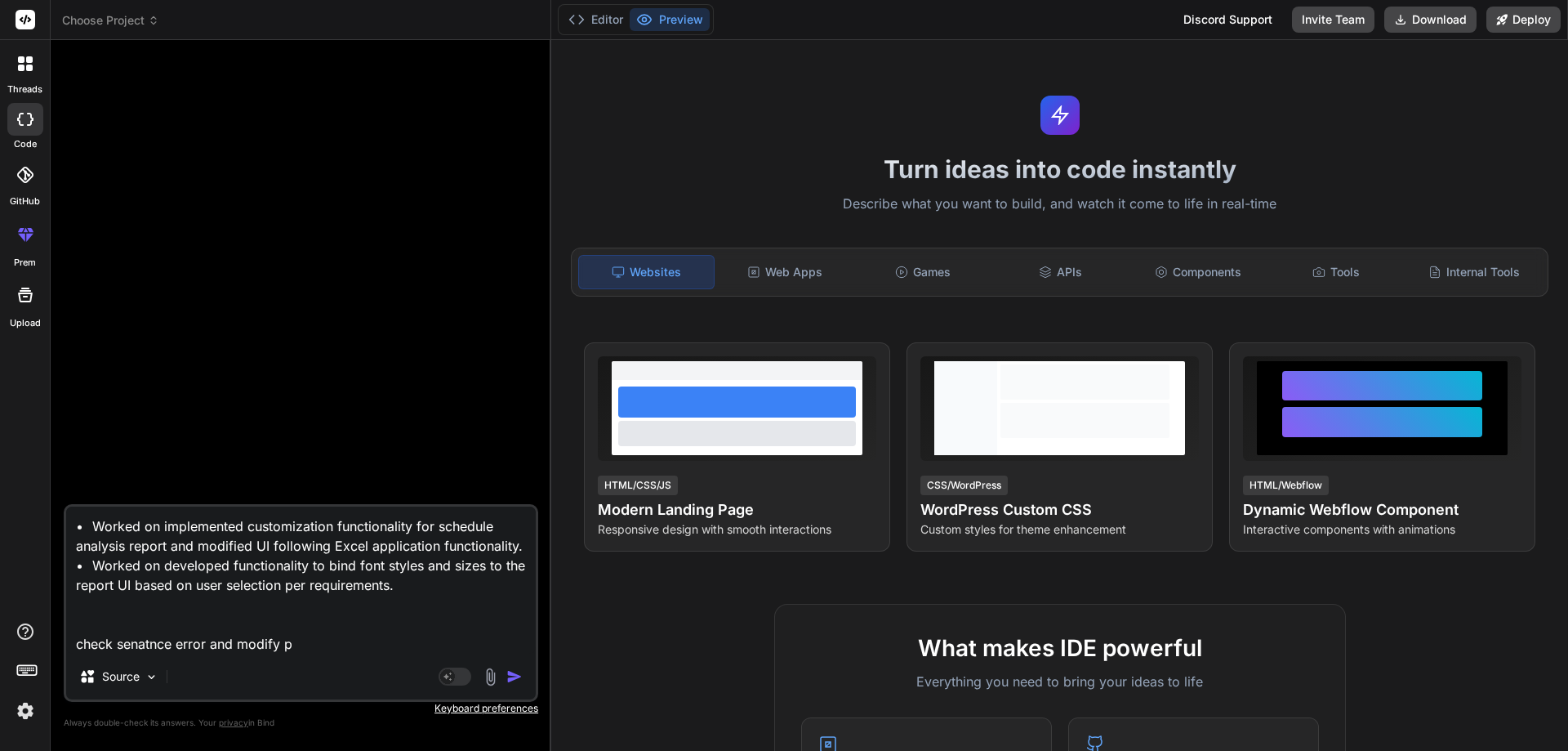
type textarea "x"
type textarea "• Worked on implemented customization functionality for schedule analysis repor…"
type textarea "x"
type textarea "• Worked on implemented customization functionality for schedule analysis repor…"
type textarea "x"
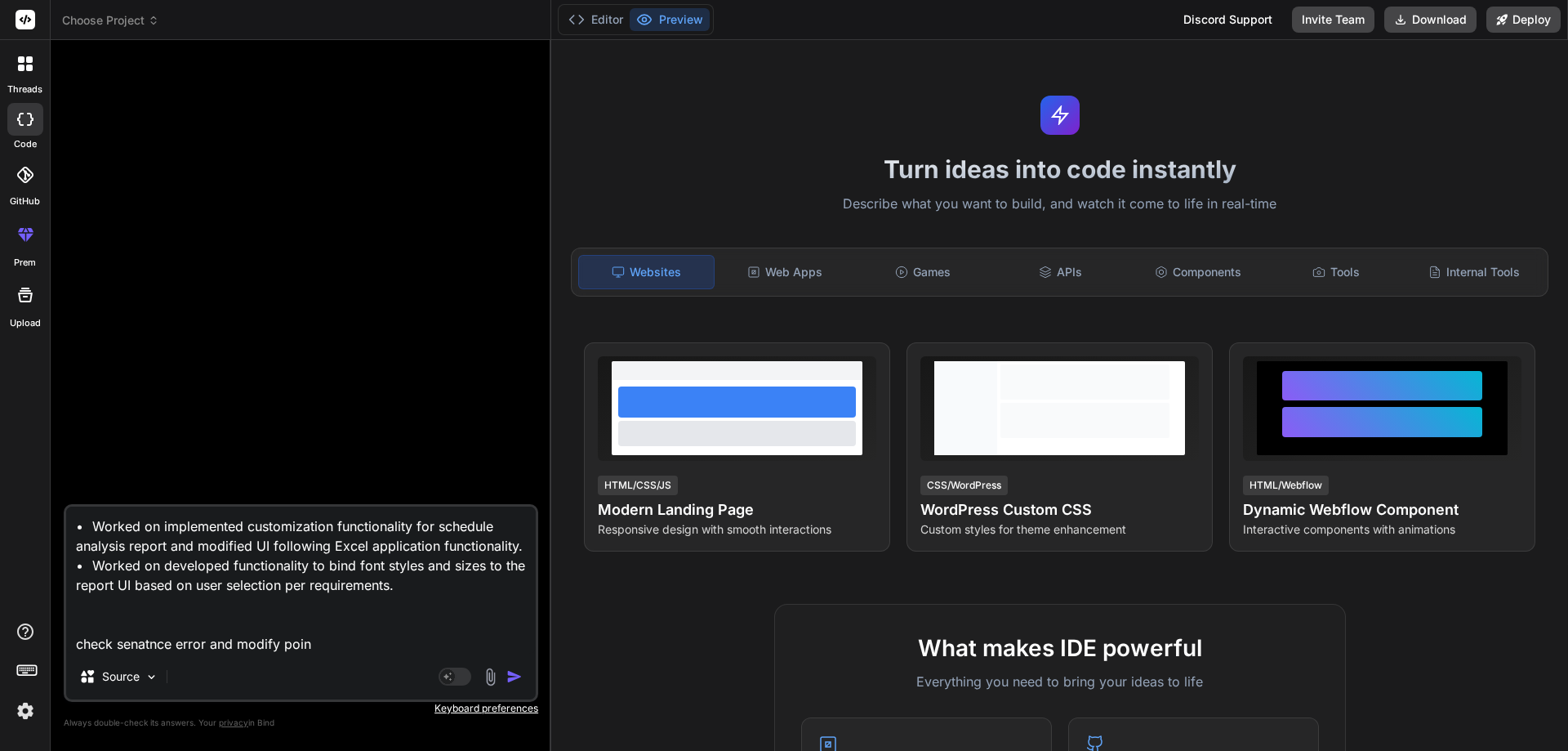
type textarea "• Worked on implemented customization functionality for schedule analysis repor…"
type textarea "x"
type textarea "• Worked on implemented customization functionality for schedule analysis repor…"
type textarea "x"
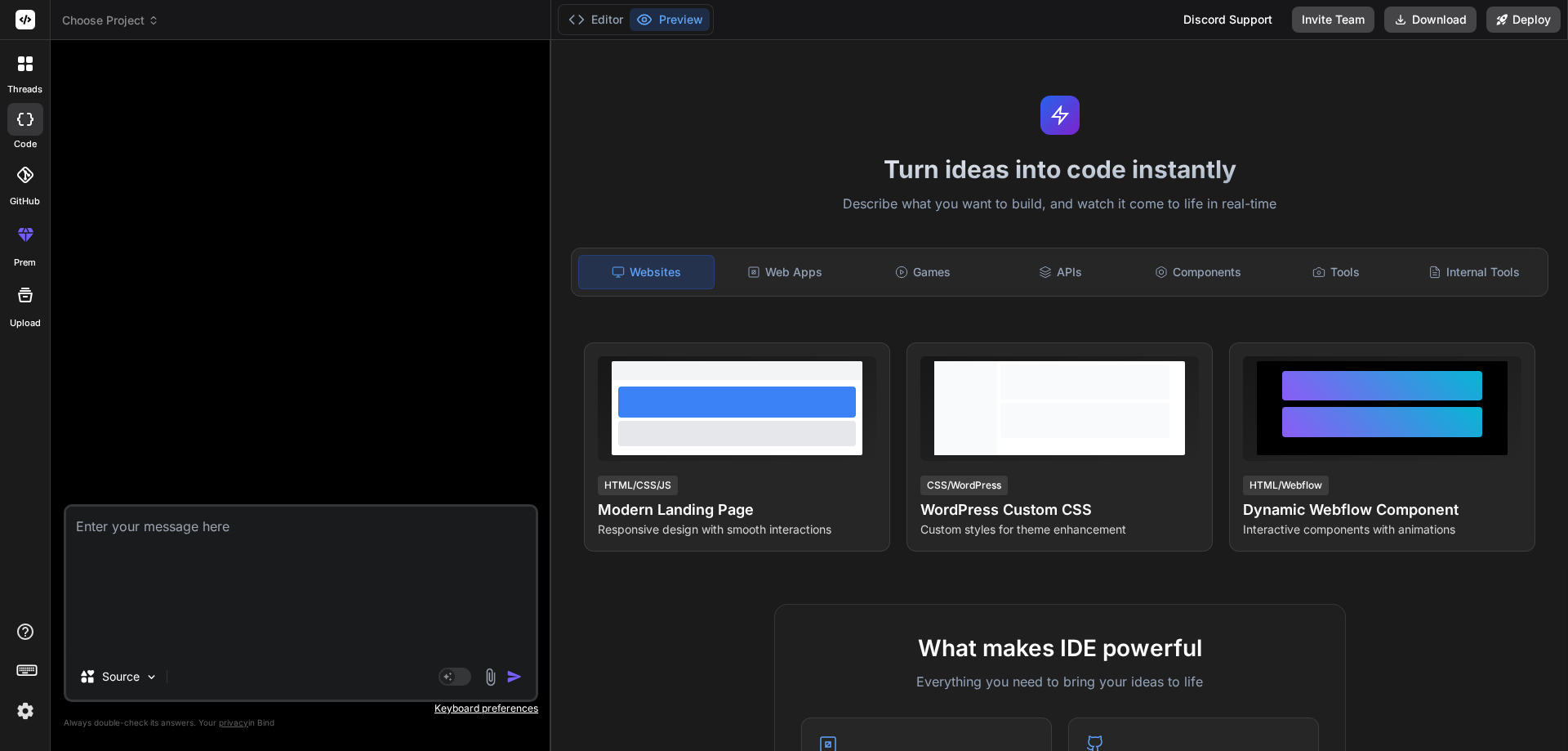
scroll to position [0, 0]
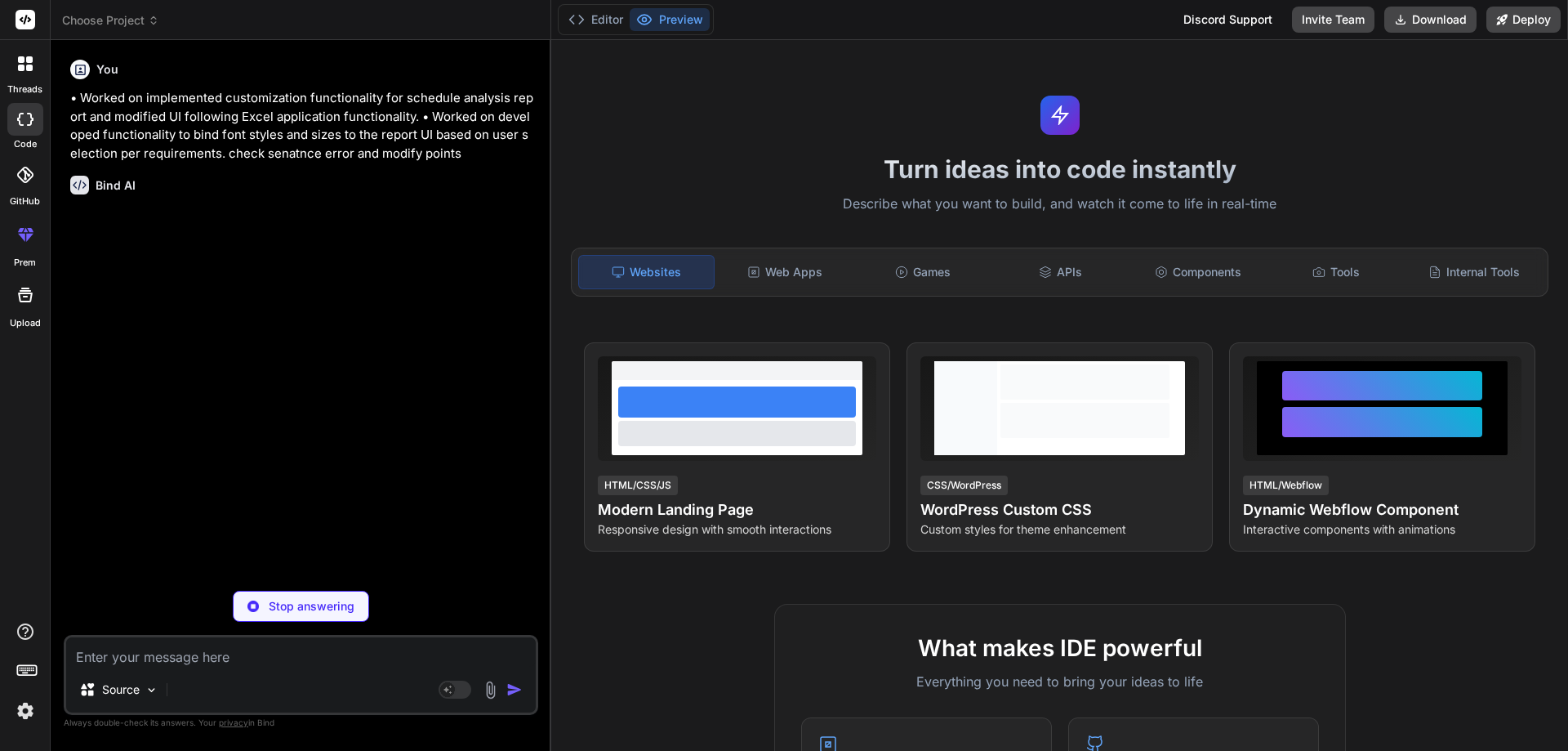
type textarea "x"
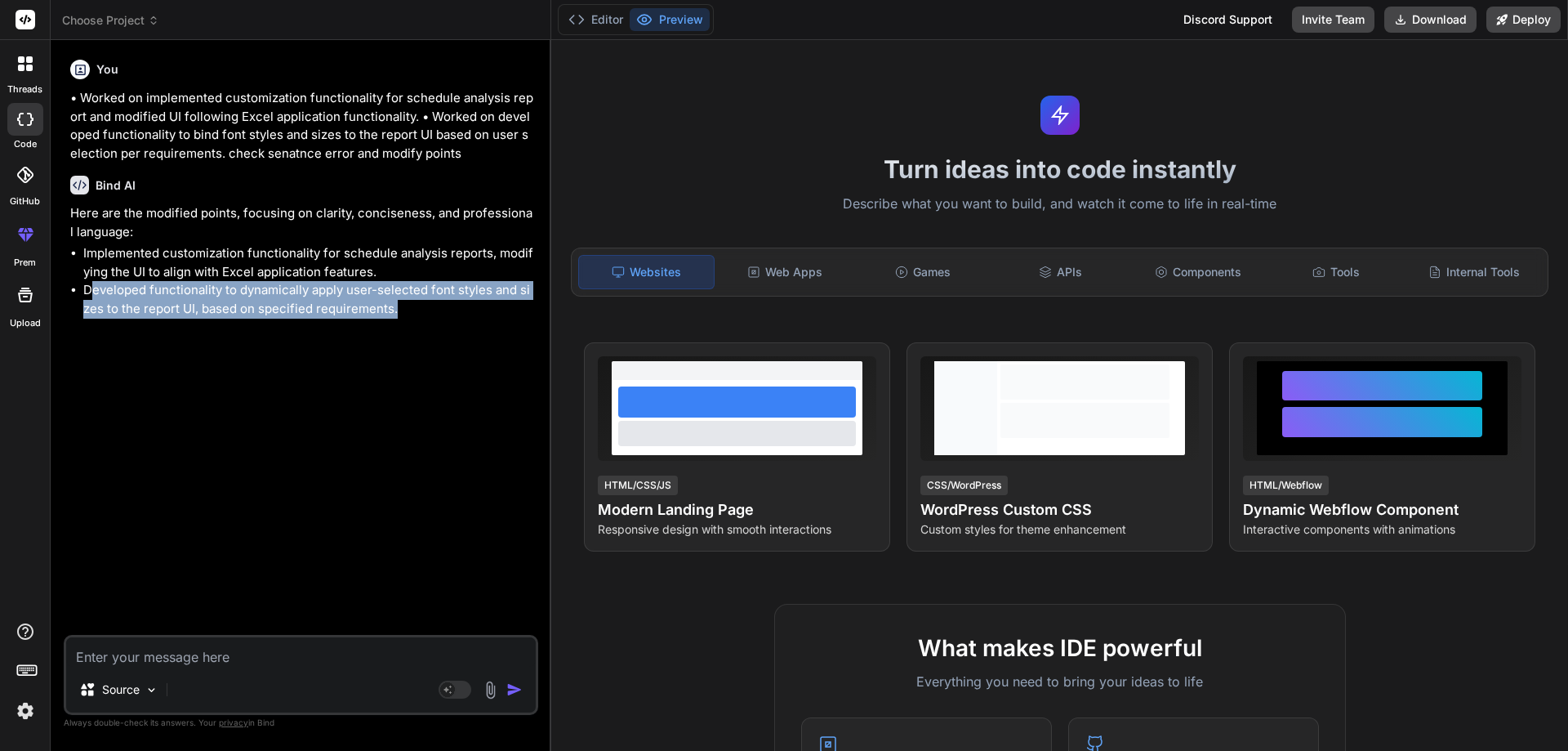
drag, startPoint x: 392, startPoint y: 310, endPoint x: 95, endPoint y: 294, distance: 297.4
click at [95, 294] on li "Developed functionality to dynamically apply user-selected font styles and size…" at bounding box center [310, 299] width 452 height 37
copy li "eveloped functionality to dynamically apply user-selected font styles and sizes…"
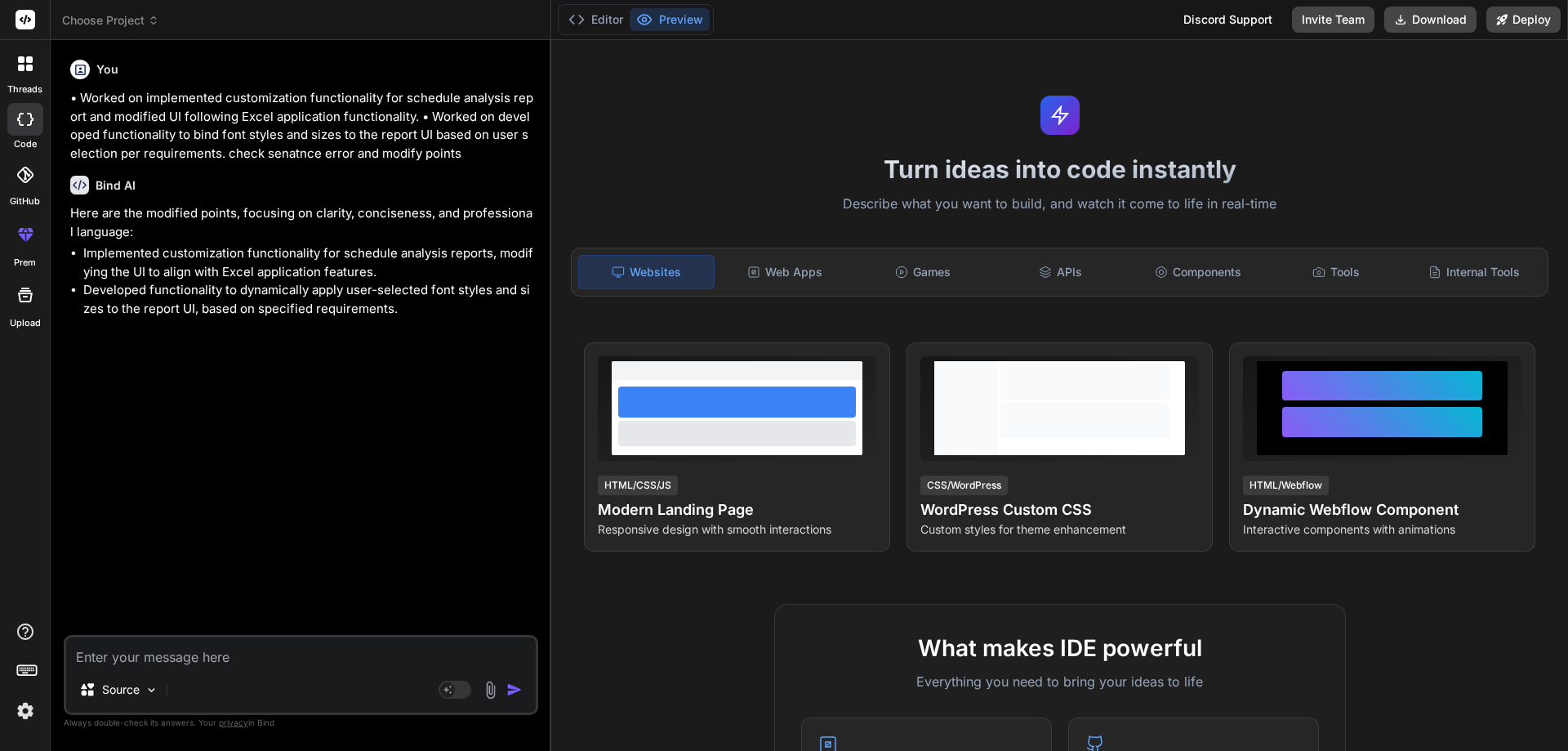
click at [374, 269] on li "Implemented customization functionality for schedule analysis reports, modifyin…" at bounding box center [310, 262] width 452 height 37
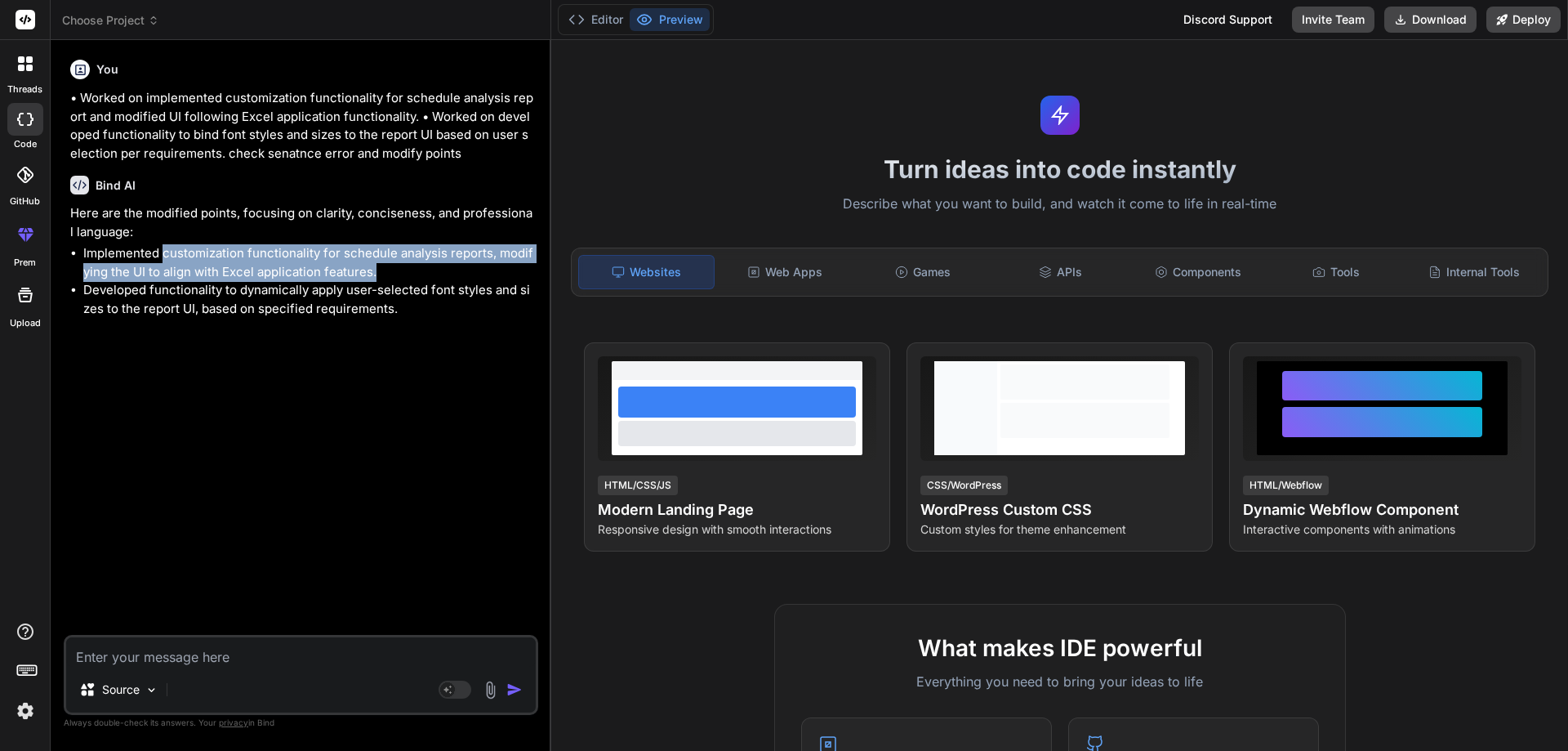
drag, startPoint x: 377, startPoint y: 276, endPoint x: 164, endPoint y: 258, distance: 213.8
click at [164, 258] on li "Implemented customization functionality for schedule analysis reports, modifyin…" at bounding box center [310, 262] width 452 height 37
copy li "customization functionality for schedule analysis reports, modifying the UI to …"
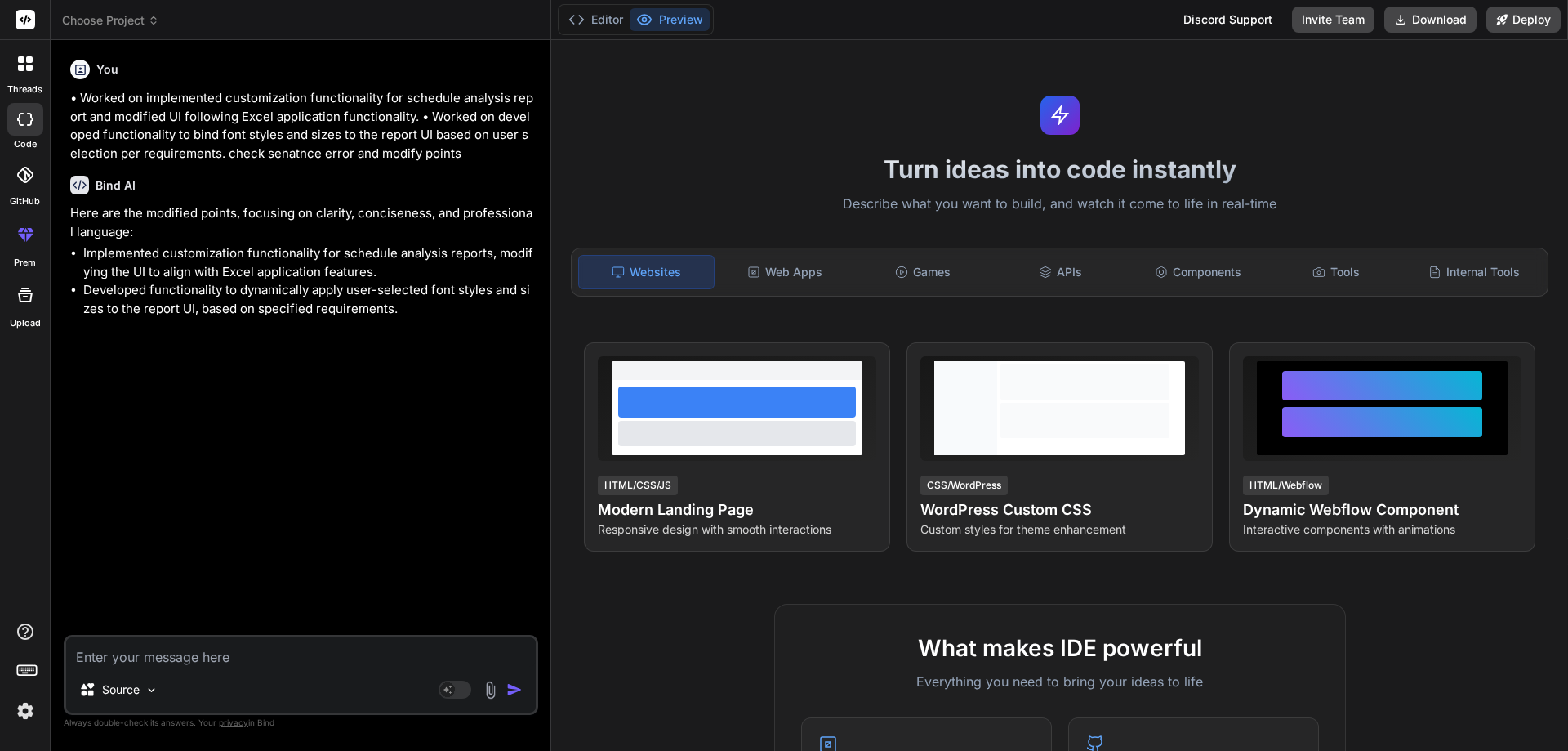
click at [225, 648] on textarea at bounding box center [301, 652] width 470 height 30
paste textarea "• Will work on implement customization functionality for schedule analysis repo…"
type textarea "• Will work on implement customization functionality for schedule analysis repo…"
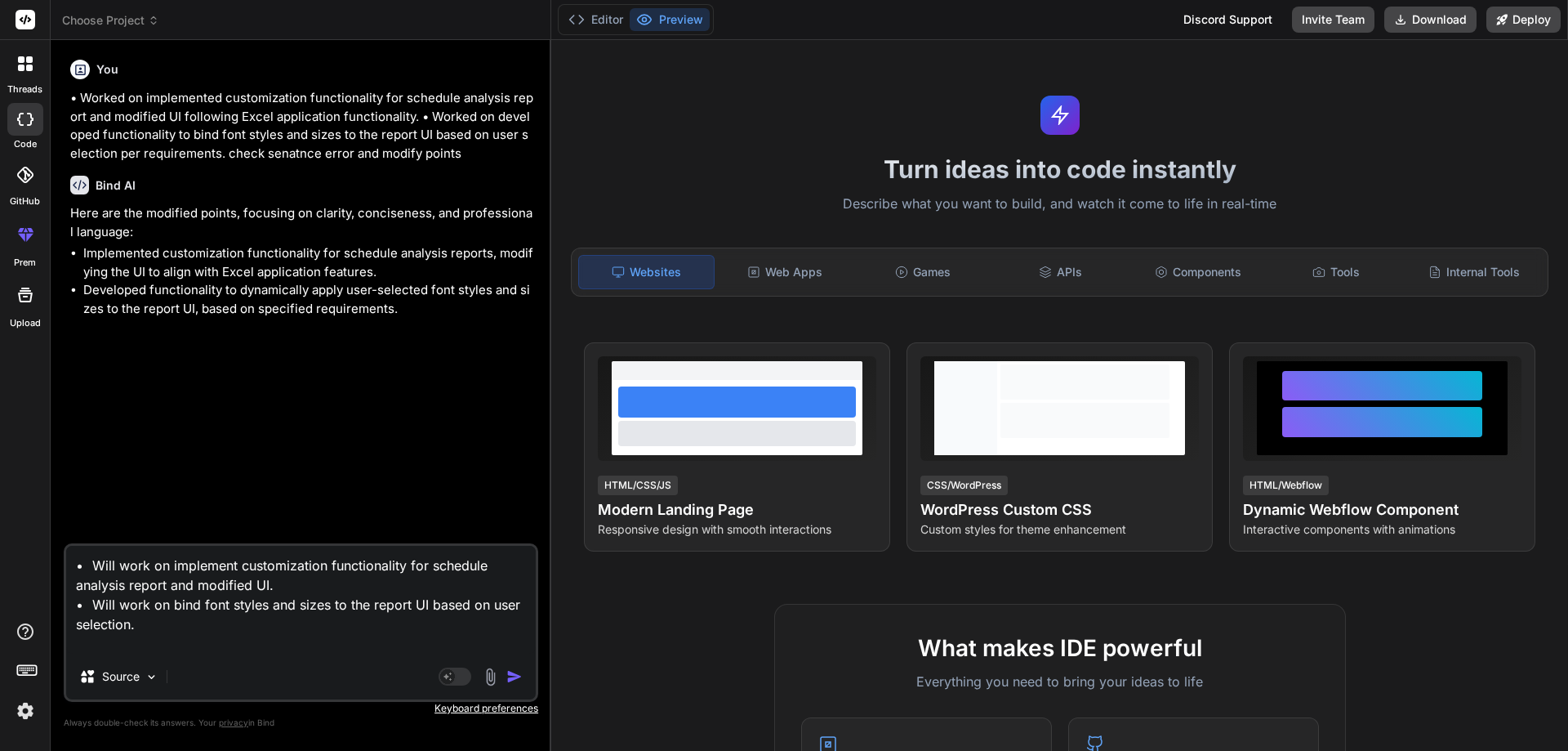
type textarea "x"
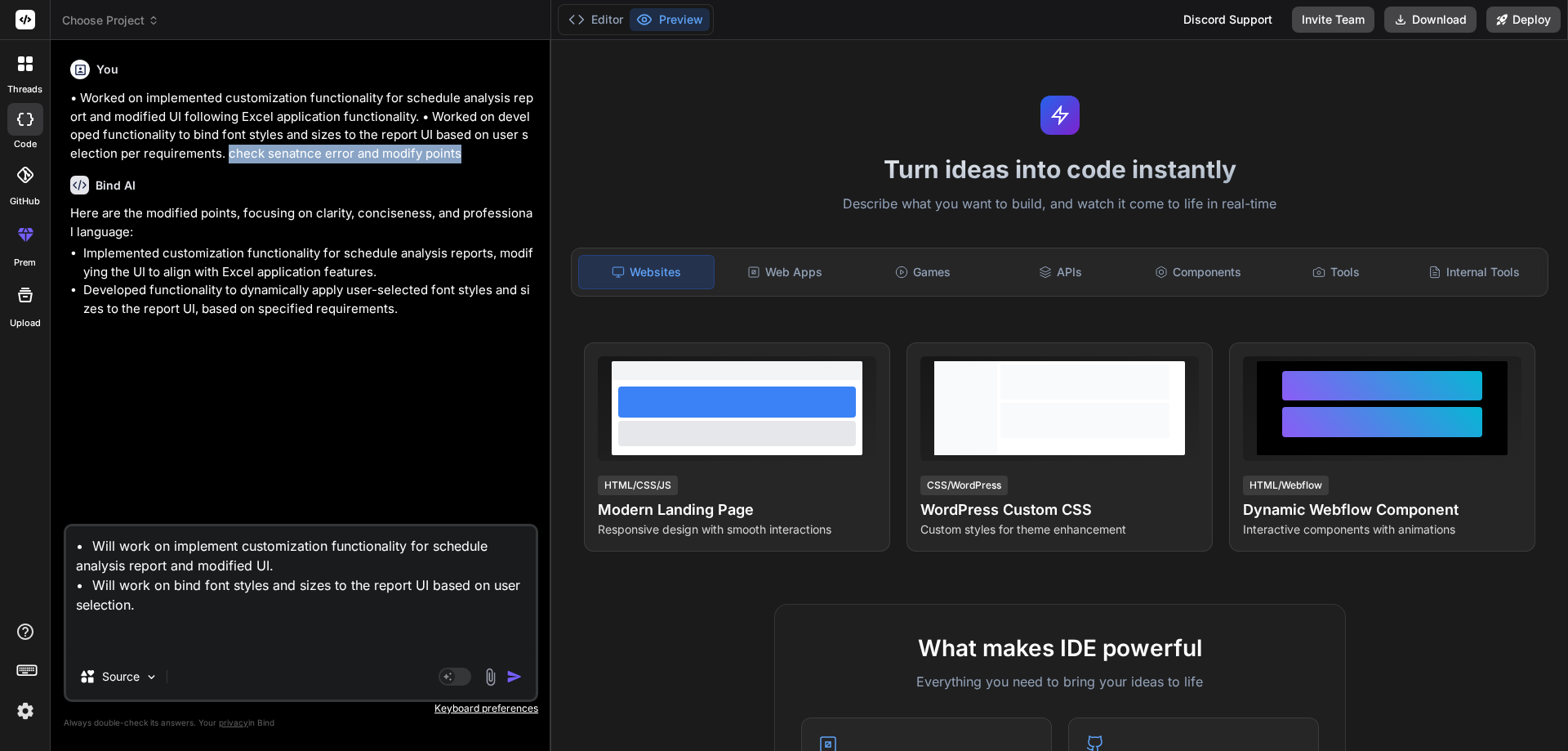
drag, startPoint x: 463, startPoint y: 154, endPoint x: 216, endPoint y: 160, distance: 247.1
click at [216, 160] on p "• Worked on implemented customization functionality for schedule analysis repor…" at bounding box center [302, 126] width 464 height 74
copy p "check senatnce error and modify points"
click at [195, 652] on textarea "• Will work on implement customization functionality for schedule analysis repo…" at bounding box center [301, 590] width 470 height 128
paste textarea "check senatnce error and modify points"
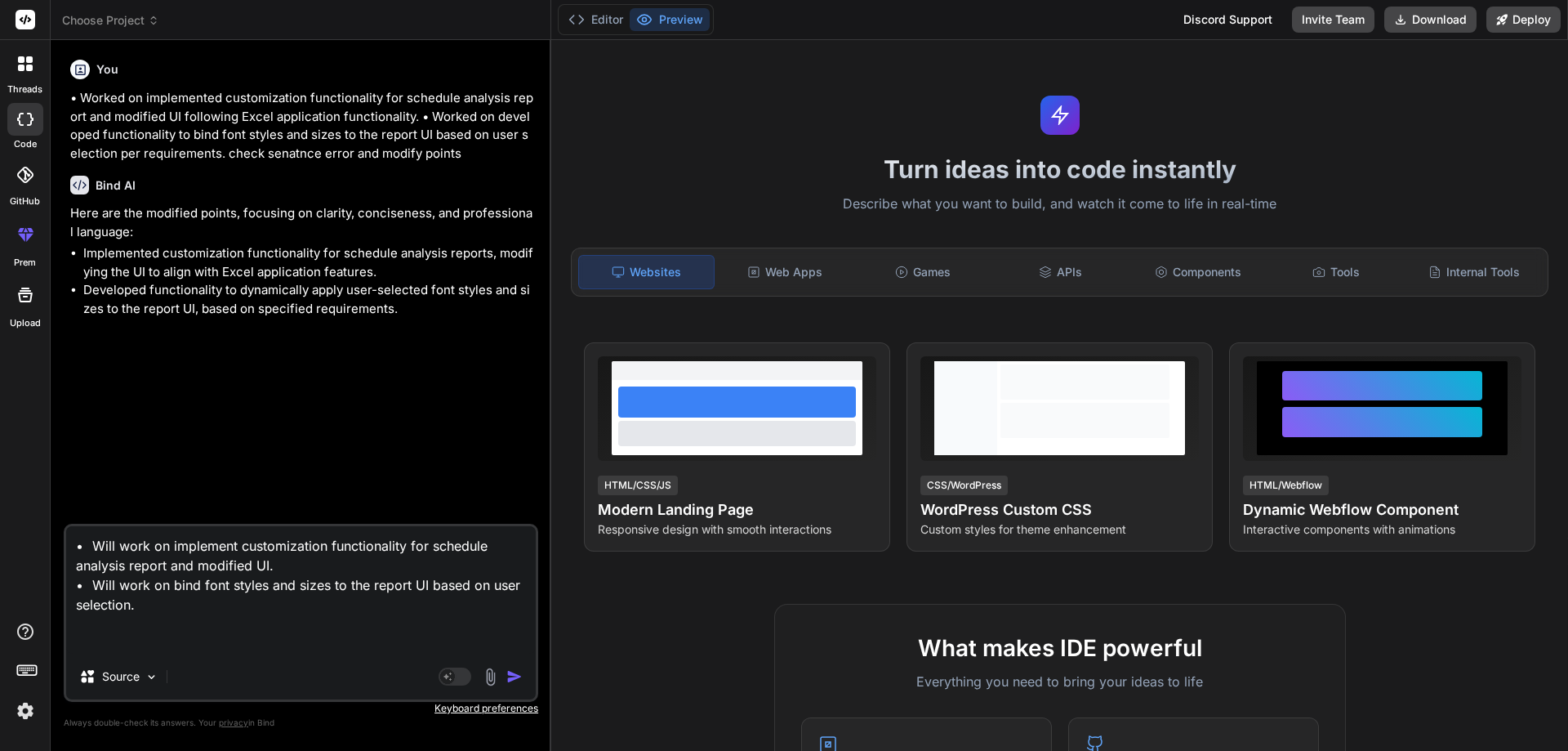
type textarea "• Will work on implement customization functionality for schedule analysis repo…"
type textarea "x"
type textarea "• Will work on implement customization functionality for schedule analysis repo…"
click at [513, 671] on img "button" at bounding box center [515, 676] width 16 height 16
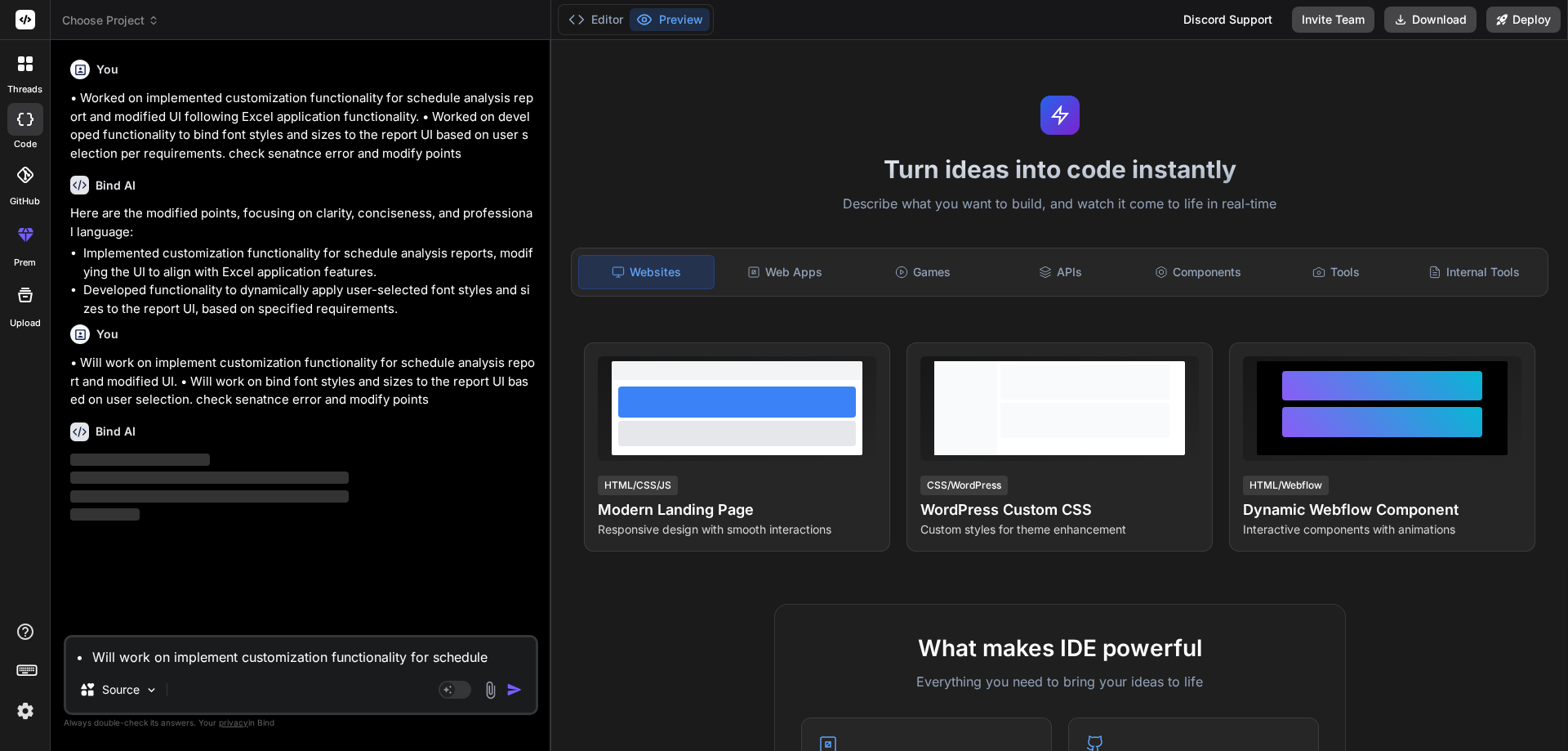
type textarea "x"
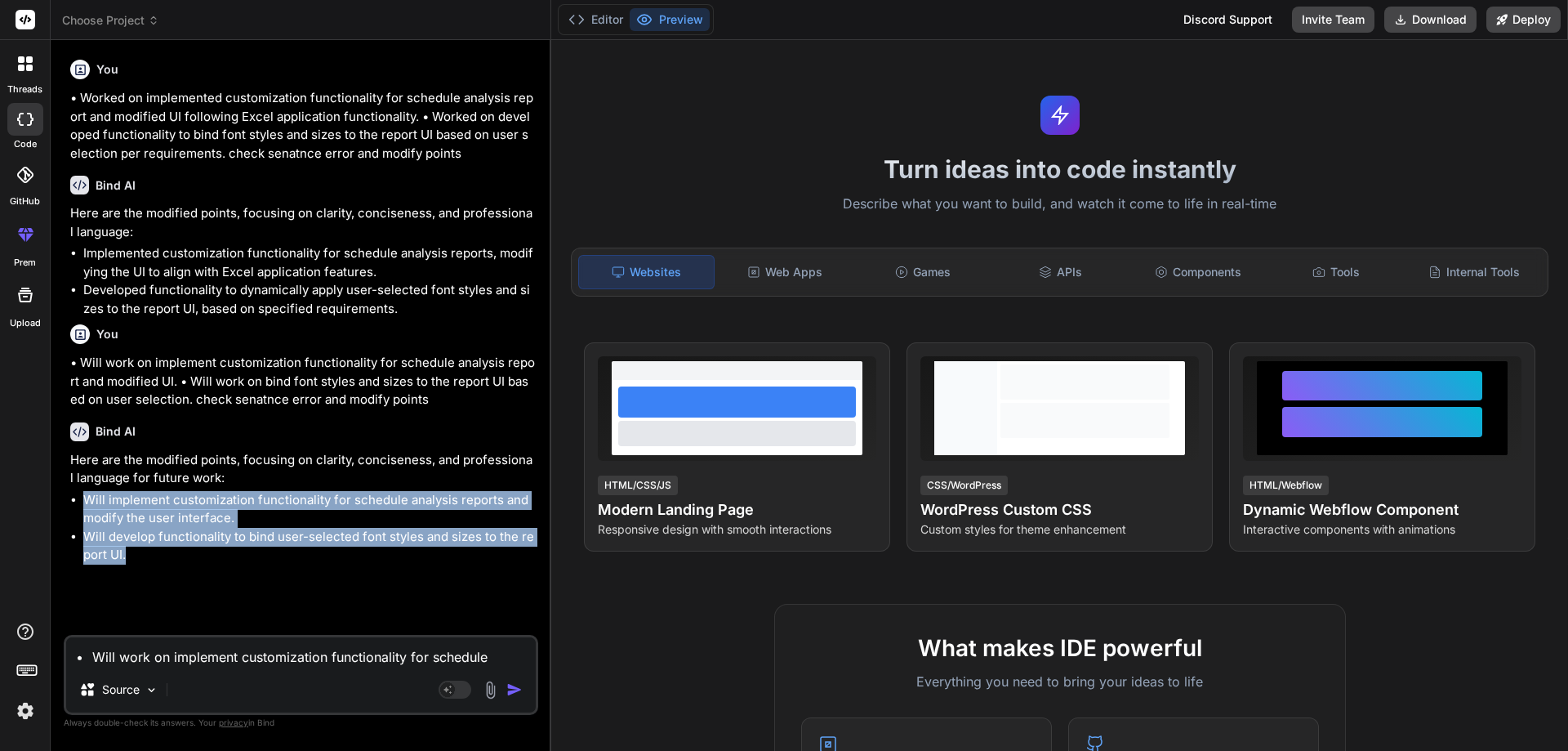
drag, startPoint x: 145, startPoint y: 551, endPoint x: 88, endPoint y: 500, distance: 76.5
click at [88, 500] on ul "Will implement customization functionality for schedule analysis reports and mo…" at bounding box center [302, 528] width 464 height 74
copy ul "Will implement customization functionality for schedule analysis reports and mo…"
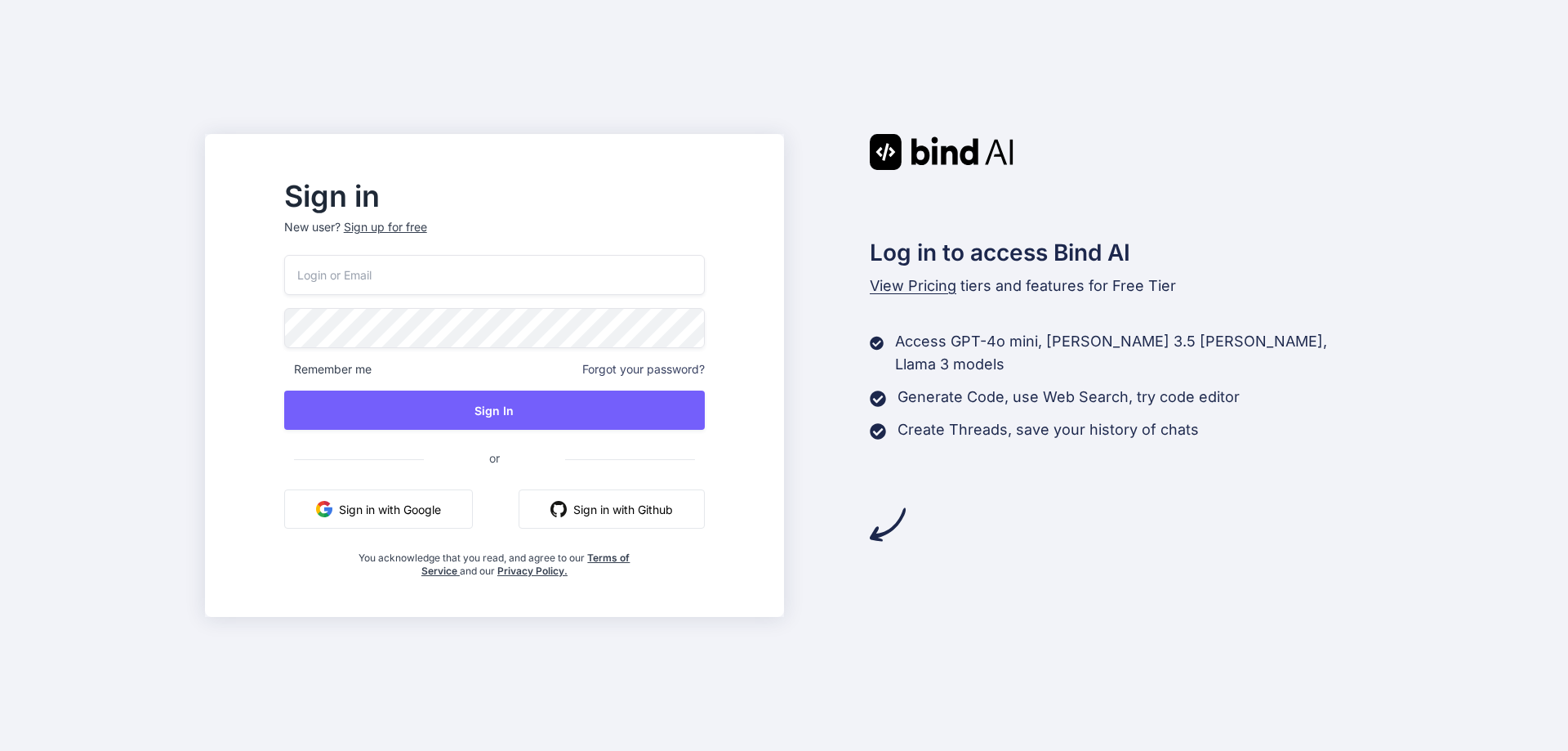
click at [597, 276] on input "email" at bounding box center [494, 275] width 420 height 40
type input "[EMAIL_ADDRESS][DOMAIN_NAME]"
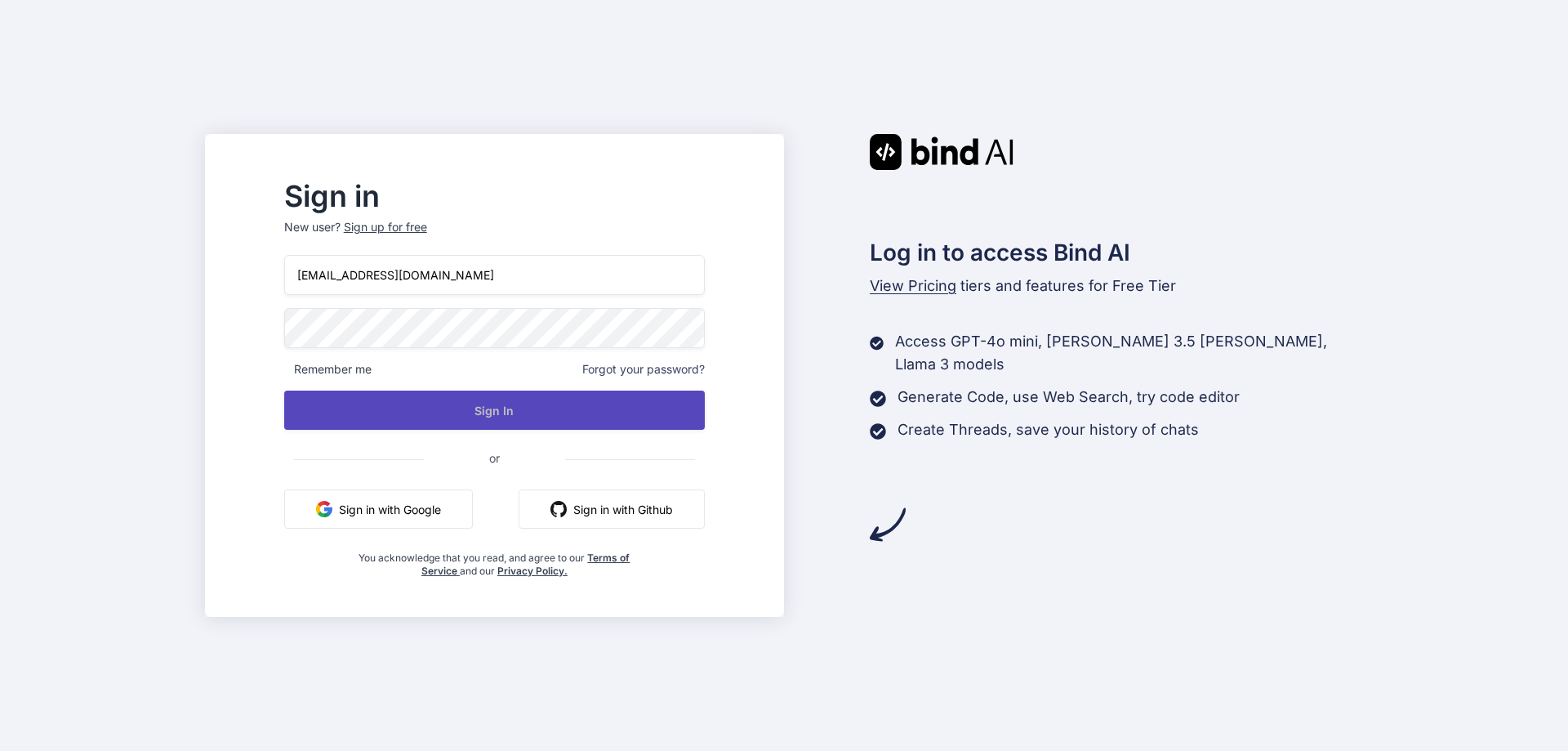
click at [518, 414] on button "Sign In" at bounding box center [494, 411] width 420 height 40
